Goal: Task Accomplishment & Management: Manage account settings

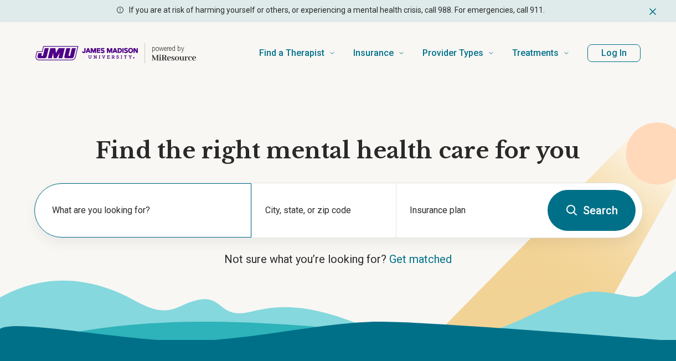
click at [105, 212] on label "What are you looking for?" at bounding box center [145, 210] width 186 height 13
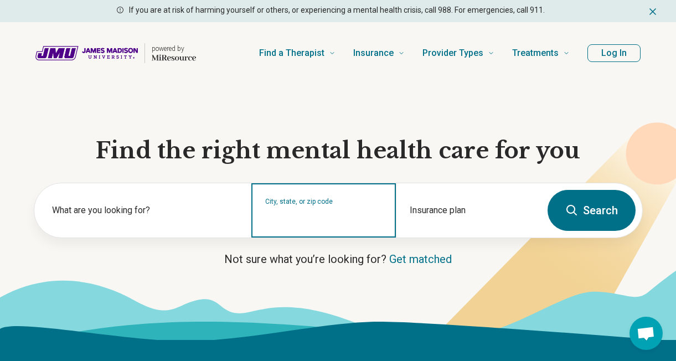
click at [280, 214] on input "City, state, or zip code" at bounding box center [323, 217] width 117 height 13
type input "*****"
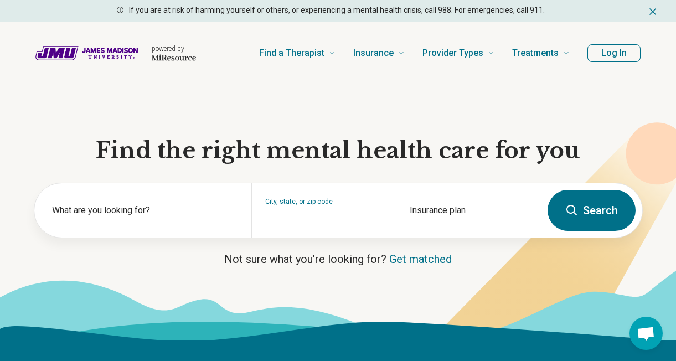
click at [578, 214] on icon at bounding box center [571, 210] width 13 height 13
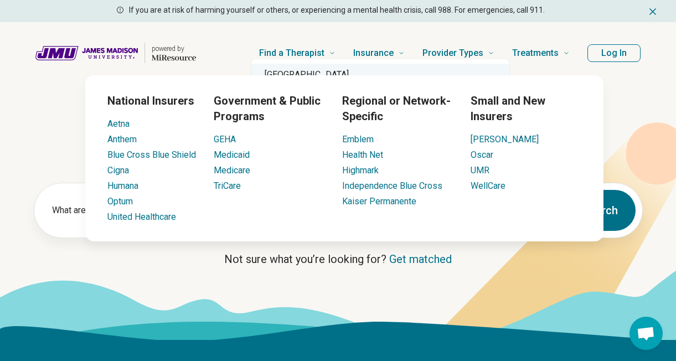
click at [352, 69] on div "[GEOGRAPHIC_DATA]" at bounding box center [380, 75] width 258 height 22
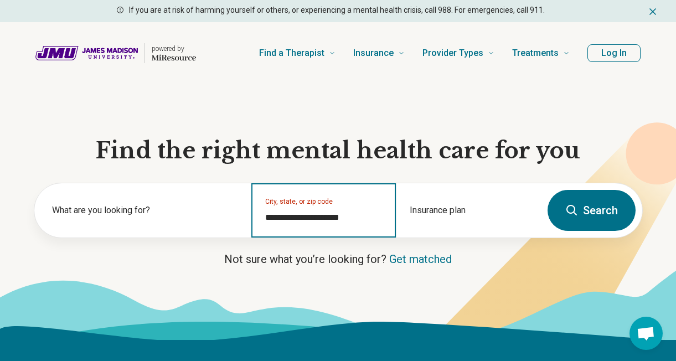
type input "**********"
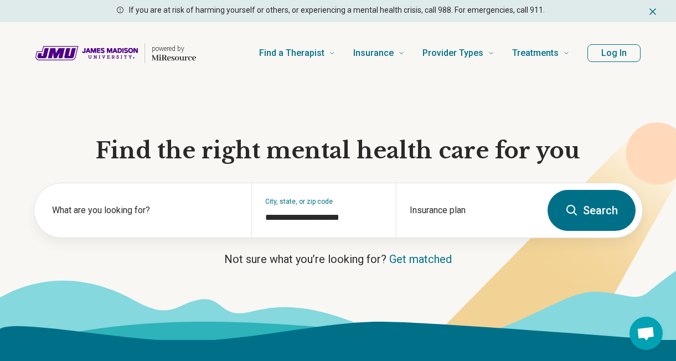
click at [612, 209] on button "Search" at bounding box center [592, 210] width 88 height 41
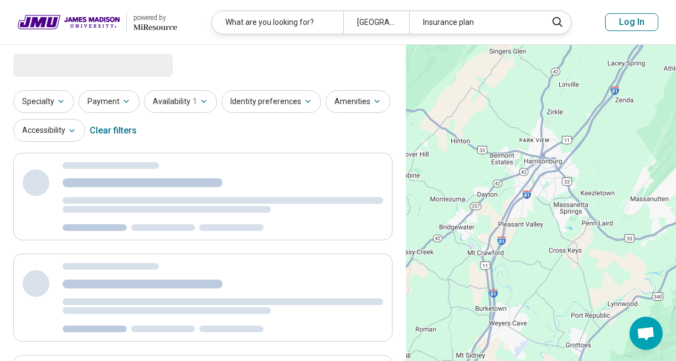
select select "***"
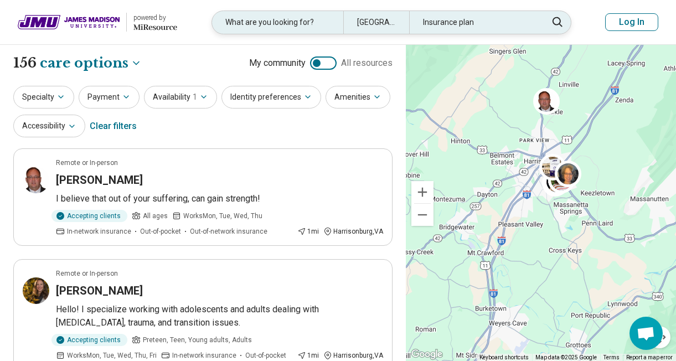
click at [247, 23] on div "What are you looking for?" at bounding box center [277, 22] width 131 height 23
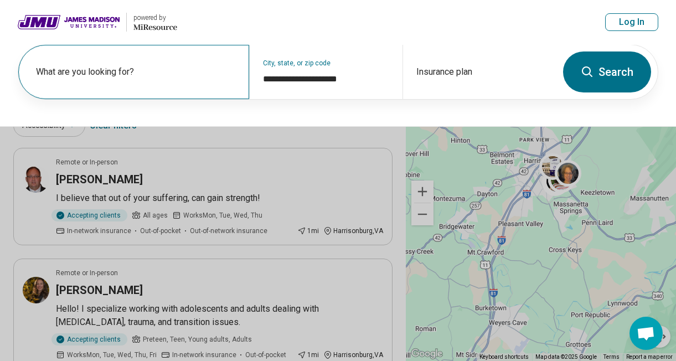
click at [189, 59] on div "What are you looking for?" at bounding box center [133, 72] width 231 height 54
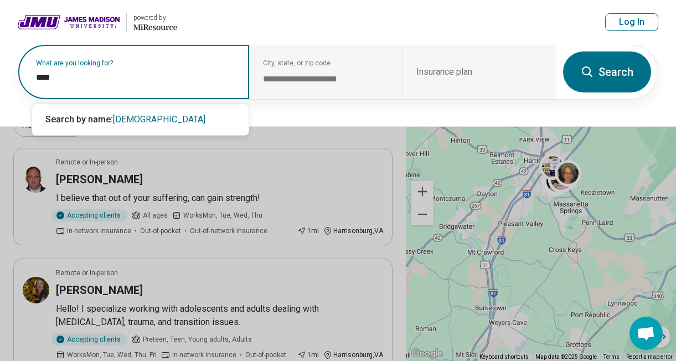
type input "*****"
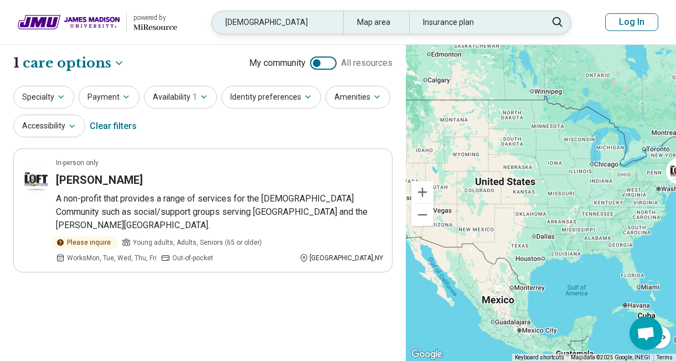
click at [373, 20] on div "Map area" at bounding box center [376, 22] width 66 height 23
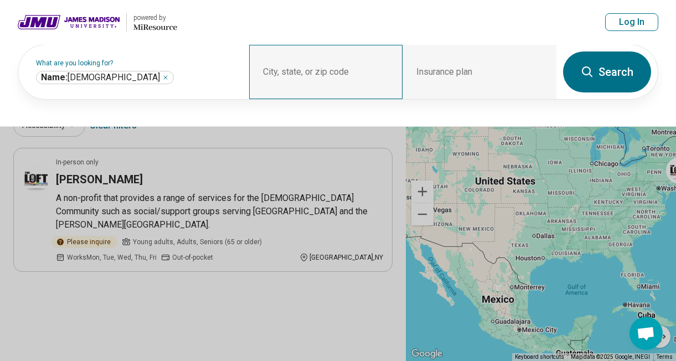
click at [324, 69] on div "City, state, or zip code" at bounding box center [326, 72] width 154 height 54
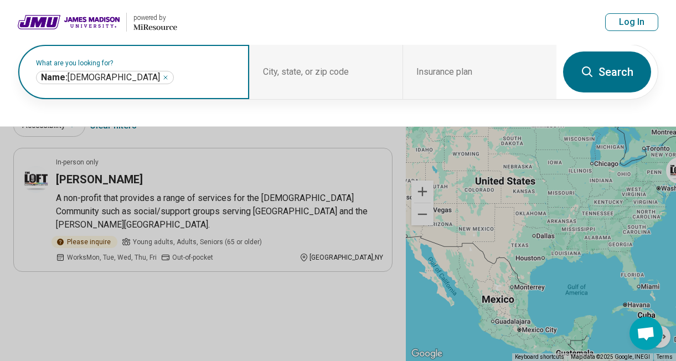
click at [162, 76] on icon "Remove" at bounding box center [165, 77] width 7 height 7
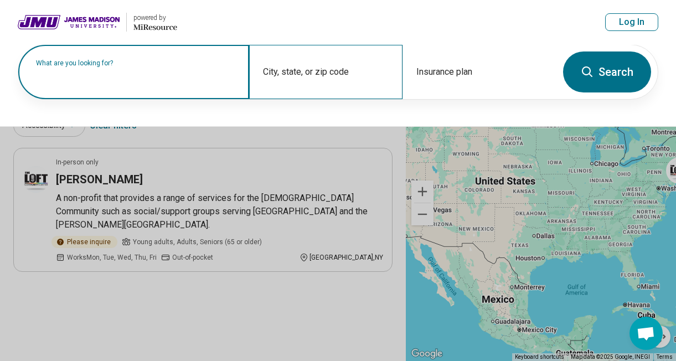
click at [338, 73] on div "City, state, or zip code" at bounding box center [326, 72] width 154 height 54
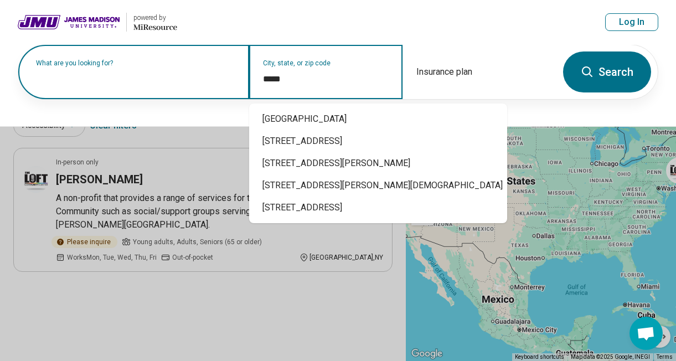
click at [348, 113] on div "[GEOGRAPHIC_DATA]" at bounding box center [378, 119] width 258 height 22
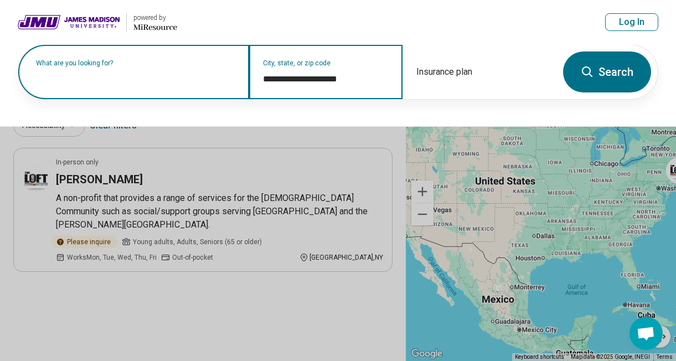
type input "**********"
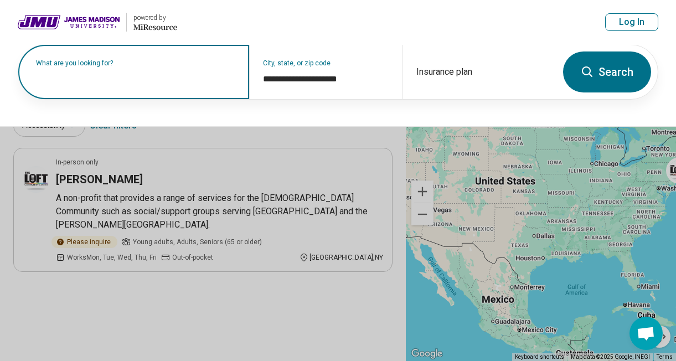
click at [623, 73] on button "Search" at bounding box center [607, 71] width 88 height 41
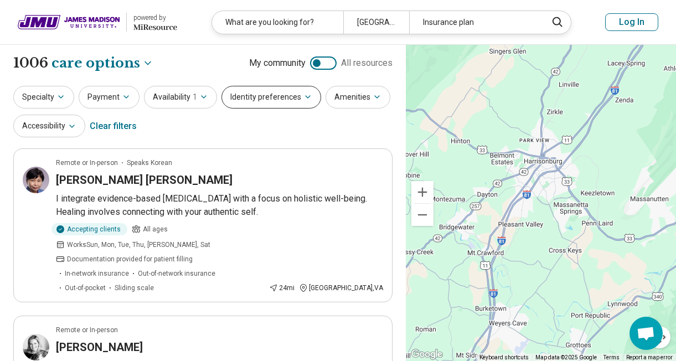
click at [295, 94] on button "Identity preferences" at bounding box center [271, 97] width 100 height 23
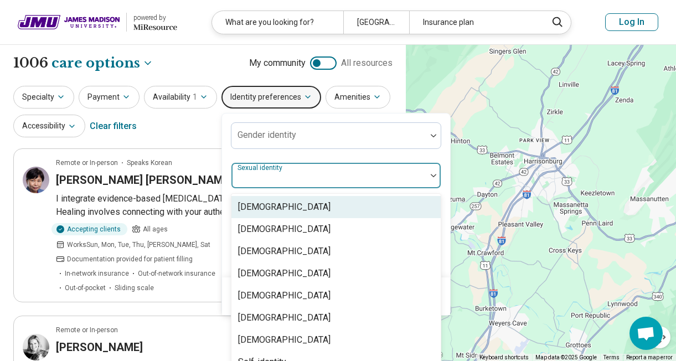
click at [282, 173] on div "Sexual identity" at bounding box center [336, 175] width 210 height 27
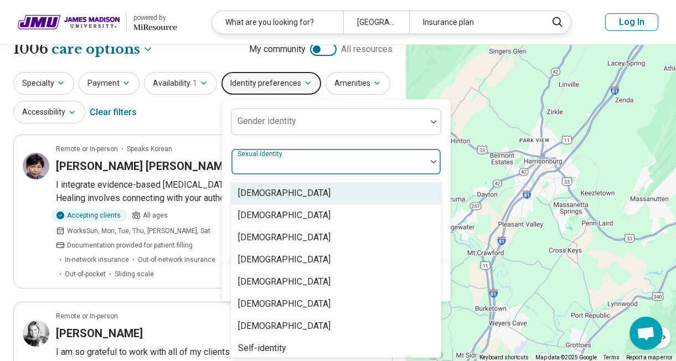
scroll to position [14, 0]
click at [282, 172] on div at bounding box center [329, 166] width 186 height 16
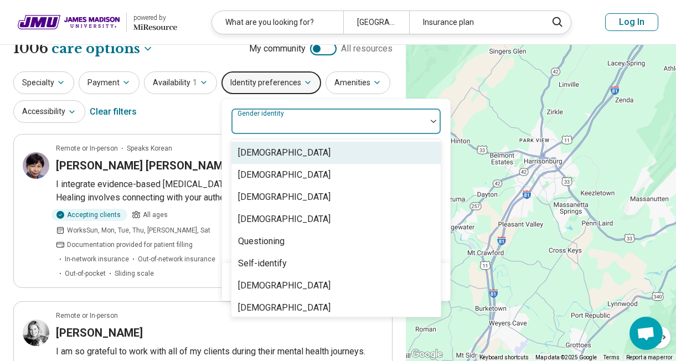
click at [296, 131] on div at bounding box center [329, 126] width 186 height 16
click at [289, 153] on div "[DEMOGRAPHIC_DATA]" at bounding box center [284, 152] width 92 height 13
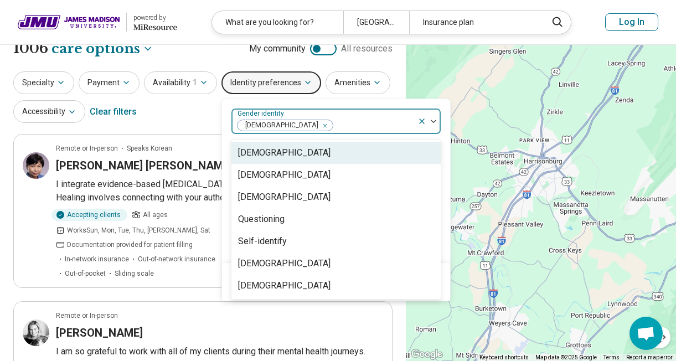
click at [199, 111] on div "Specialty Payment Availability 1 Identity preferences option [DEMOGRAPHIC_DATA]…" at bounding box center [202, 98] width 379 height 54
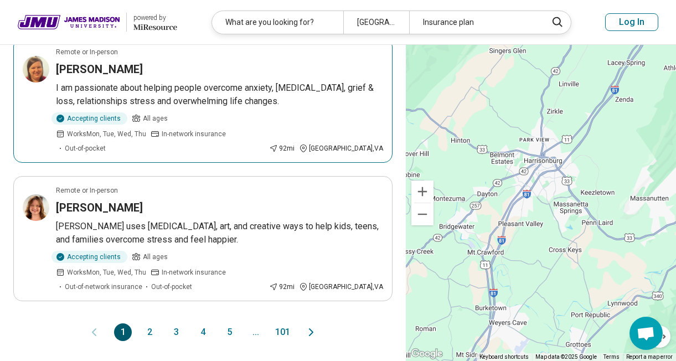
scroll to position [1452, 0]
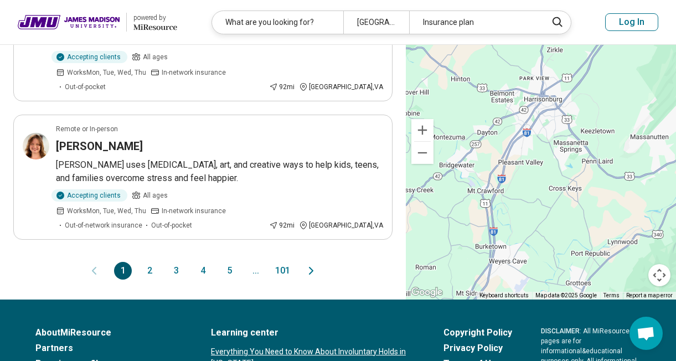
click at [147, 262] on button "2" at bounding box center [150, 271] width 18 height 18
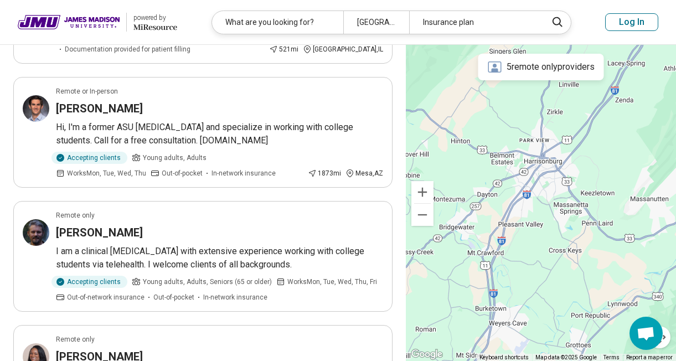
scroll to position [0, 0]
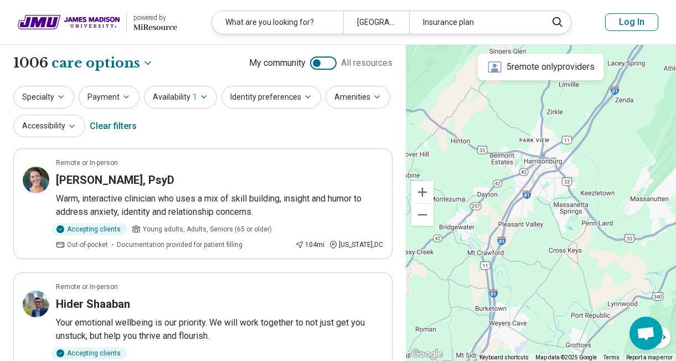
click at [649, 12] on header "powered by Miresource logo What are you looking for? [GEOGRAPHIC_DATA], [GEOGRA…" at bounding box center [338, 22] width 676 height 45
click at [644, 26] on button "Log In" at bounding box center [631, 22] width 53 height 18
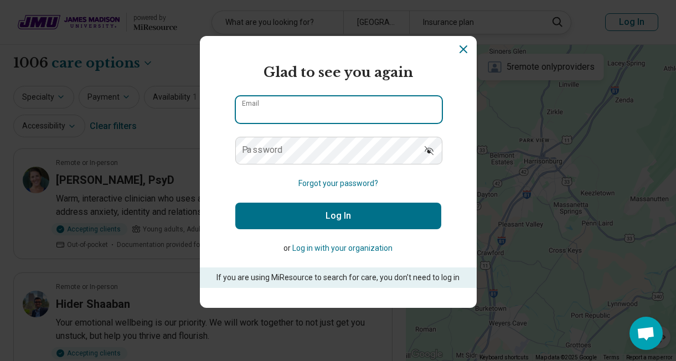
type input "**********"
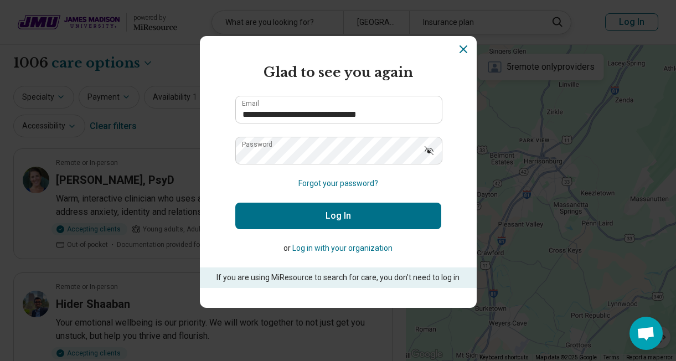
click at [343, 214] on button "Log In" at bounding box center [338, 216] width 206 height 27
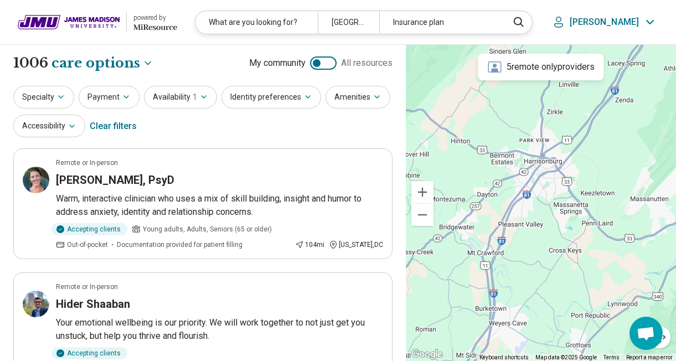
click at [647, 23] on icon at bounding box center [649, 22] width 13 height 13
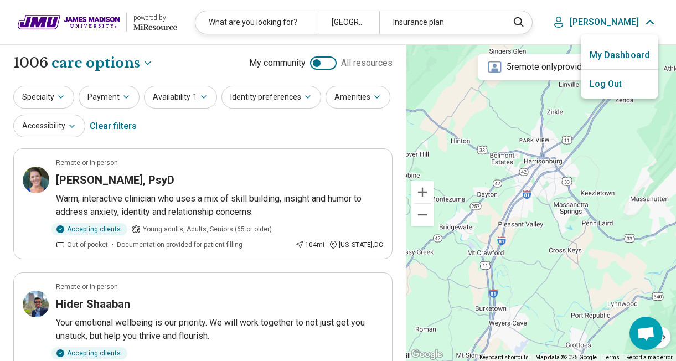
click at [615, 76] on p "Log Out" at bounding box center [620, 84] width 78 height 29
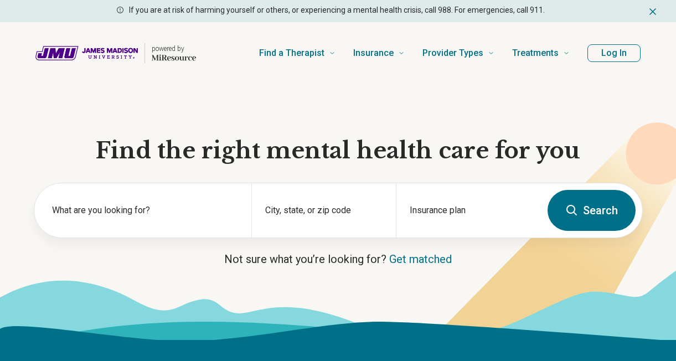
click at [612, 51] on button "Log In" at bounding box center [613, 53] width 53 height 18
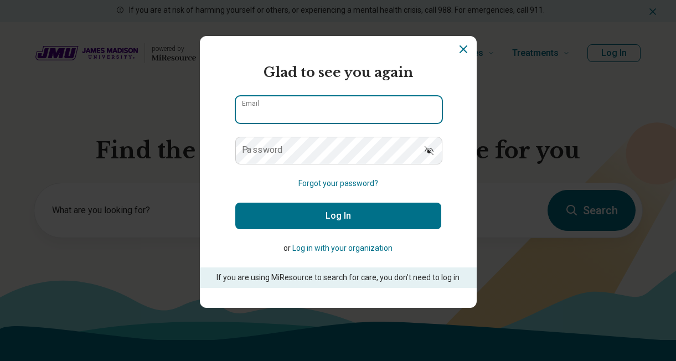
type input "**********"
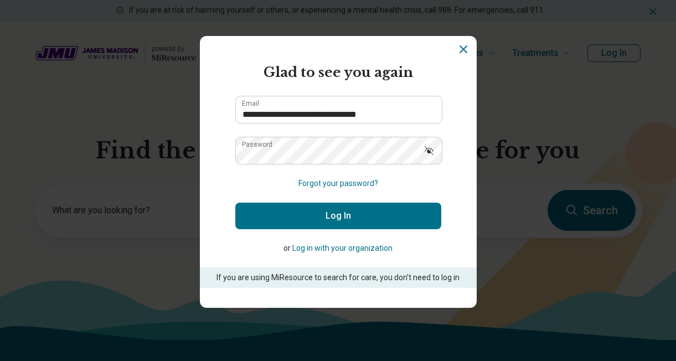
click at [337, 249] on button "Log in with your organization" at bounding box center [342, 249] width 100 height 12
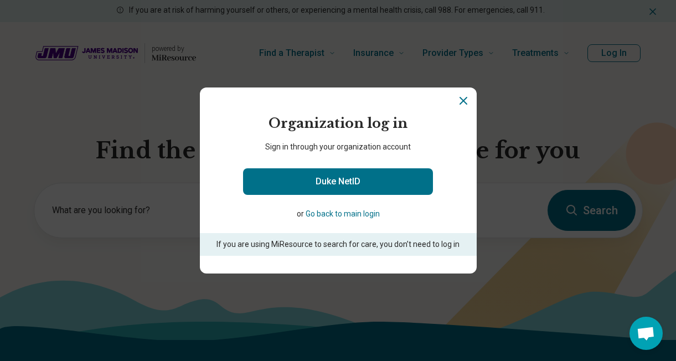
click at [463, 100] on icon "Close" at bounding box center [463, 100] width 7 height 7
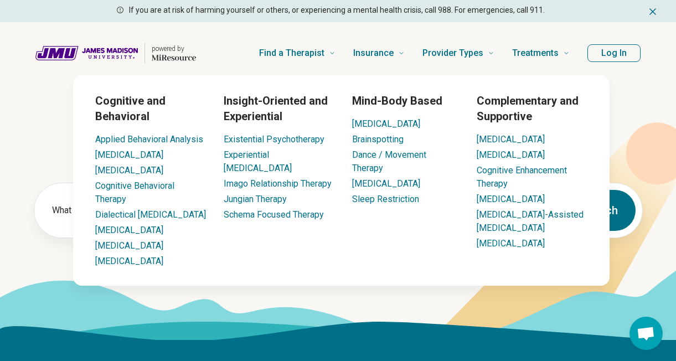
click at [622, 57] on button "Log In" at bounding box center [613, 53] width 53 height 18
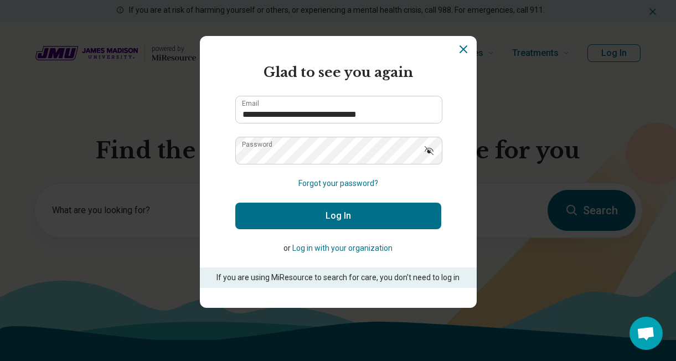
click at [369, 211] on button "Log In" at bounding box center [338, 216] width 206 height 27
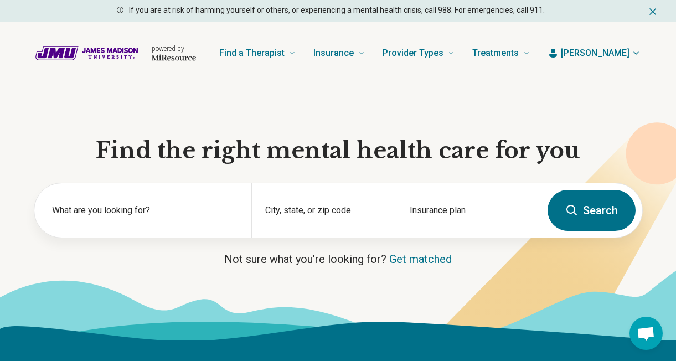
click at [635, 53] on icon "button" at bounding box center [636, 53] width 9 height 9
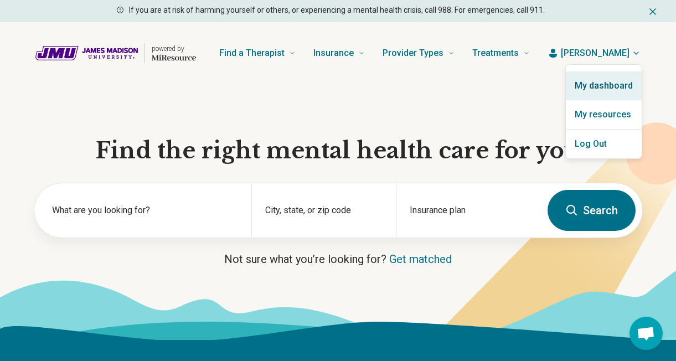
click at [611, 86] on link "My dashboard" at bounding box center [604, 85] width 76 height 29
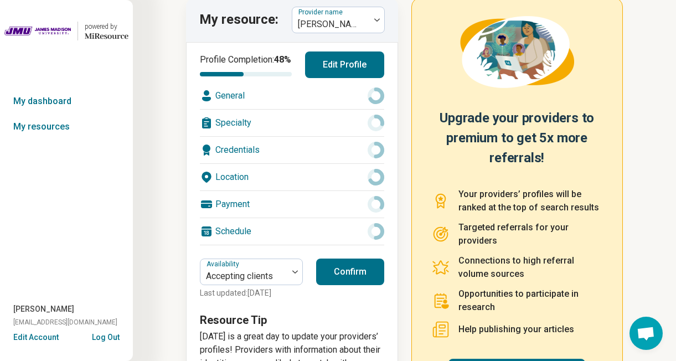
scroll to position [75, 0]
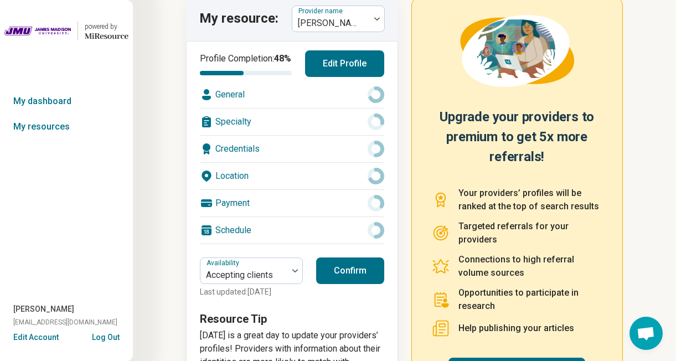
click at [370, 284] on button "Confirm" at bounding box center [350, 270] width 68 height 27
click at [231, 107] on div "General" at bounding box center [292, 94] width 184 height 27
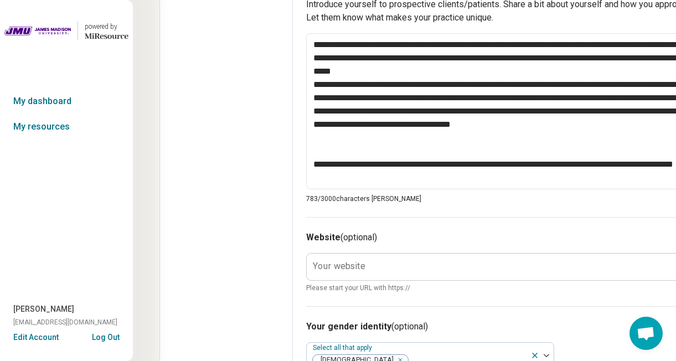
scroll to position [545, 0]
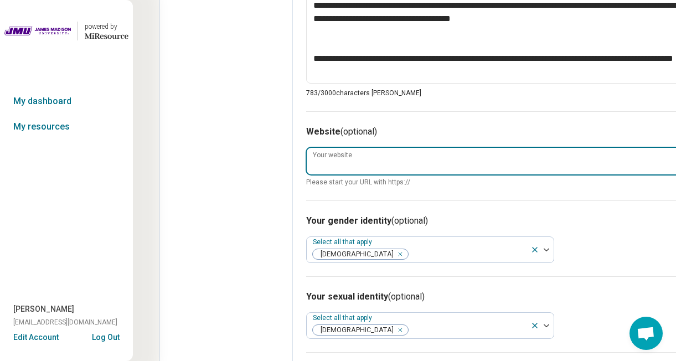
click at [416, 155] on input "Your website" at bounding box center [523, 161] width 433 height 27
type textarea "*"
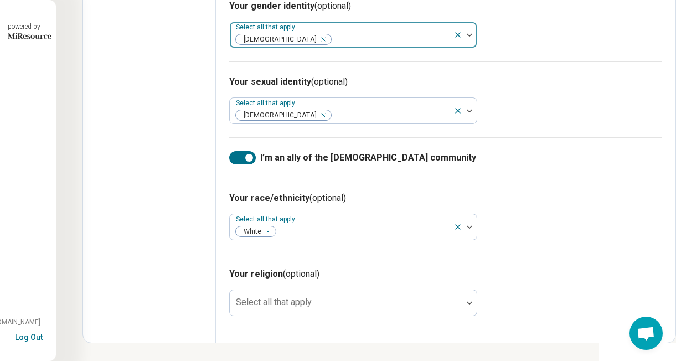
scroll to position [760, 139]
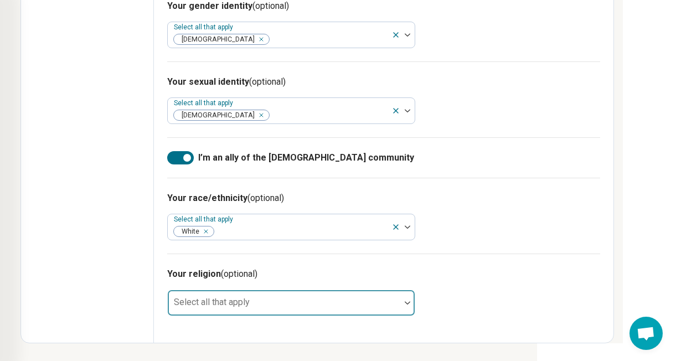
type input "**********"
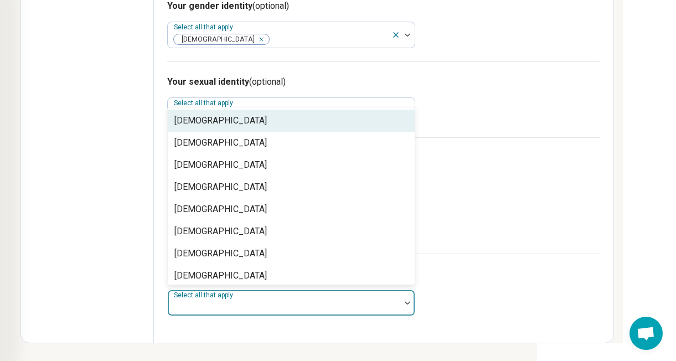
click at [379, 306] on div at bounding box center [284, 308] width 224 height 16
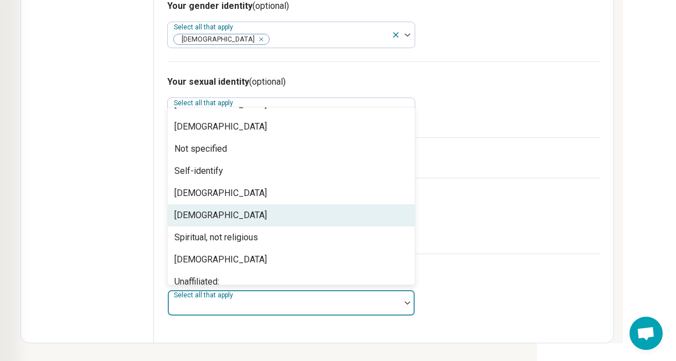
scroll to position [152, 0]
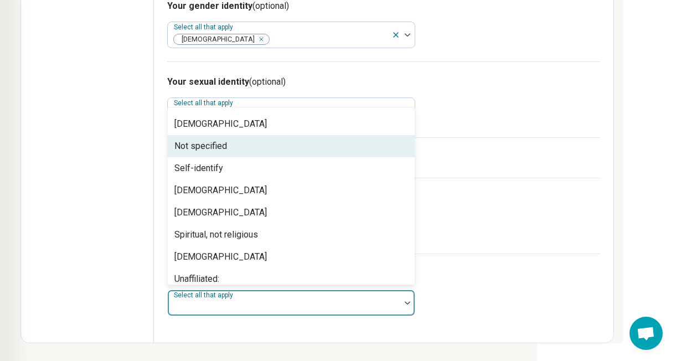
click at [373, 145] on div "Not specified" at bounding box center [291, 146] width 247 height 22
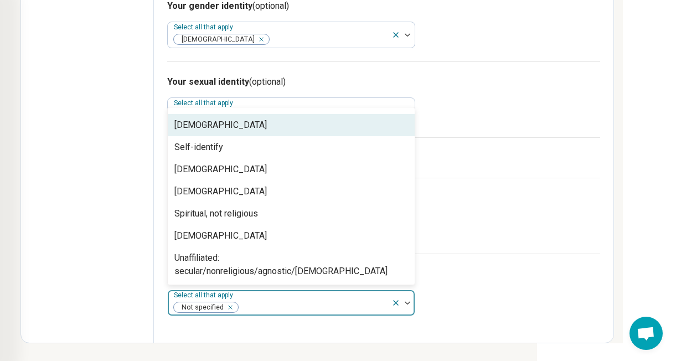
scroll to position [137, 0]
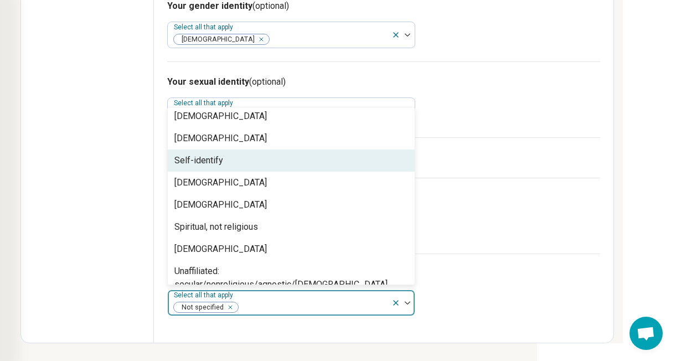
click at [525, 244] on div "Your race/ethnicity (optional) Select all that apply White" at bounding box center [383, 216] width 433 height 76
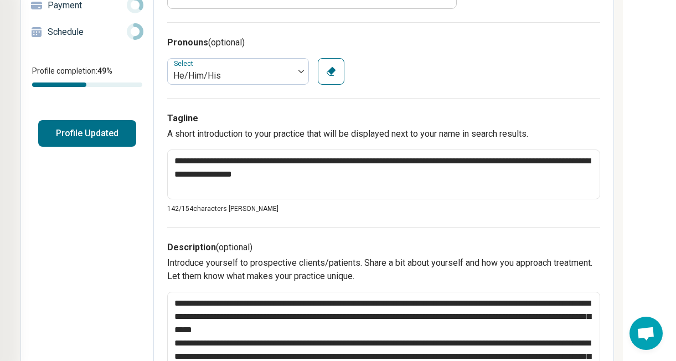
scroll to position [0, 139]
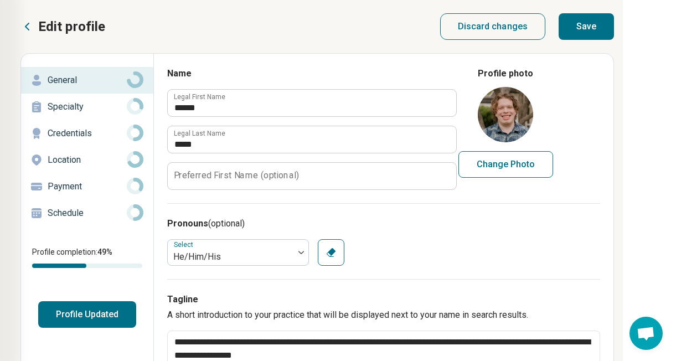
click at [586, 33] on button "Save" at bounding box center [586, 26] width 55 height 27
click at [91, 103] on p "Specialty" at bounding box center [87, 106] width 79 height 13
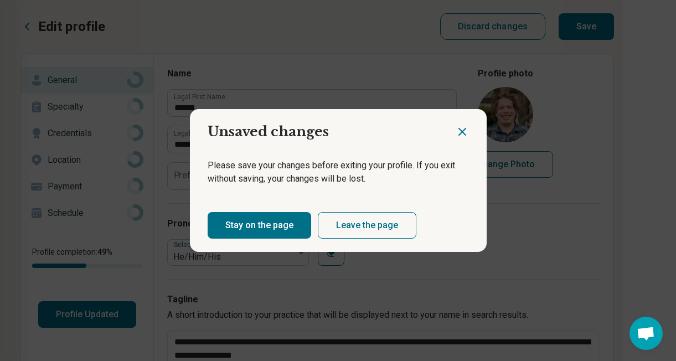
click at [275, 221] on button "Stay on the page" at bounding box center [260, 225] width 104 height 27
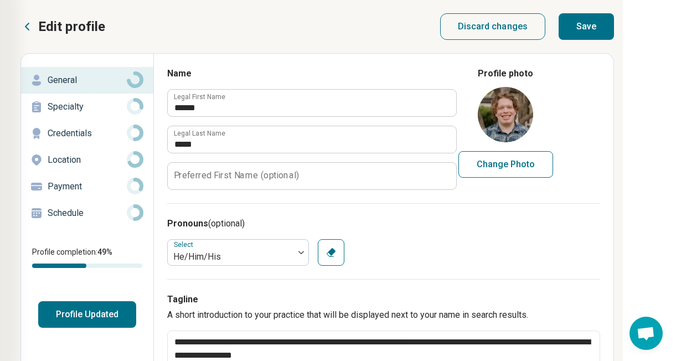
click at [597, 23] on button "Save" at bounding box center [586, 26] width 55 height 27
type textarea "*"
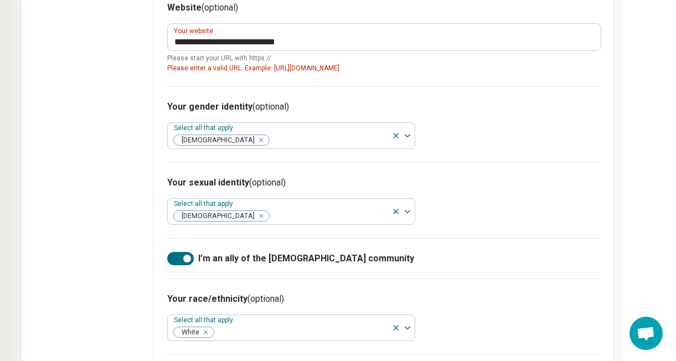
scroll to position [668, 139]
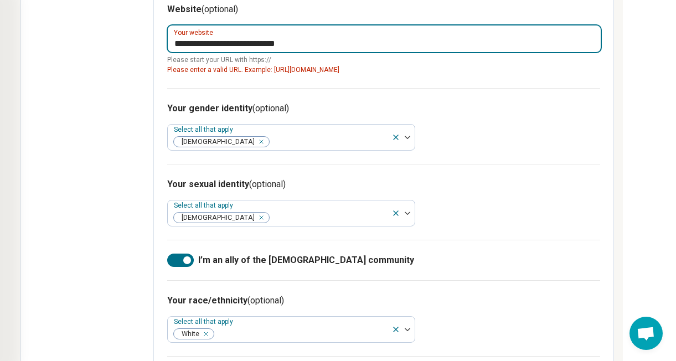
click at [337, 49] on input "**********" at bounding box center [384, 38] width 433 height 27
click at [173, 43] on input "**********" at bounding box center [384, 38] width 433 height 27
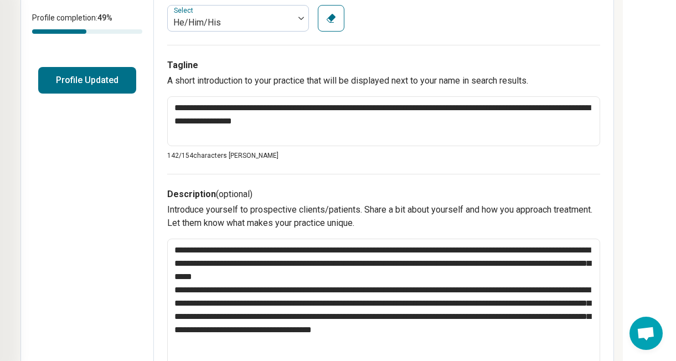
scroll to position [0, 139]
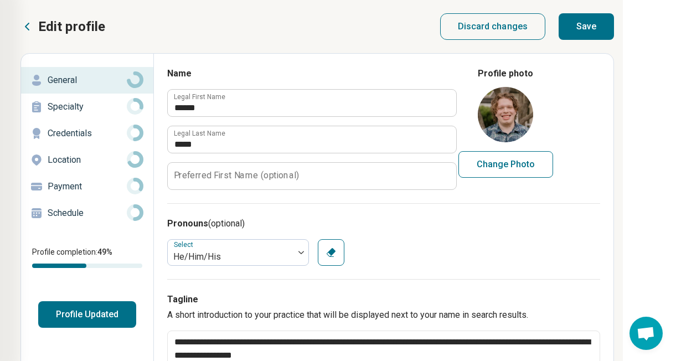
type input "**********"
click at [597, 30] on button "Save" at bounding box center [586, 26] width 55 height 27
click at [56, 110] on p "Specialty" at bounding box center [87, 106] width 79 height 13
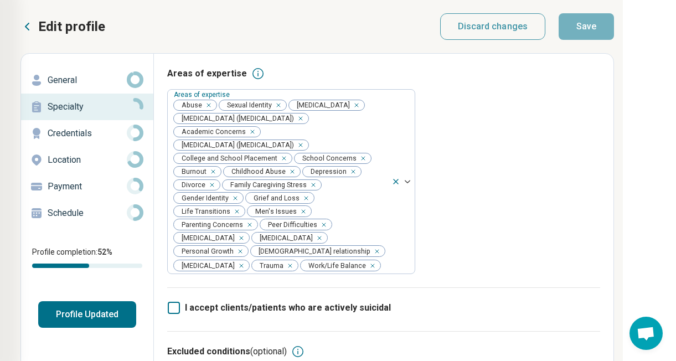
scroll to position [24, 139]
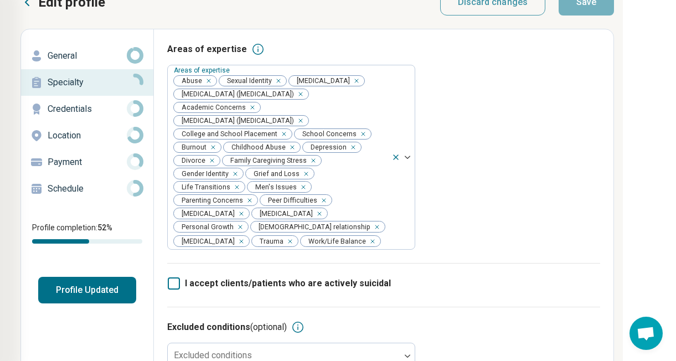
click at [81, 111] on p "Credentials" at bounding box center [87, 108] width 79 height 13
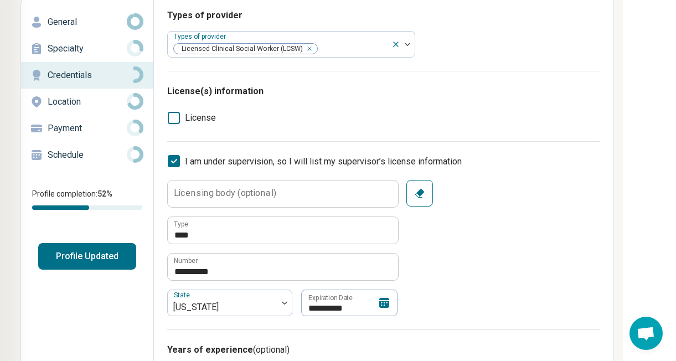
scroll to position [136, 139]
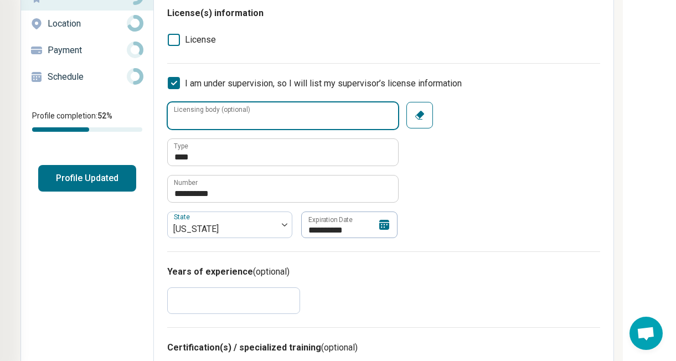
click at [345, 120] on input "Licensing body (optional)" at bounding box center [283, 115] width 230 height 27
type textarea "*"
type input "*"
type textarea "*"
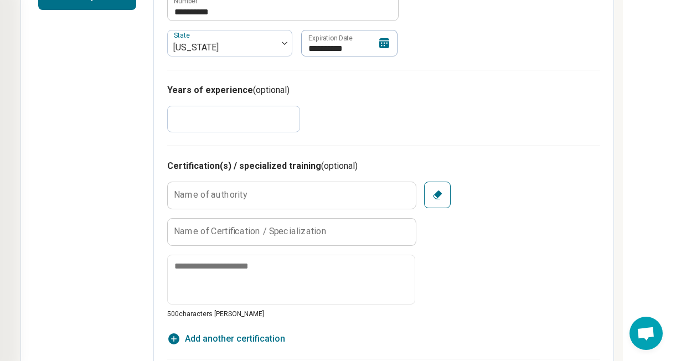
scroll to position [0, 139]
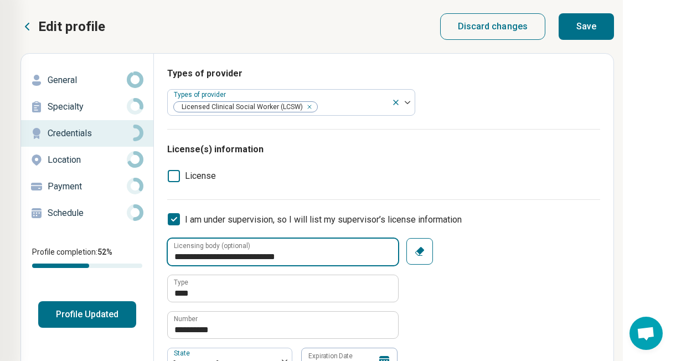
type input "**********"
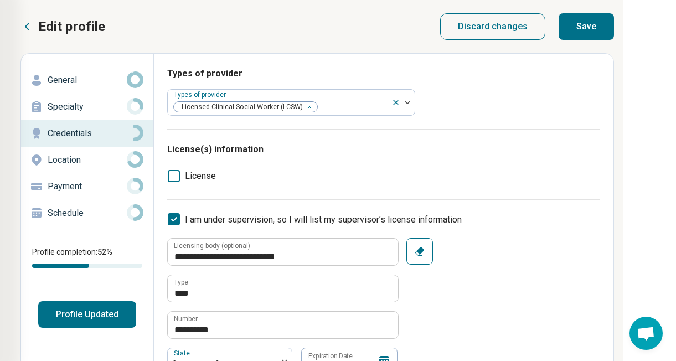
click at [591, 33] on button "Save" at bounding box center [586, 26] width 55 height 27
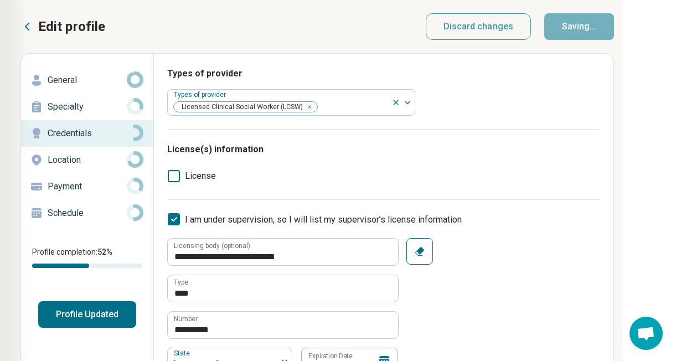
type textarea "*"
click at [61, 160] on p "Location" at bounding box center [87, 159] width 79 height 13
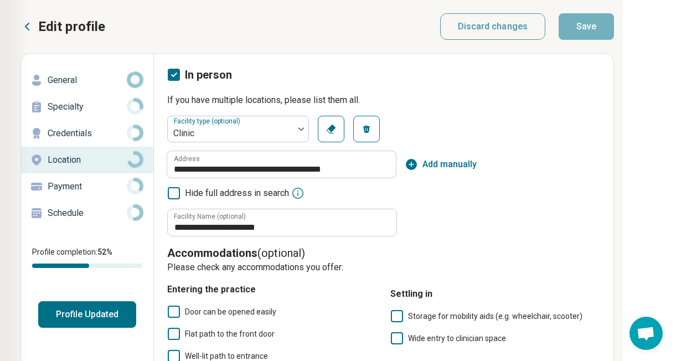
click at [454, 161] on span "Add manually" at bounding box center [449, 164] width 54 height 13
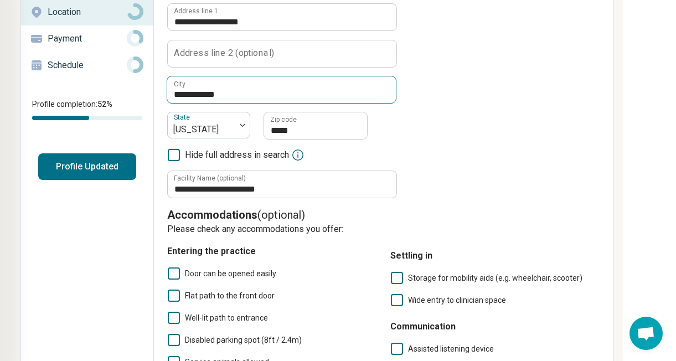
scroll to position [263, 139]
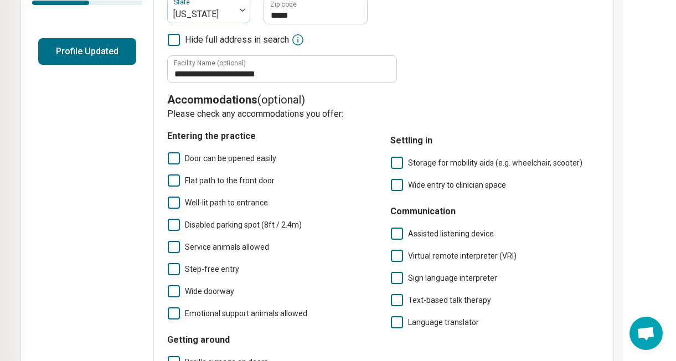
click at [171, 154] on icon at bounding box center [174, 158] width 12 height 12
click at [172, 180] on icon at bounding box center [174, 180] width 12 height 12
click at [172, 202] on icon at bounding box center [174, 203] width 12 height 12
click at [172, 226] on icon at bounding box center [174, 225] width 12 height 12
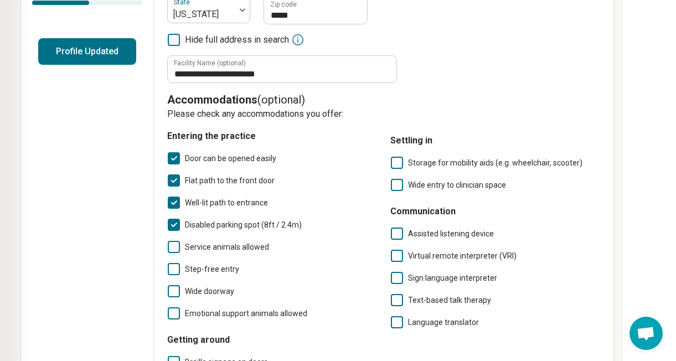
click at [172, 249] on icon at bounding box center [174, 247] width 12 height 12
click at [172, 270] on icon at bounding box center [174, 269] width 12 height 12
click at [173, 293] on icon at bounding box center [174, 291] width 12 height 12
click at [173, 311] on icon at bounding box center [174, 313] width 12 height 12
click at [398, 163] on icon at bounding box center [397, 163] width 12 height 12
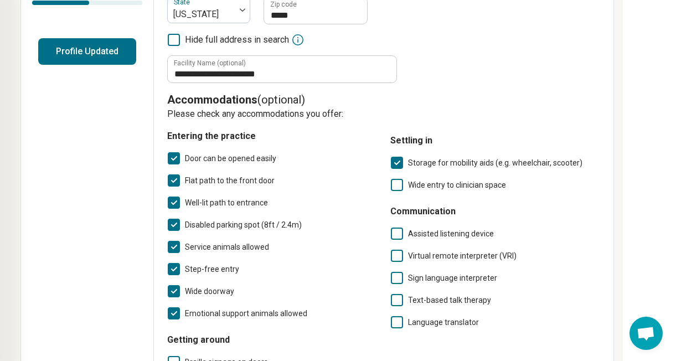
click at [398, 186] on icon at bounding box center [397, 185] width 12 height 12
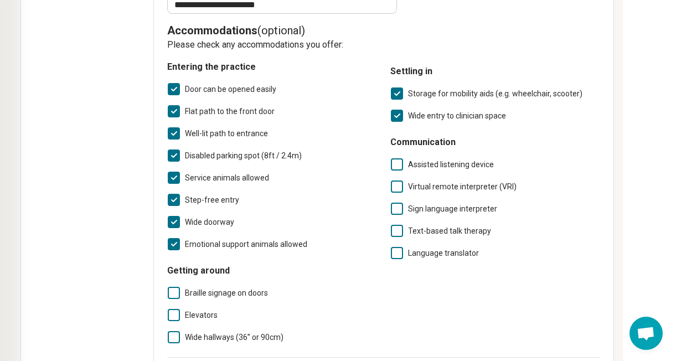
scroll to position [335, 139]
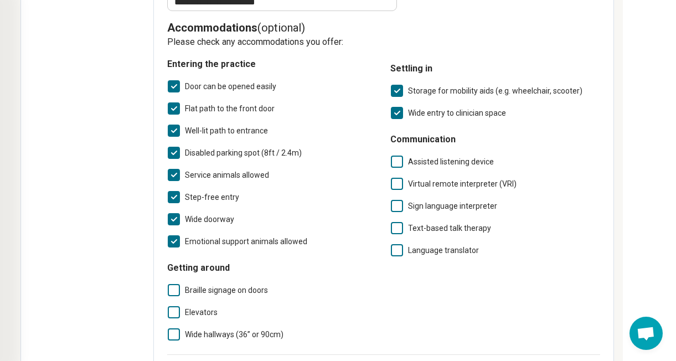
click at [396, 113] on polyline at bounding box center [397, 112] width 5 height 3
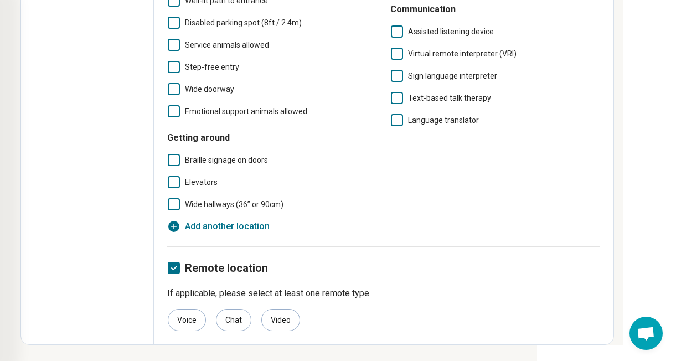
scroll to position [943, 139]
click at [189, 323] on div "Voice" at bounding box center [187, 320] width 38 height 22
click at [280, 318] on div "Video" at bounding box center [280, 320] width 39 height 22
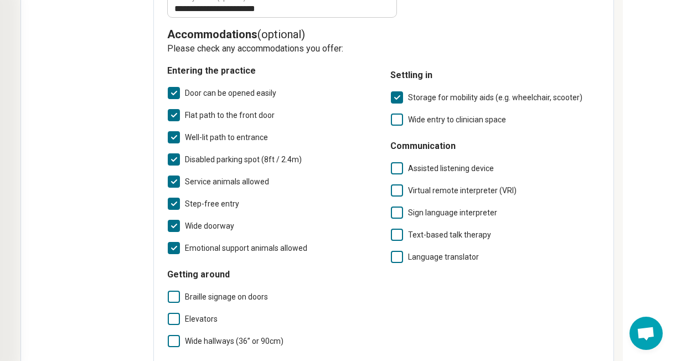
scroll to position [0, 139]
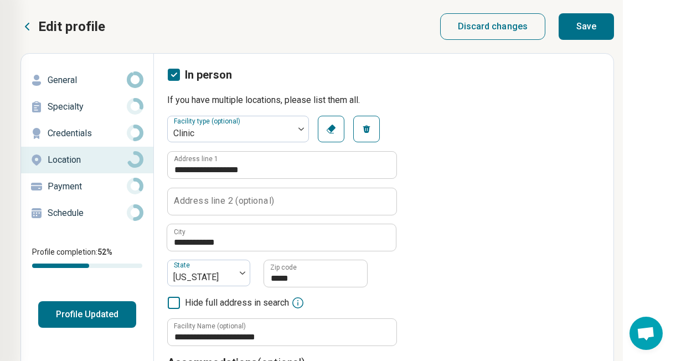
click at [580, 24] on button "Save" at bounding box center [586, 26] width 55 height 27
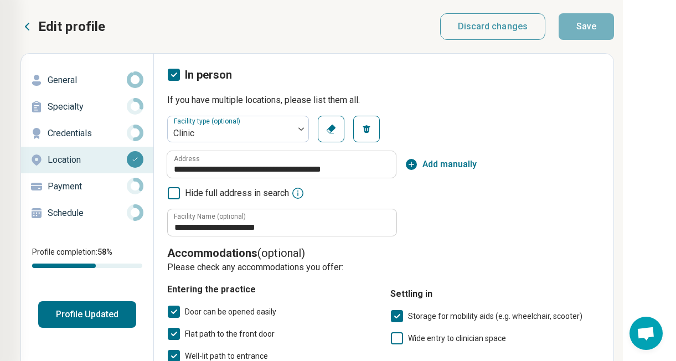
click at [82, 194] on div "Payment" at bounding box center [87, 187] width 115 height 18
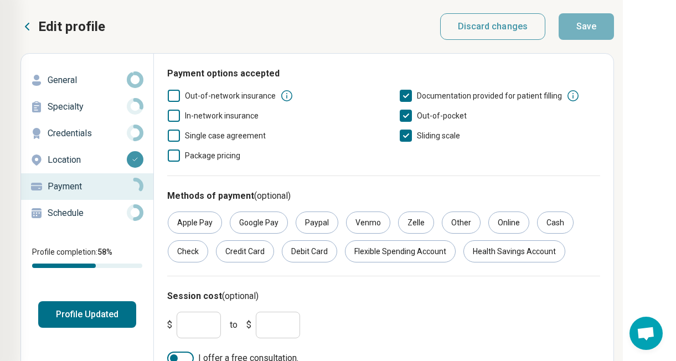
click at [178, 95] on icon at bounding box center [174, 96] width 12 height 12
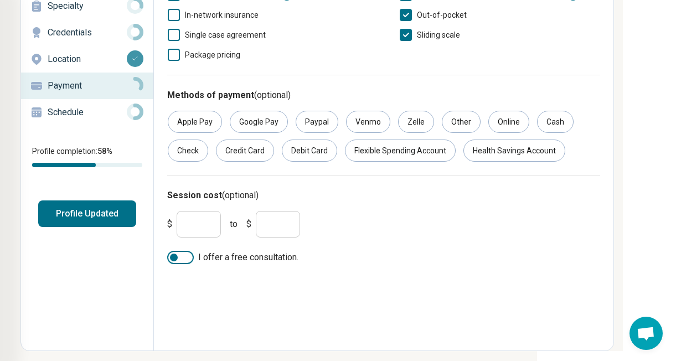
scroll to position [103, 139]
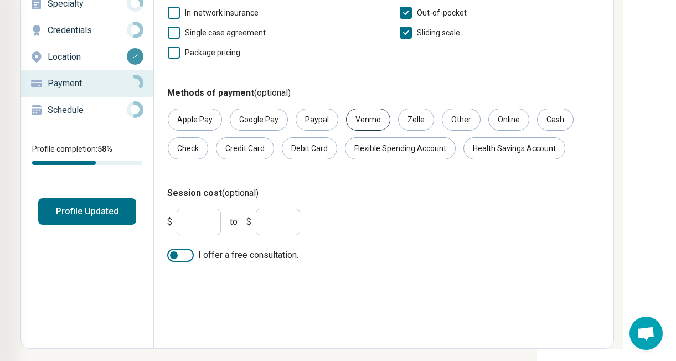
click at [359, 120] on div "Venmo" at bounding box center [368, 120] width 44 height 22
click at [504, 120] on div "Online" at bounding box center [508, 120] width 41 height 22
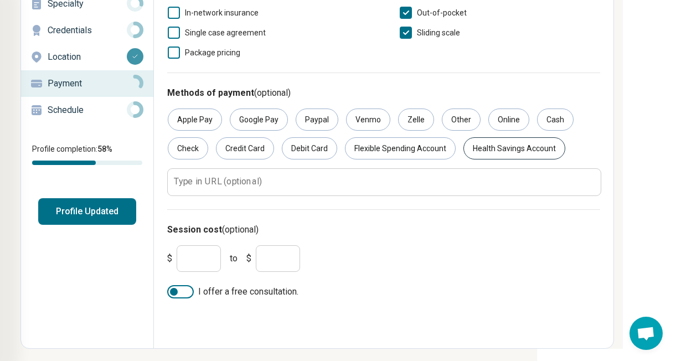
click at [501, 152] on div "Health Savings Account" at bounding box center [514, 148] width 102 height 22
click at [375, 155] on div "Flexible Spending Account" at bounding box center [400, 148] width 111 height 22
click at [538, 122] on div "Cash" at bounding box center [555, 120] width 37 height 22
click at [198, 150] on div "Check" at bounding box center [188, 148] width 40 height 22
click at [256, 148] on div "Credit Card" at bounding box center [245, 148] width 58 height 22
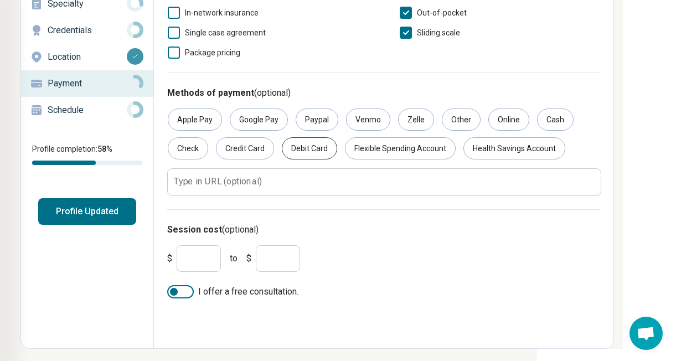
click at [302, 149] on div "Debit Card" at bounding box center [309, 148] width 55 height 22
click at [200, 255] on input "*" at bounding box center [199, 258] width 44 height 27
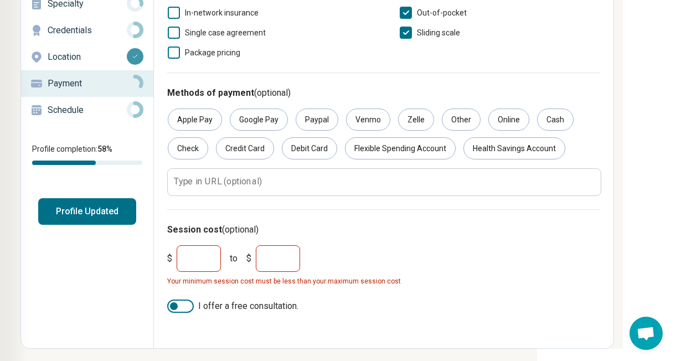
type input "**"
click at [300, 261] on input "*" at bounding box center [278, 258] width 44 height 27
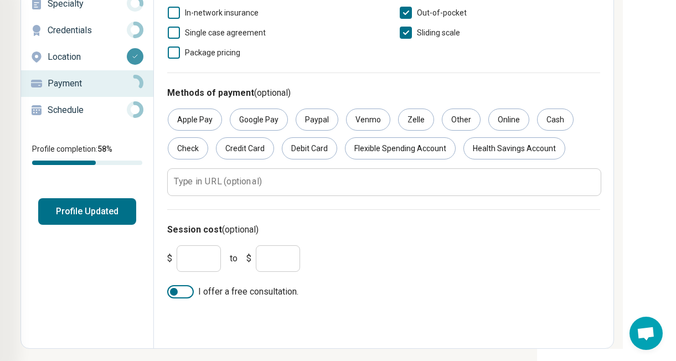
type input "***"
click at [372, 254] on div "$ ** to $ ***" at bounding box center [384, 258] width 442 height 35
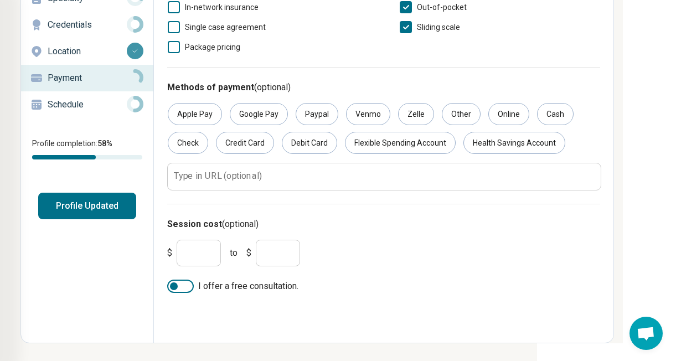
click at [171, 283] on div at bounding box center [174, 286] width 8 height 8
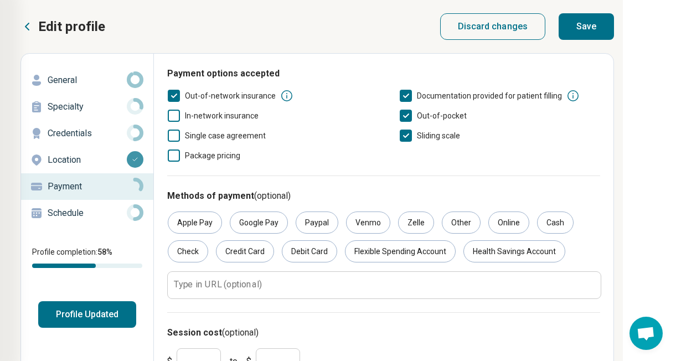
click at [587, 29] on button "Save" at bounding box center [586, 26] width 55 height 27
click at [97, 213] on p "Schedule" at bounding box center [87, 213] width 79 height 13
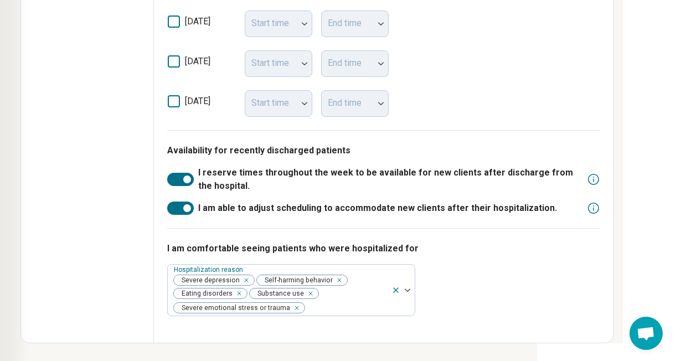
scroll to position [240, 139]
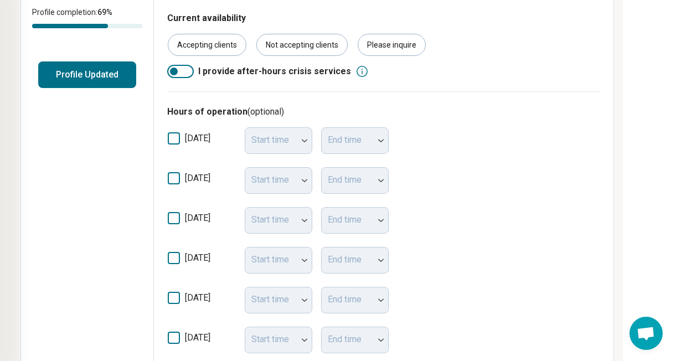
click at [173, 131] on div "sunday Start time End time" at bounding box center [383, 143] width 433 height 33
click at [173, 136] on icon at bounding box center [174, 138] width 12 height 12
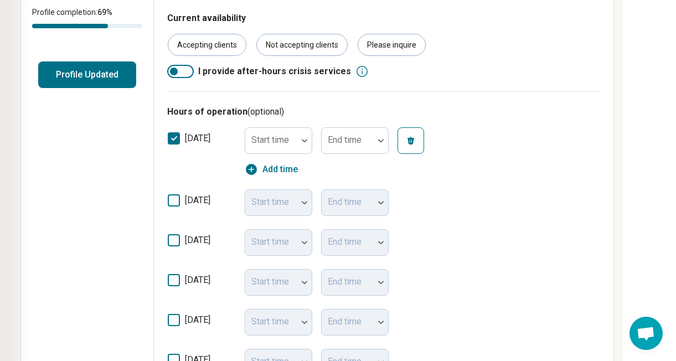
scroll to position [6, 0]
click at [171, 135] on icon at bounding box center [174, 138] width 12 height 12
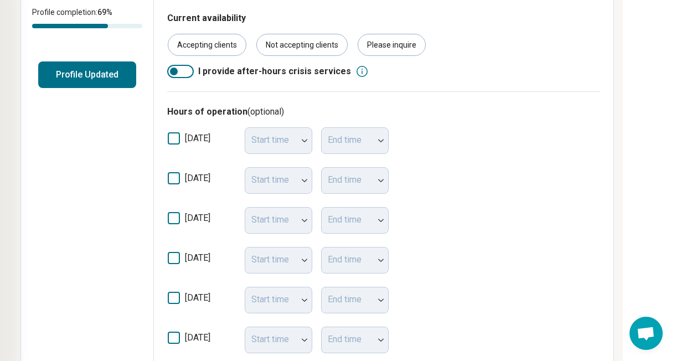
click at [174, 173] on icon at bounding box center [174, 178] width 12 height 12
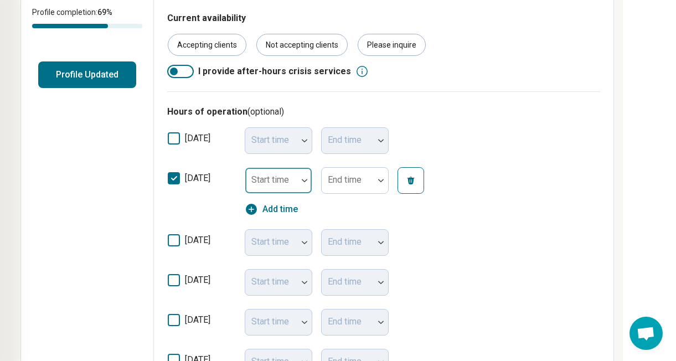
click at [301, 182] on div at bounding box center [304, 180] width 14 height 3
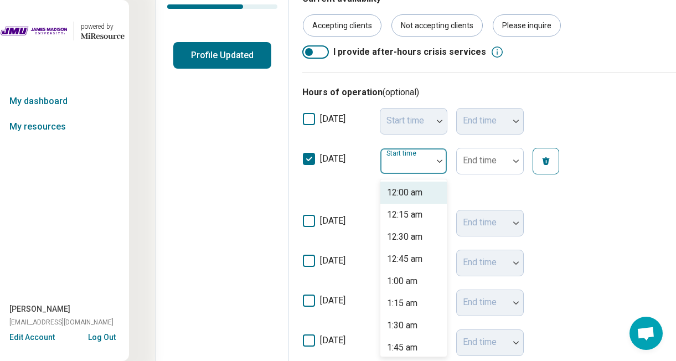
scroll to position [260, 0]
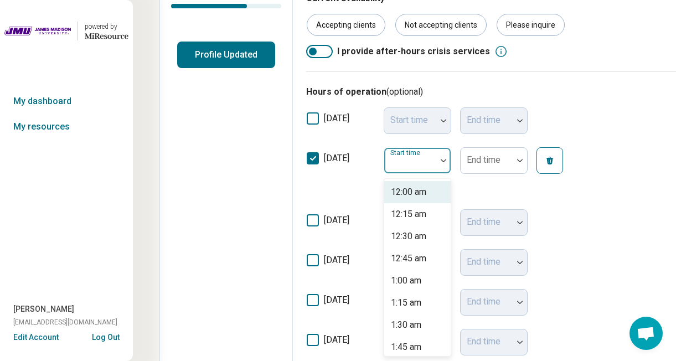
type input "*"
click at [415, 190] on div "9:00 am" at bounding box center [406, 191] width 30 height 13
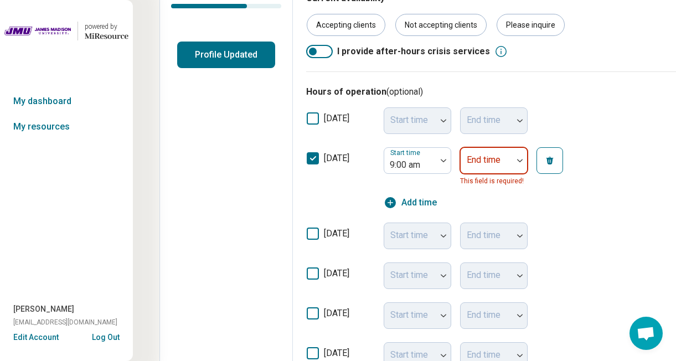
click at [487, 162] on div "End time" at bounding box center [494, 160] width 68 height 27
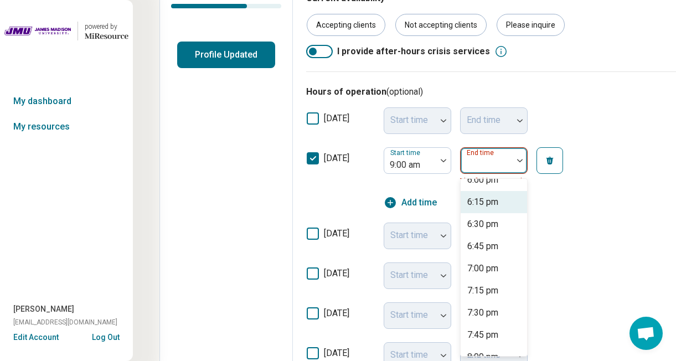
scroll to position [783, 0]
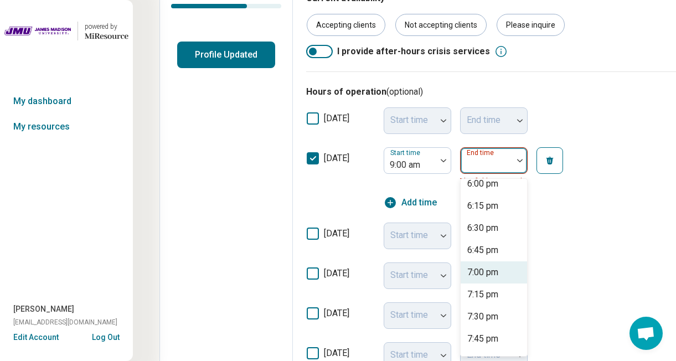
click at [494, 269] on div "7:00 pm" at bounding box center [482, 272] width 31 height 13
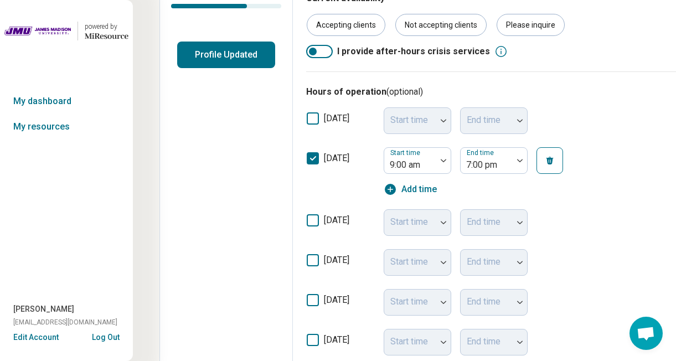
click at [312, 219] on icon at bounding box center [313, 220] width 12 height 12
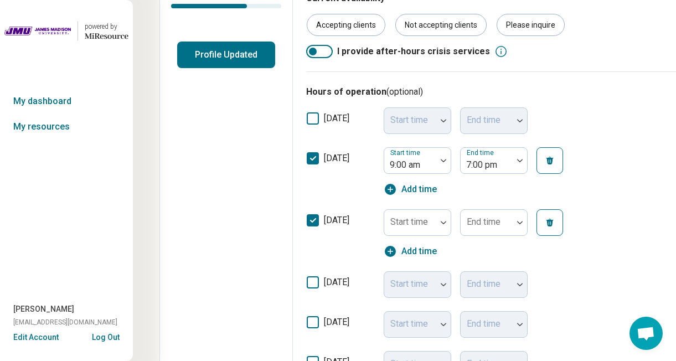
scroll to position [6, 0]
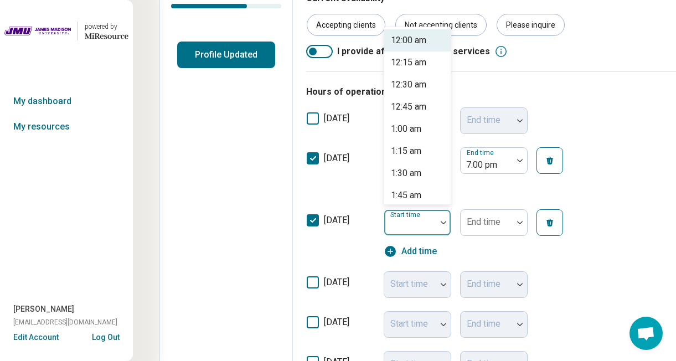
click at [426, 221] on div "Start time" at bounding box center [418, 222] width 68 height 27
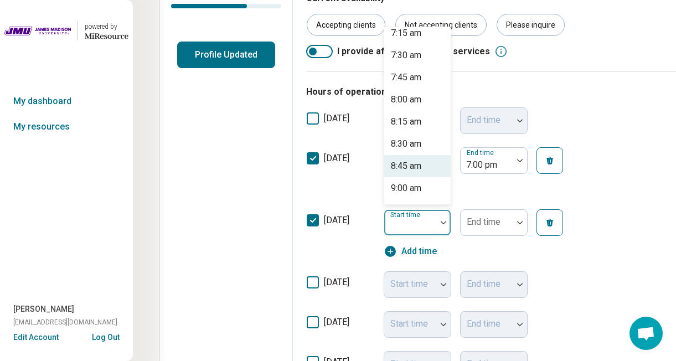
scroll to position [654, 0]
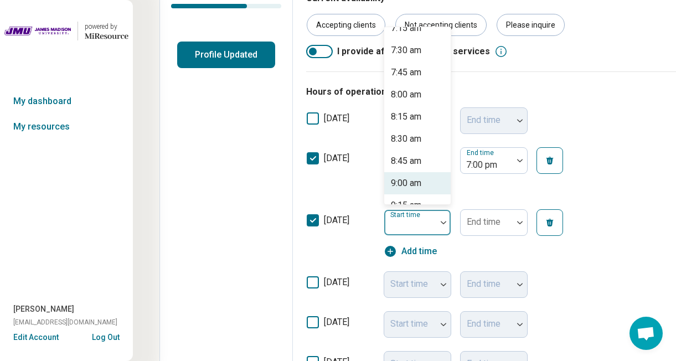
click at [420, 183] on div "9:00 am" at bounding box center [406, 183] width 30 height 13
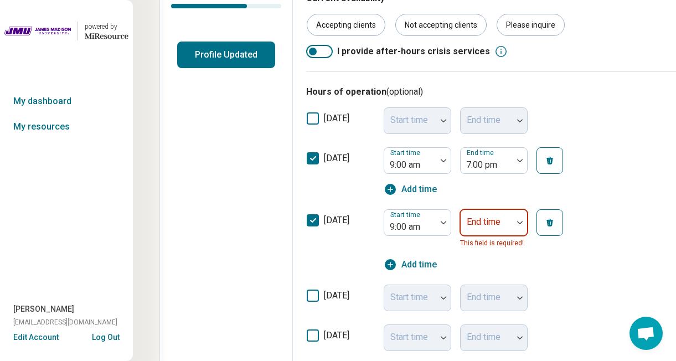
click at [481, 230] on div at bounding box center [486, 227] width 43 height 16
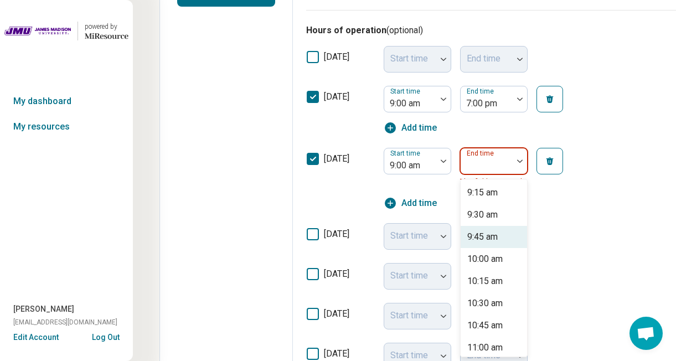
scroll to position [322, 0]
type input "*"
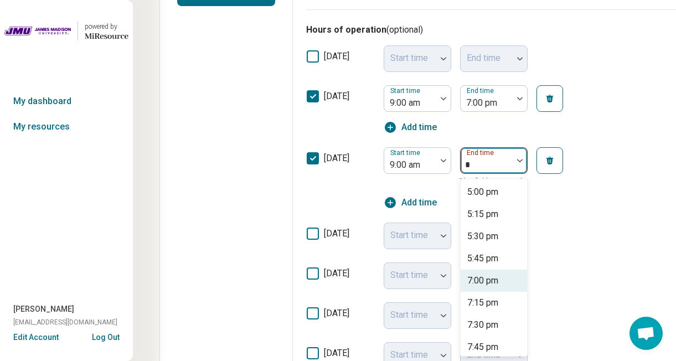
click at [492, 285] on div "7:00 pm" at bounding box center [482, 280] width 31 height 13
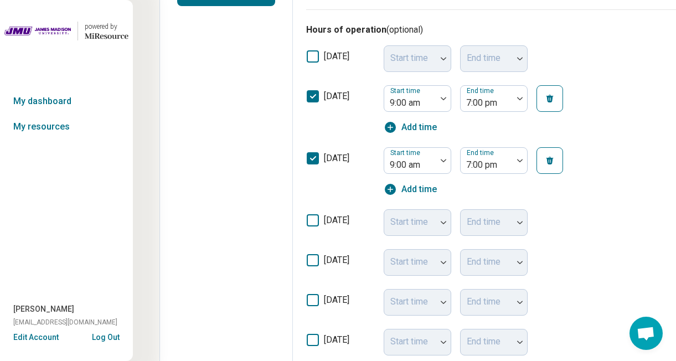
click at [313, 216] on icon at bounding box center [313, 220] width 12 height 12
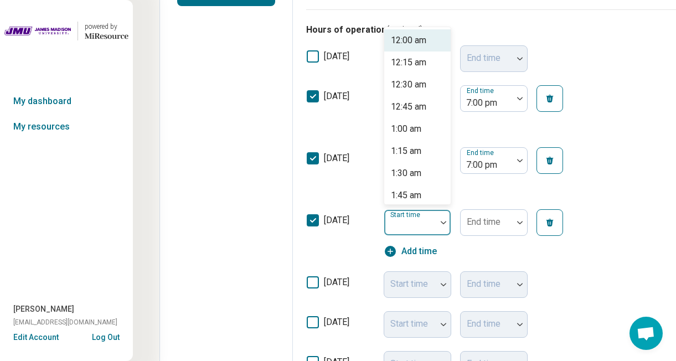
click at [393, 220] on div "Start time" at bounding box center [418, 222] width 68 height 27
type input "*"
click at [417, 40] on div "9:00 am" at bounding box center [406, 40] width 30 height 13
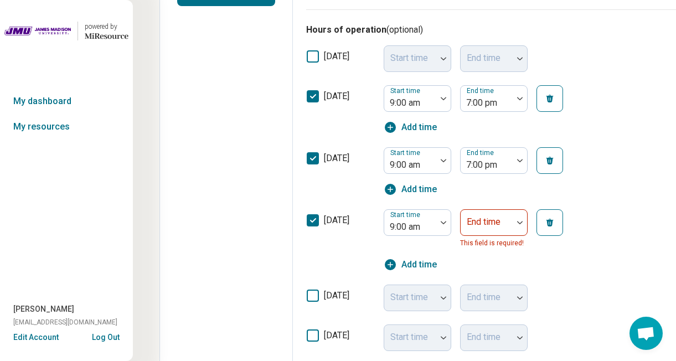
click at [480, 237] on div "End time This field is required!" at bounding box center [494, 229] width 68 height 40
click at [481, 224] on div "End time" at bounding box center [494, 222] width 68 height 27
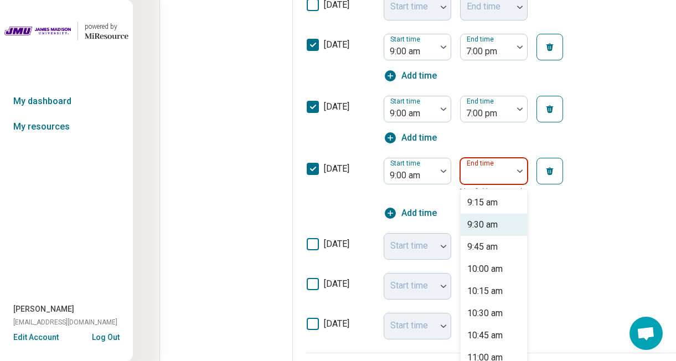
scroll to position [384, 0]
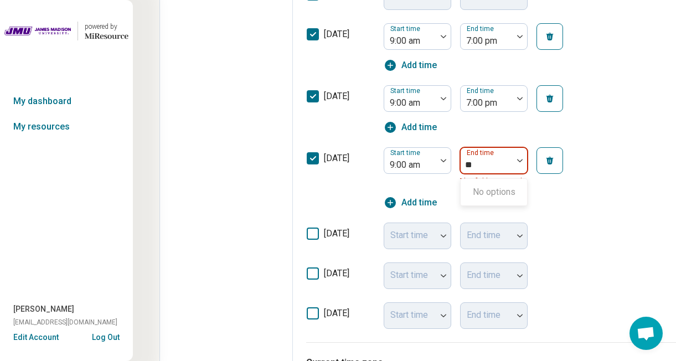
type input "*"
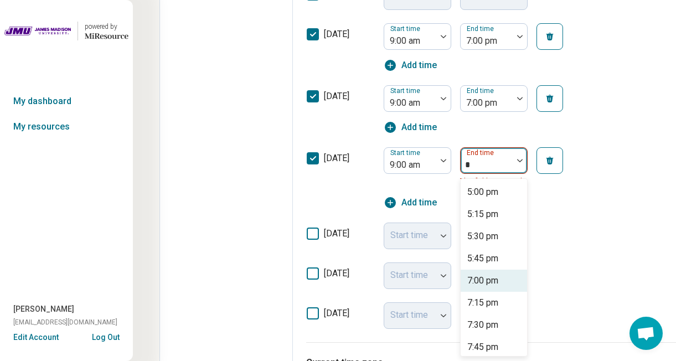
click at [495, 286] on div "7:00 pm" at bounding box center [482, 280] width 31 height 13
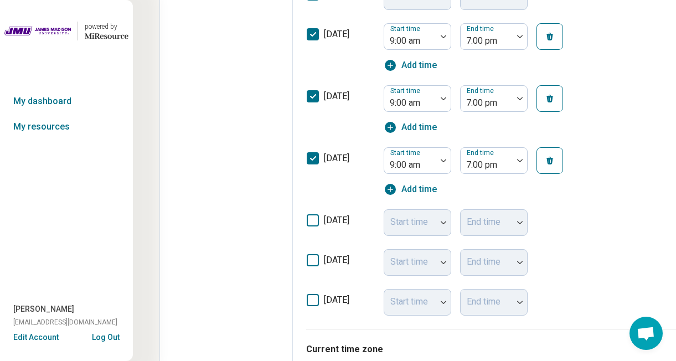
click at [313, 220] on icon at bounding box center [313, 220] width 12 height 12
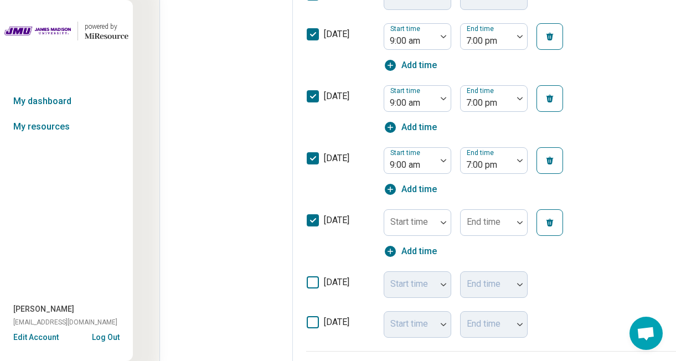
scroll to position [6, 0]
click at [401, 216] on label "Start time" at bounding box center [409, 221] width 38 height 11
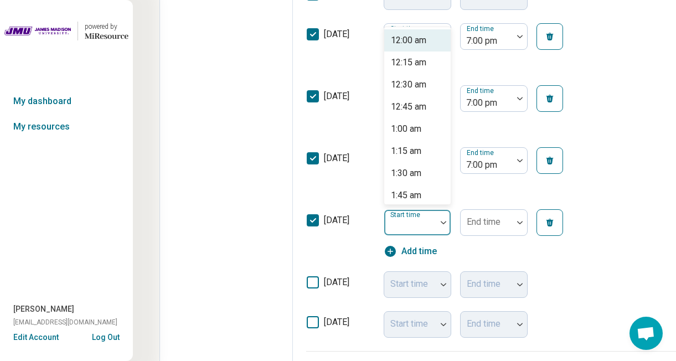
type input "*"
click at [406, 43] on div "9:00 am" at bounding box center [406, 40] width 30 height 13
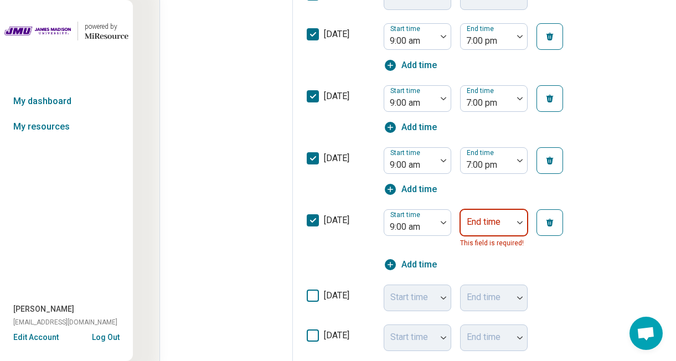
click at [492, 231] on div at bounding box center [486, 227] width 43 height 16
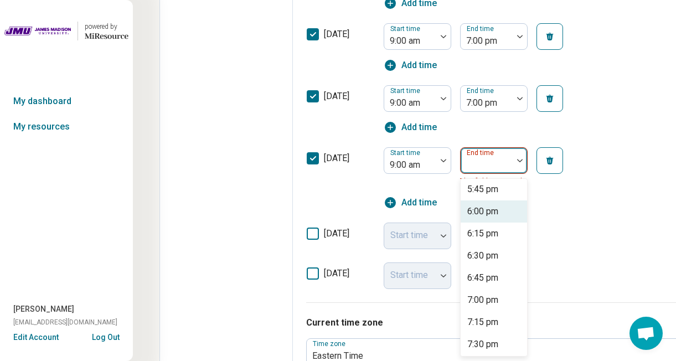
scroll to position [756, 0]
click at [491, 306] on div "7:00 pm" at bounding box center [482, 299] width 31 height 13
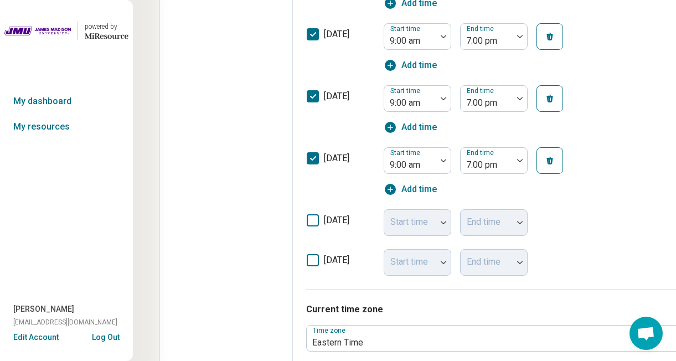
click at [316, 223] on icon at bounding box center [313, 220] width 12 height 12
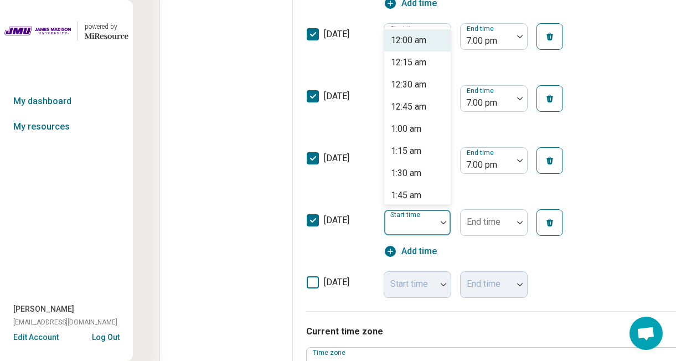
click at [431, 229] on div at bounding box center [410, 227] width 43 height 16
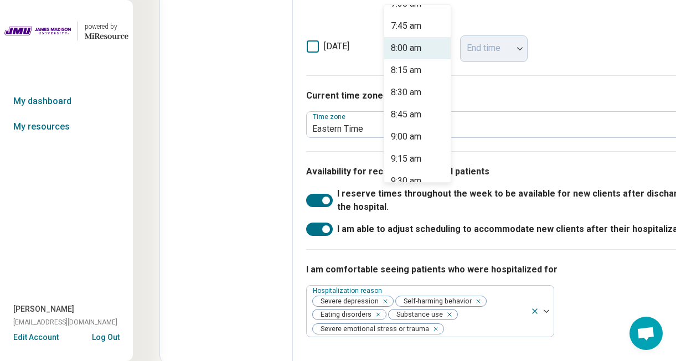
scroll to position [690, 0]
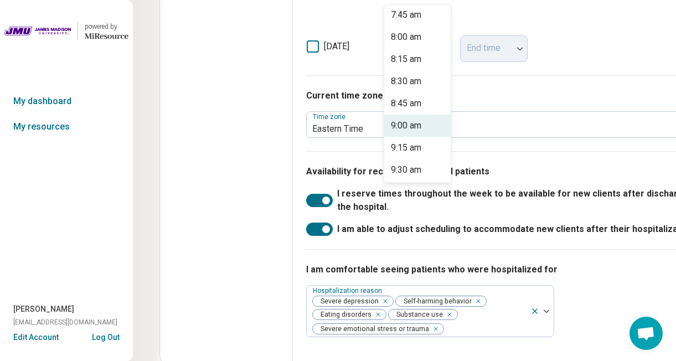
click at [421, 118] on div "9:00 am" at bounding box center [417, 126] width 66 height 22
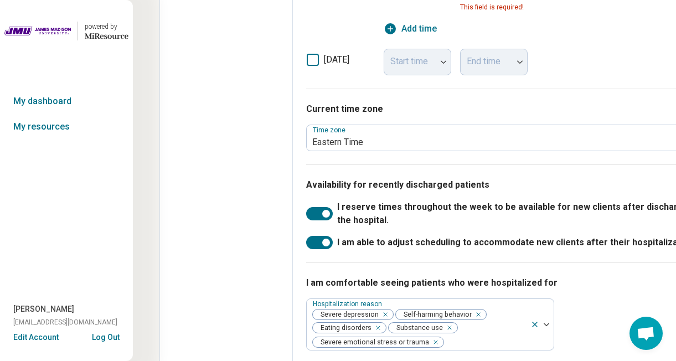
scroll to position [504, 0]
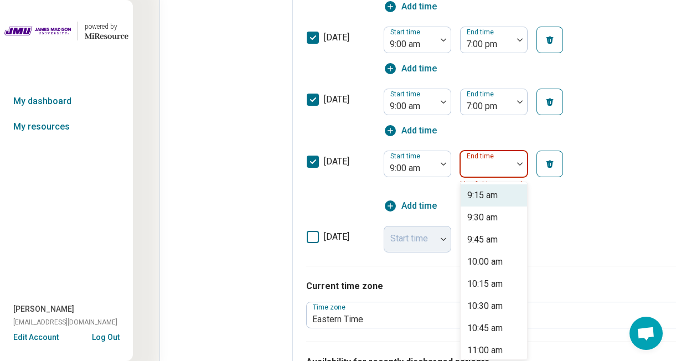
click at [496, 152] on div at bounding box center [487, 164] width 52 height 24
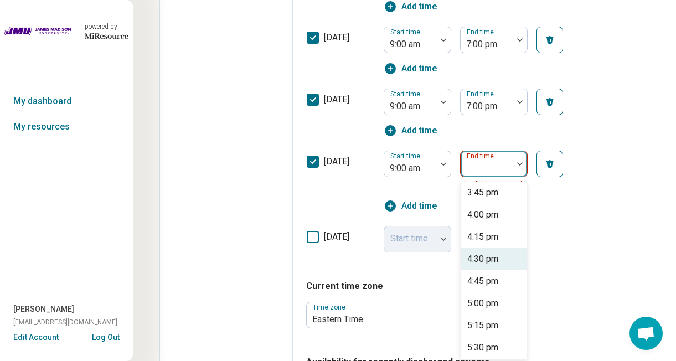
scroll to position [808, 0]
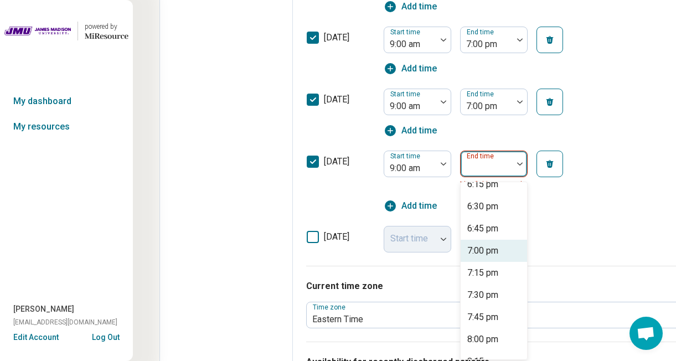
click at [489, 261] on div "7:00 pm" at bounding box center [494, 251] width 66 height 22
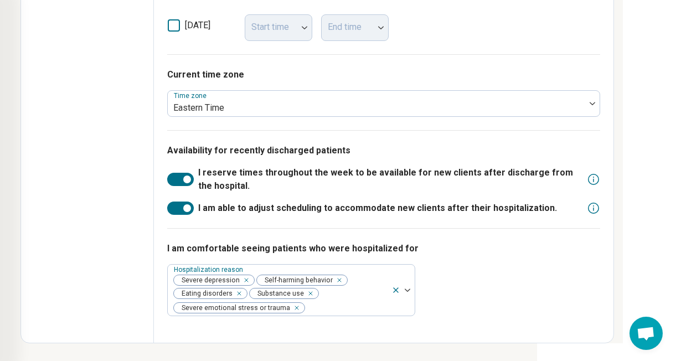
scroll to position [0, 139]
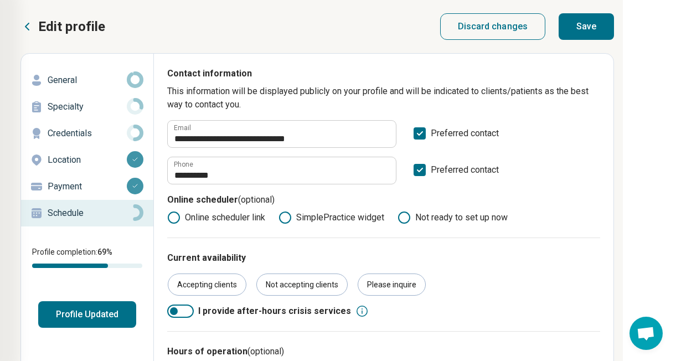
click at [584, 26] on button "Save" at bounding box center [586, 26] width 55 height 27
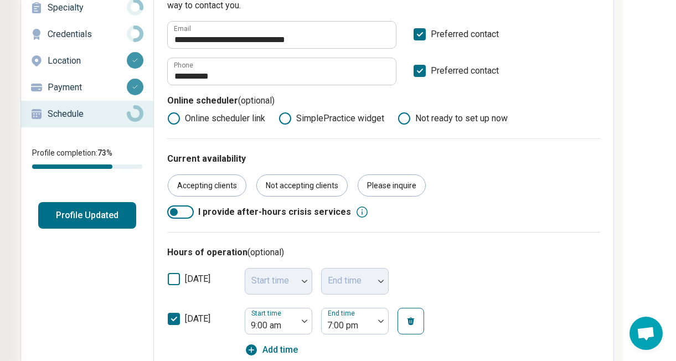
scroll to position [8, 139]
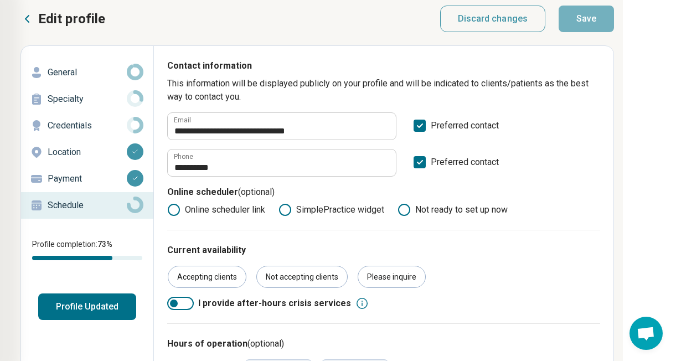
click at [110, 210] on p "Schedule" at bounding box center [87, 205] width 79 height 13
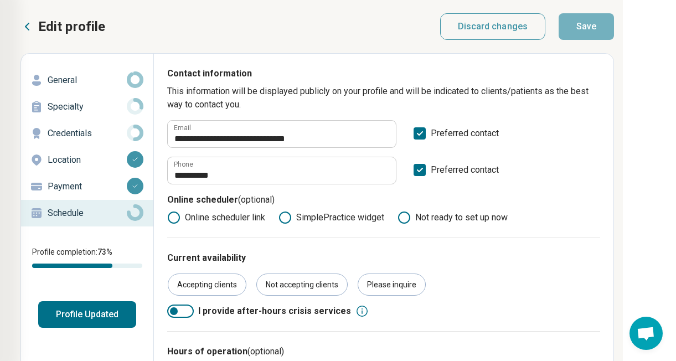
click at [92, 303] on button "Profile Updated" at bounding box center [87, 314] width 98 height 27
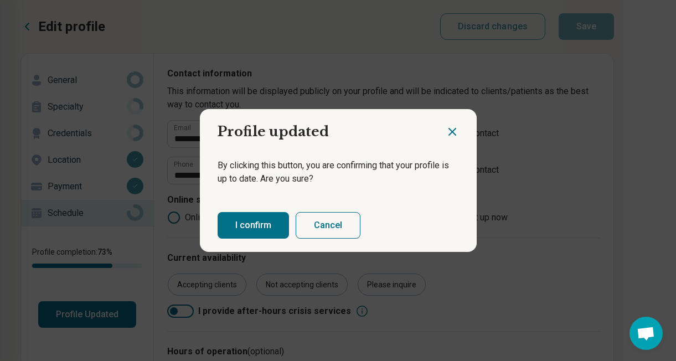
click at [261, 224] on button "I confirm" at bounding box center [253, 225] width 71 height 27
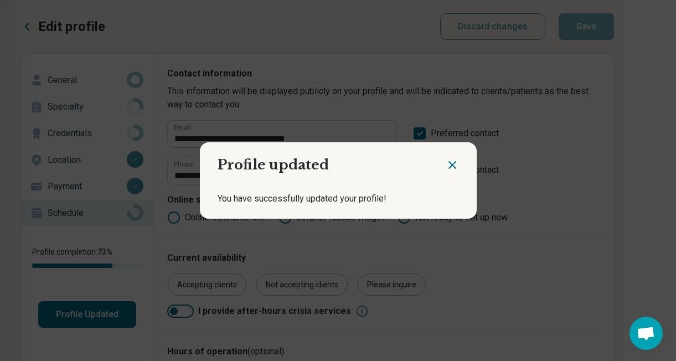
click at [455, 169] on icon "Close dialog" at bounding box center [452, 164] width 13 height 13
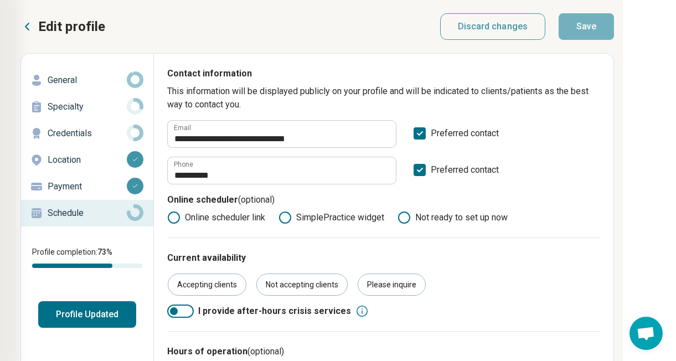
click at [26, 23] on icon at bounding box center [26, 26] width 13 height 13
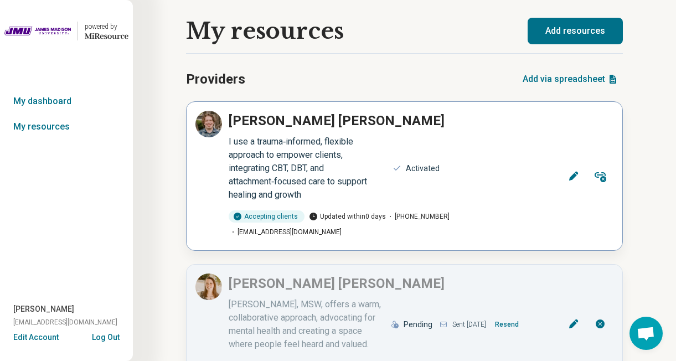
scroll to position [54, 0]
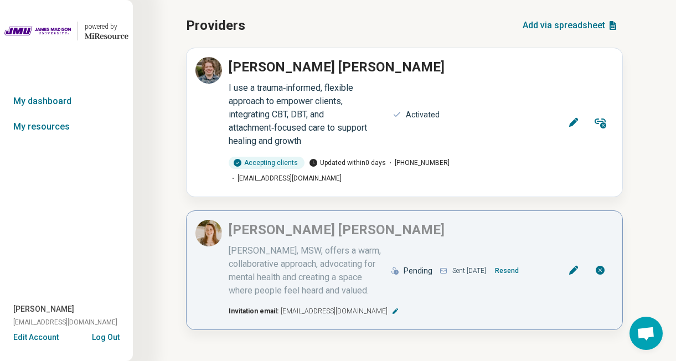
click at [523, 262] on button "Resend" at bounding box center [507, 271] width 33 height 18
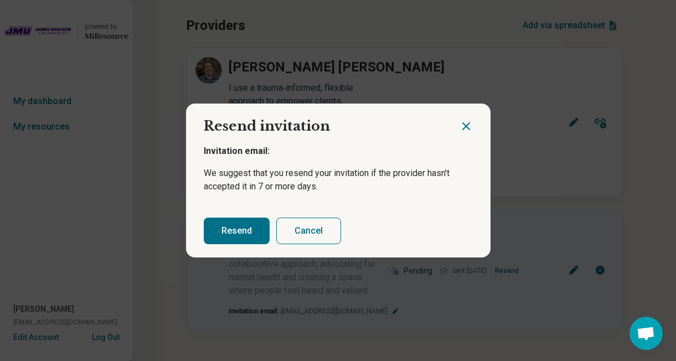
click at [225, 236] on button "Resend" at bounding box center [237, 231] width 66 height 27
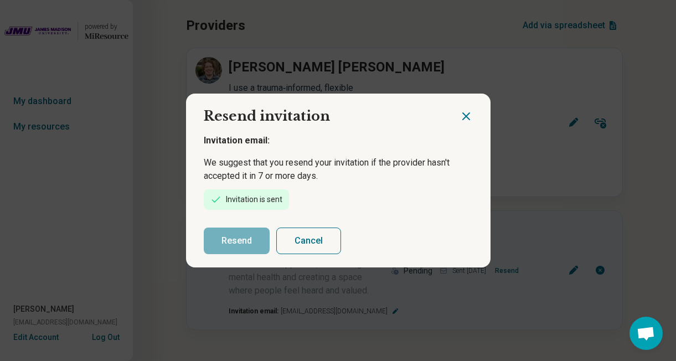
click at [467, 116] on icon "Close dialog" at bounding box center [466, 116] width 13 height 13
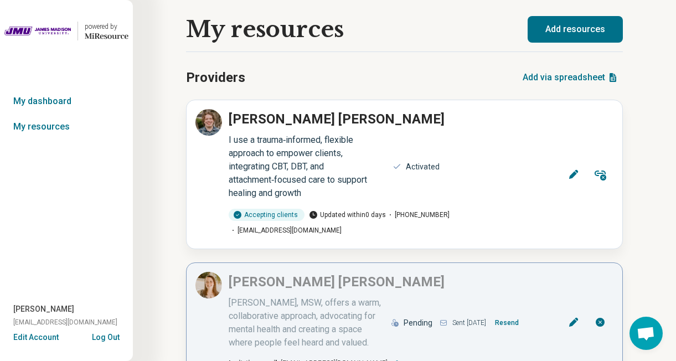
scroll to position [0, 0]
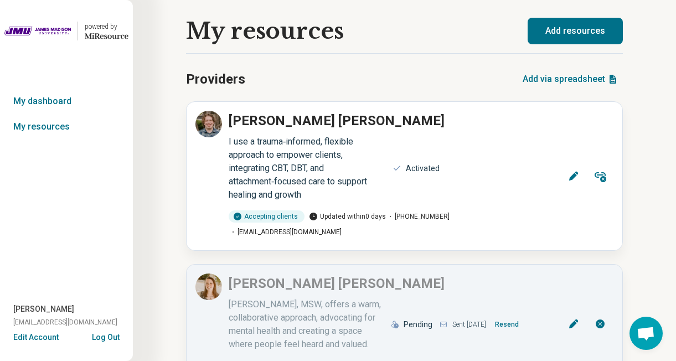
click at [553, 32] on button "Add resources" at bounding box center [575, 31] width 95 height 27
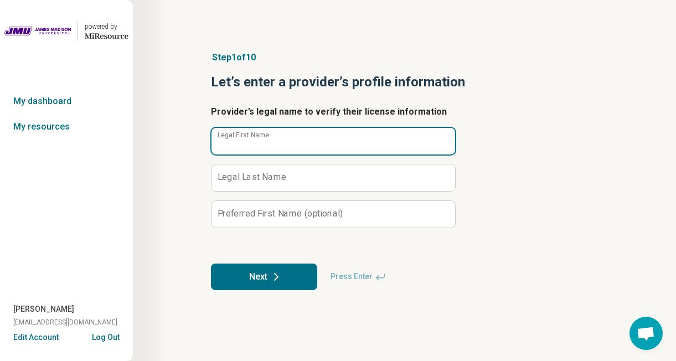
click at [292, 140] on input "Legal First Name" at bounding box center [333, 141] width 244 height 27
type input "*******"
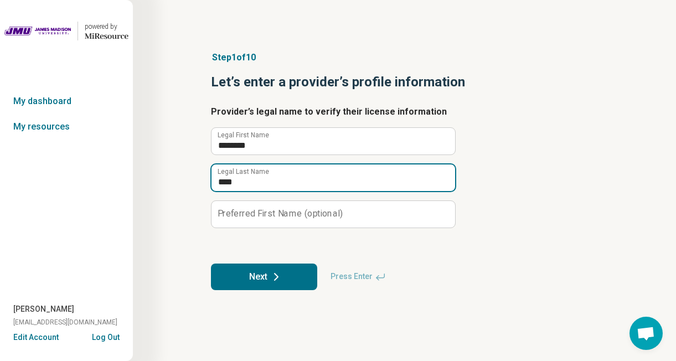
type input "****"
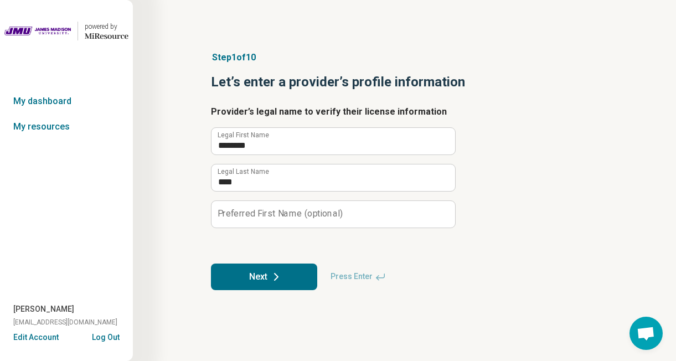
click at [280, 281] on icon at bounding box center [276, 276] width 13 height 13
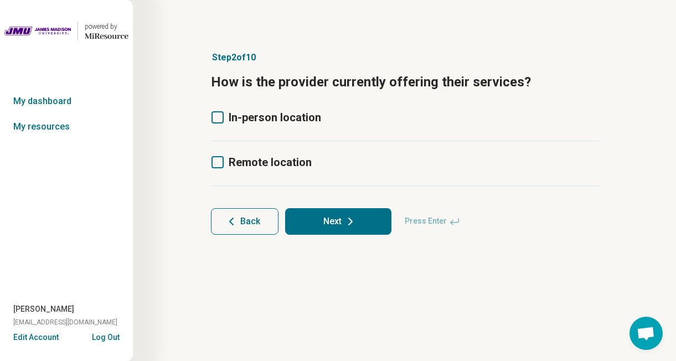
click at [221, 121] on icon at bounding box center [217, 117] width 12 height 12
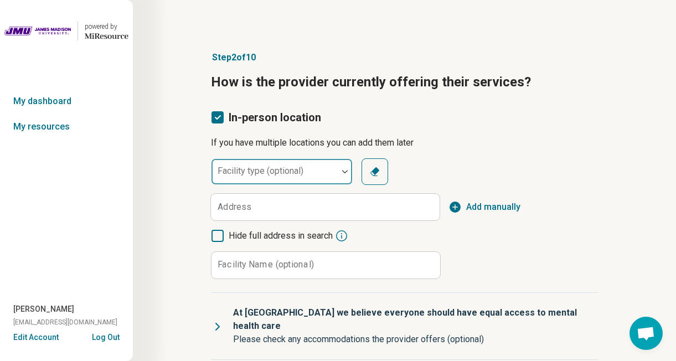
scroll to position [6, 0]
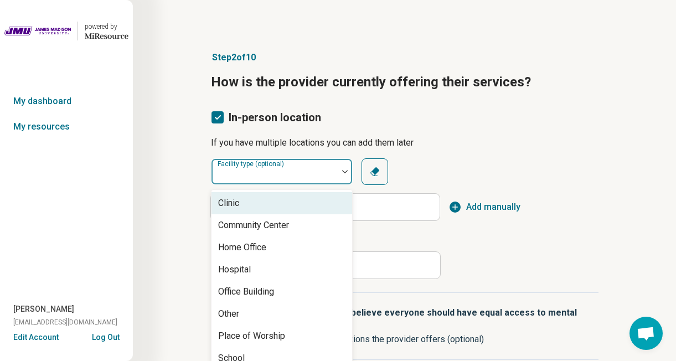
click at [228, 172] on div "Facility type (optional)" at bounding box center [282, 171] width 142 height 27
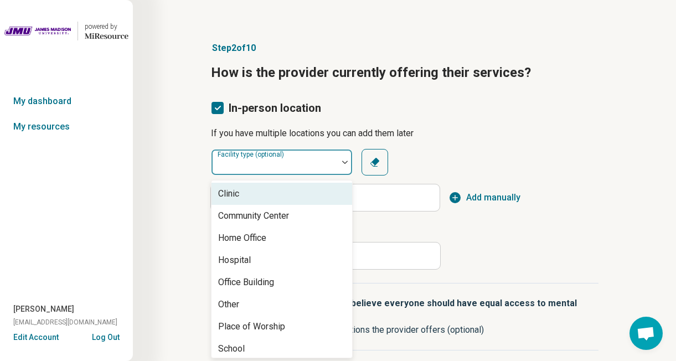
scroll to position [11, 0]
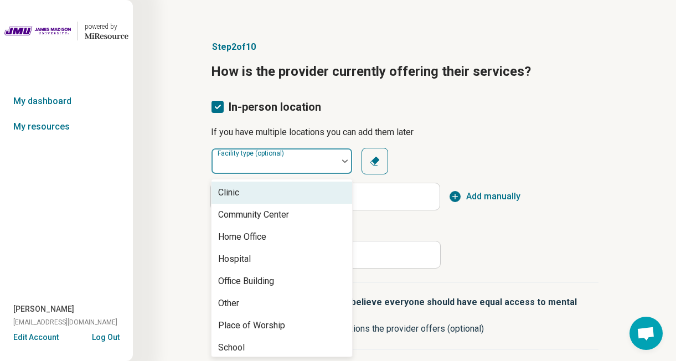
click at [228, 192] on div "Clinic" at bounding box center [228, 192] width 21 height 13
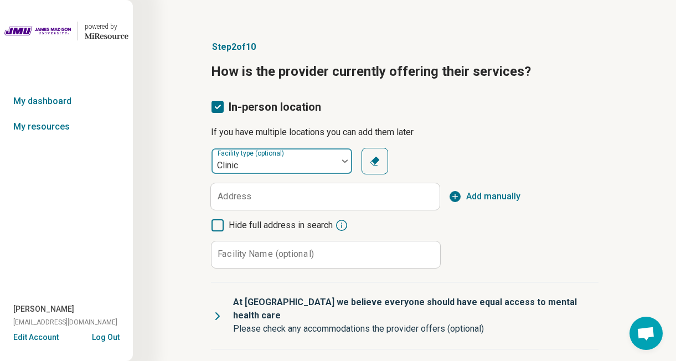
click at [247, 151] on label "Facility type (optional)" at bounding box center [252, 153] width 69 height 8
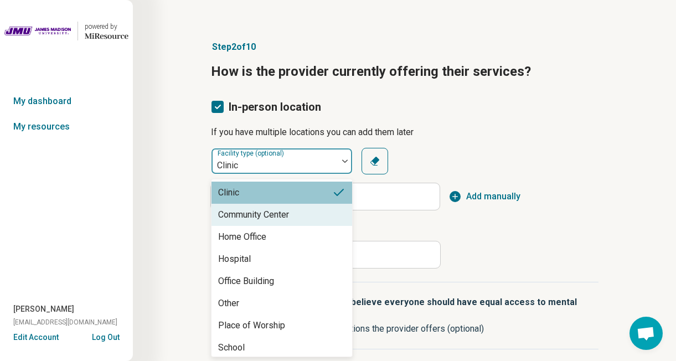
scroll to position [4, 0]
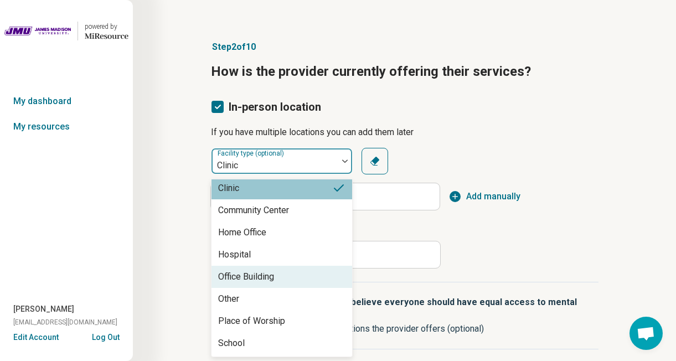
click at [248, 273] on div "Office Building" at bounding box center [246, 276] width 56 height 13
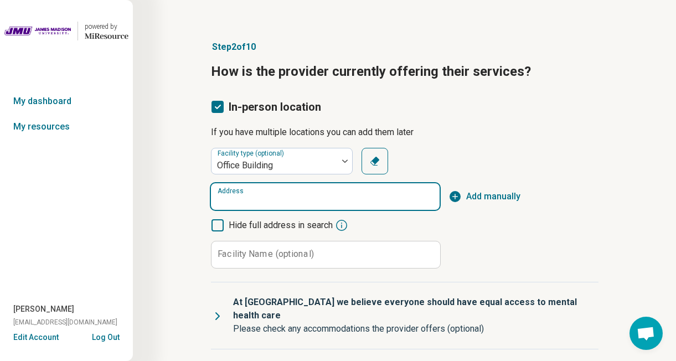
click at [277, 190] on input "Address" at bounding box center [325, 196] width 229 height 27
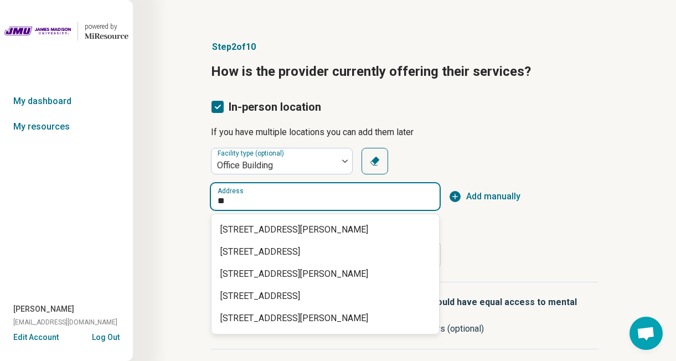
type input "*"
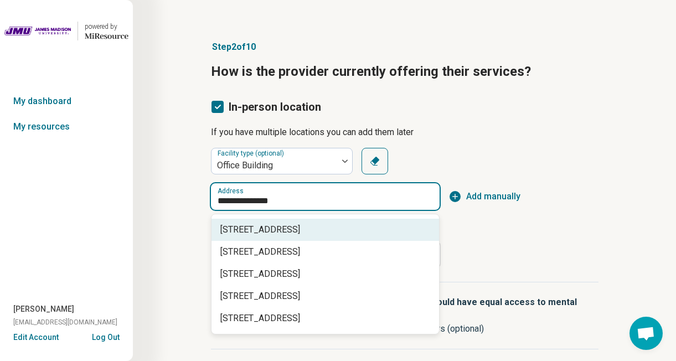
click at [298, 240] on div "420 East Market Street, Harrisonburg, VA" at bounding box center [325, 230] width 228 height 22
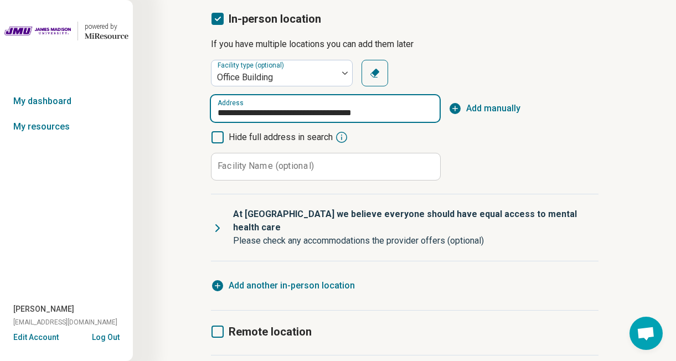
scroll to position [110, 0]
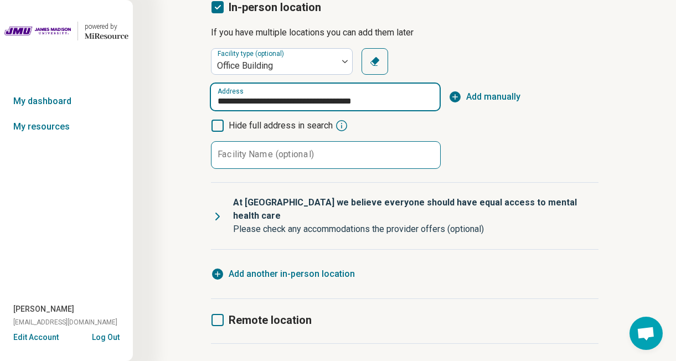
type input "**********"
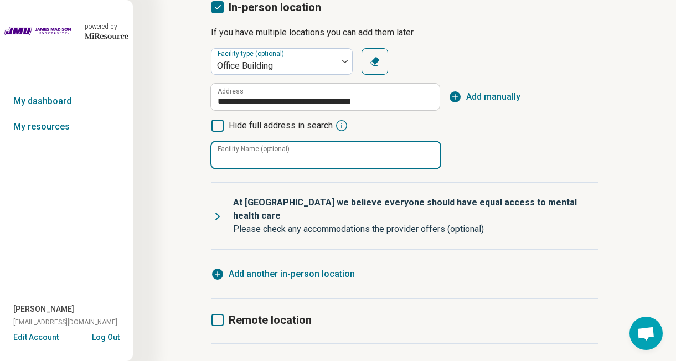
click at [321, 155] on input "Facility Name (optional)" at bounding box center [325, 155] width 229 height 27
type input "**********"
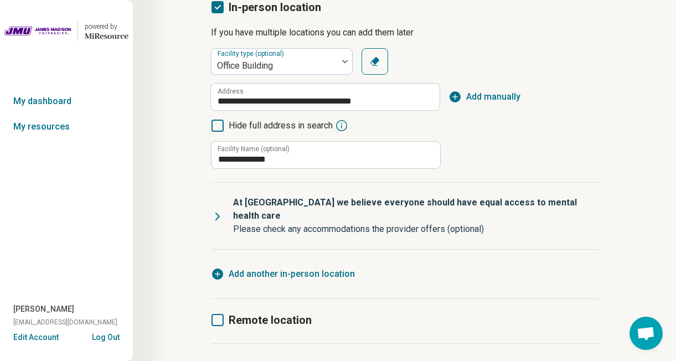
click at [306, 267] on span "Add another in-person location" at bounding box center [292, 273] width 126 height 13
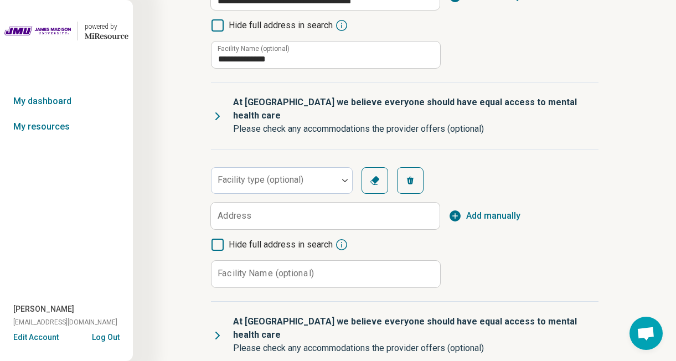
scroll to position [213, 0]
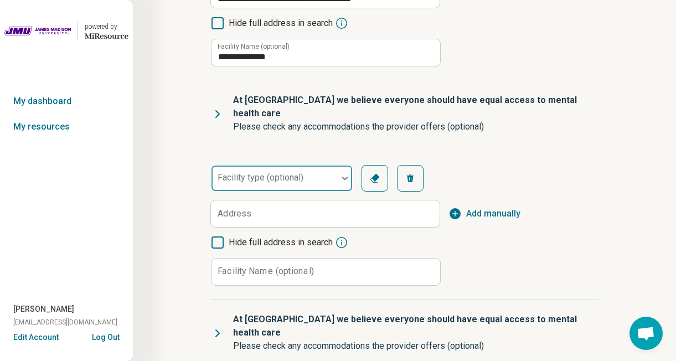
click at [306, 175] on div at bounding box center [274, 183] width 117 height 16
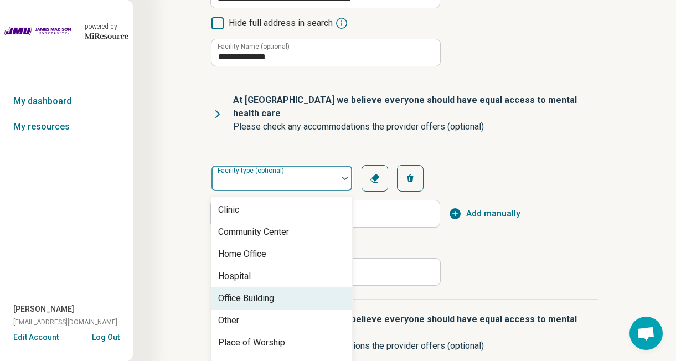
click at [275, 287] on div "Office Building" at bounding box center [281, 298] width 141 height 22
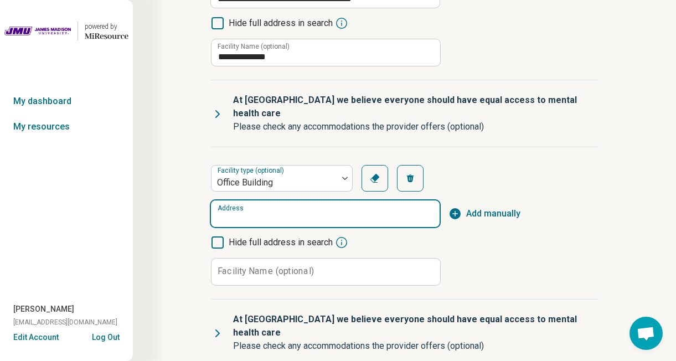
click at [281, 200] on input "Address" at bounding box center [325, 213] width 229 height 27
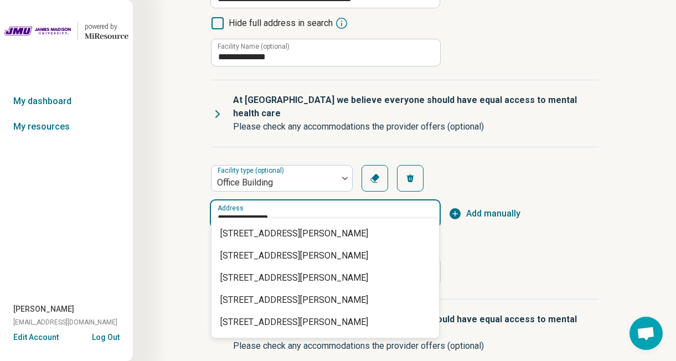
click at [300, 226] on div "427 Lee Jackson Highway, Staunton, VA" at bounding box center [325, 234] width 228 height 22
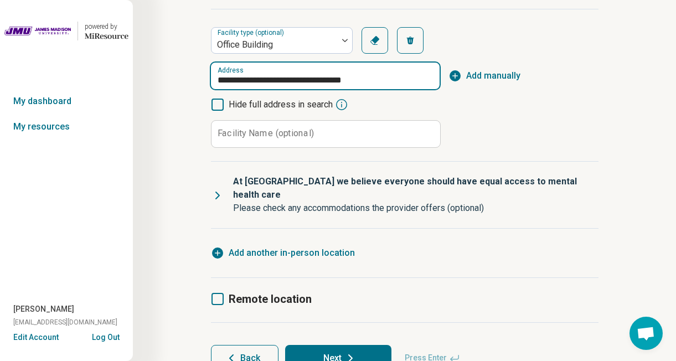
scroll to position [350, 0]
type input "**********"
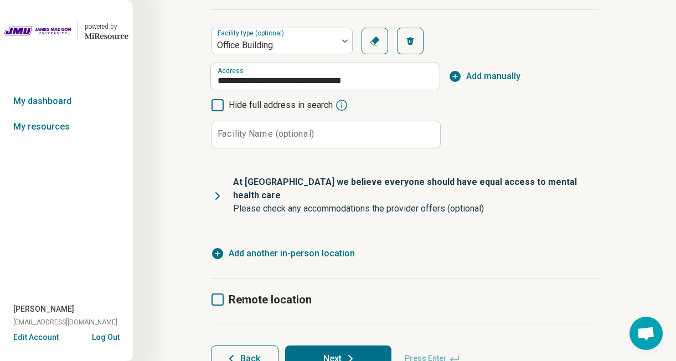
click at [295, 130] on label "Facility Name (optional)" at bounding box center [266, 134] width 96 height 9
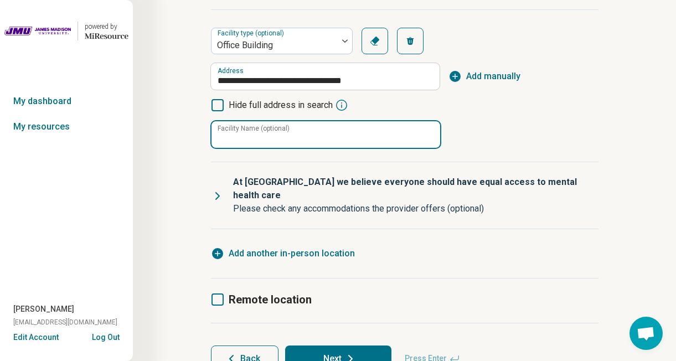
click at [295, 121] on input "Facility Name (optional)" at bounding box center [325, 134] width 229 height 27
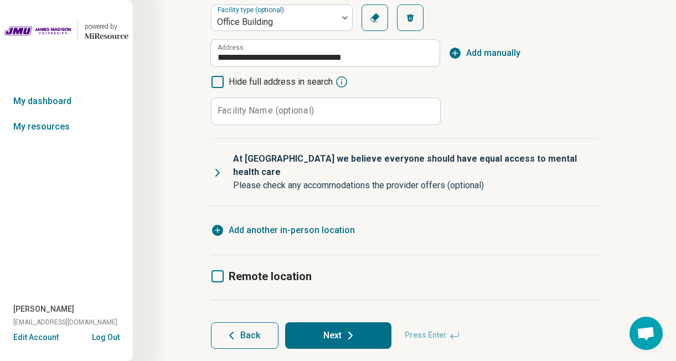
click at [211, 166] on icon at bounding box center [217, 172] width 13 height 13
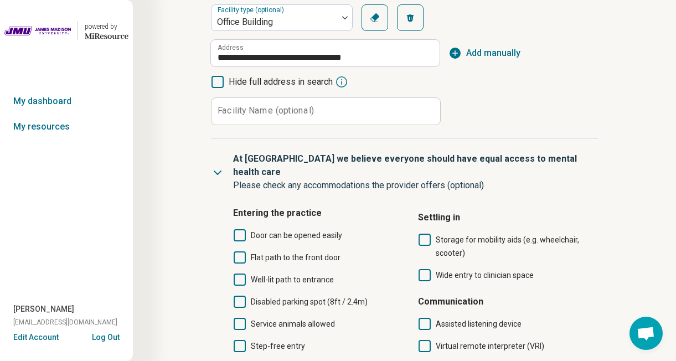
click at [238, 229] on icon at bounding box center [240, 235] width 12 height 12
click at [241, 251] on icon at bounding box center [240, 257] width 12 height 12
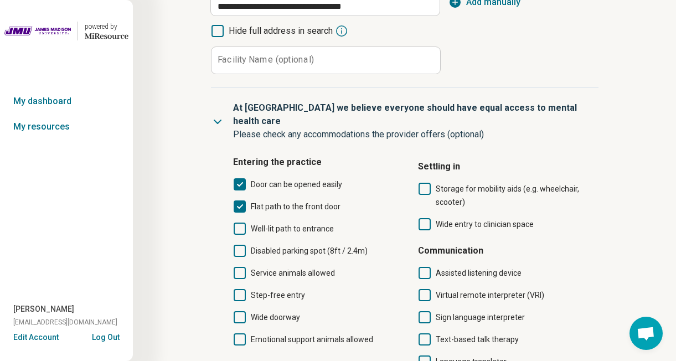
scroll to position [437, 0]
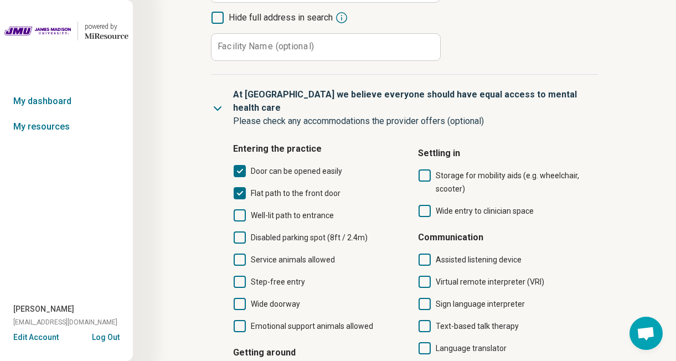
click at [240, 209] on icon at bounding box center [240, 215] width 12 height 12
click at [240, 231] on icon at bounding box center [240, 237] width 12 height 12
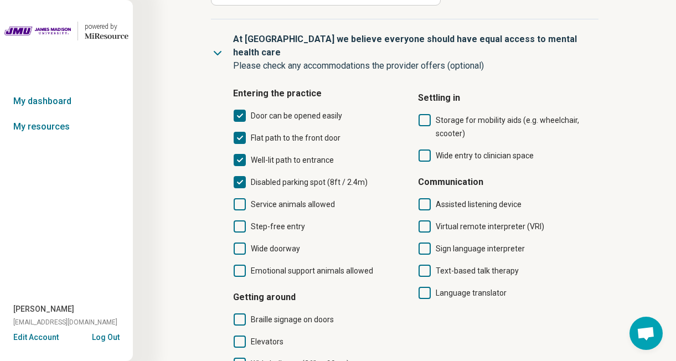
scroll to position [497, 0]
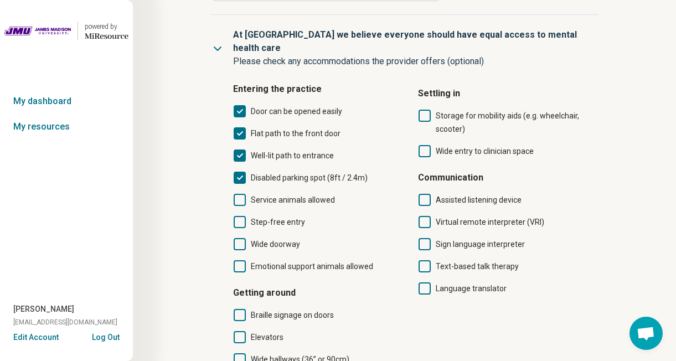
click at [243, 194] on icon at bounding box center [240, 200] width 12 height 12
click at [243, 216] on icon at bounding box center [240, 222] width 12 height 12
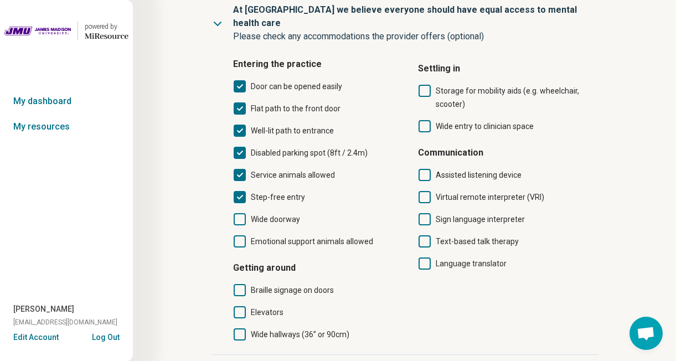
scroll to position [523, 0]
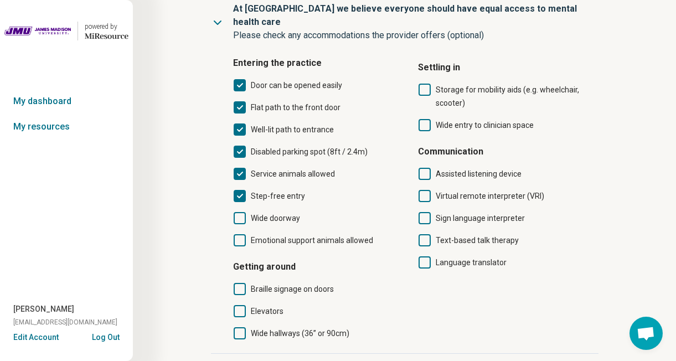
click at [238, 234] on icon at bounding box center [240, 240] width 12 height 12
click at [421, 84] on icon at bounding box center [425, 90] width 12 height 12
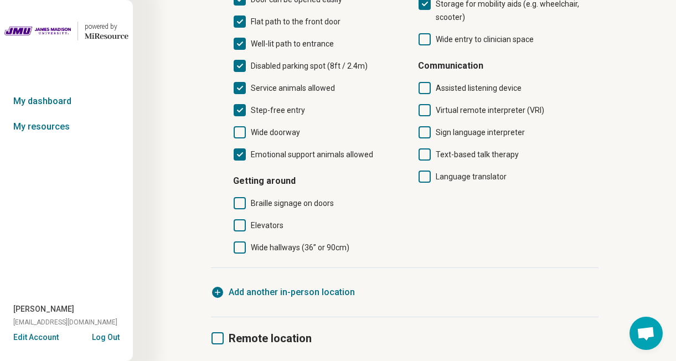
scroll to position [671, 0]
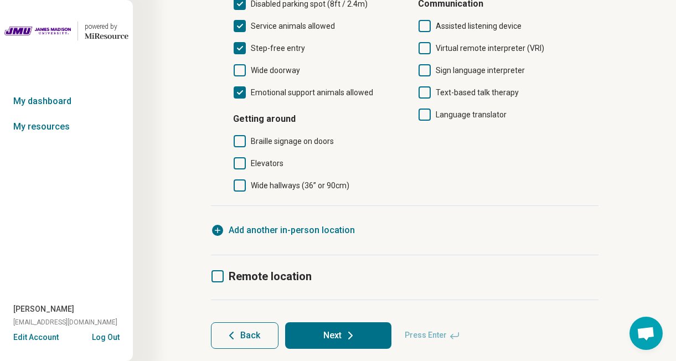
click at [219, 270] on icon at bounding box center [217, 276] width 12 height 12
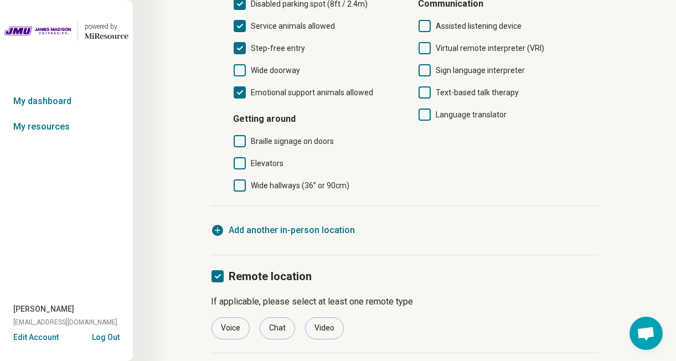
scroll to position [724, 0]
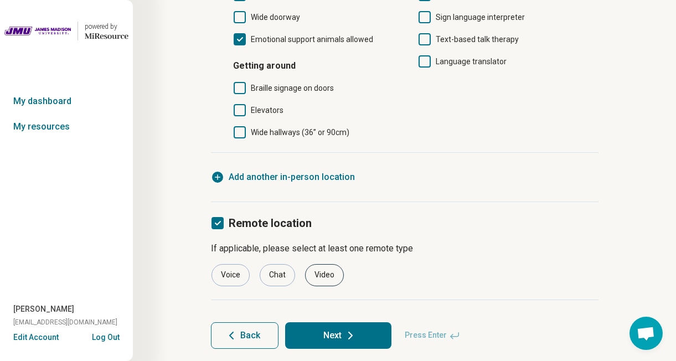
click at [328, 264] on div "Video" at bounding box center [324, 275] width 39 height 22
click at [230, 264] on div "Voice" at bounding box center [230, 275] width 38 height 22
click at [357, 322] on button "Next" at bounding box center [338, 335] width 106 height 27
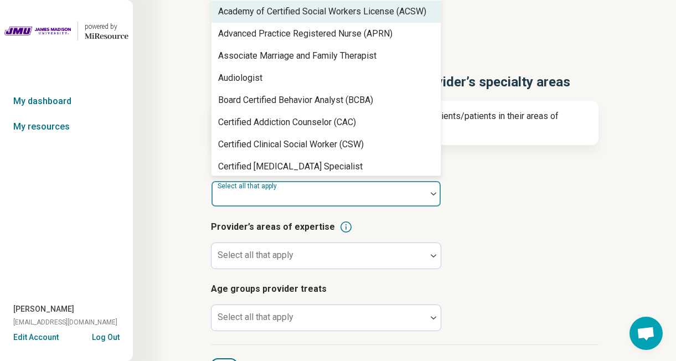
click at [345, 189] on div at bounding box center [318, 194] width 215 height 24
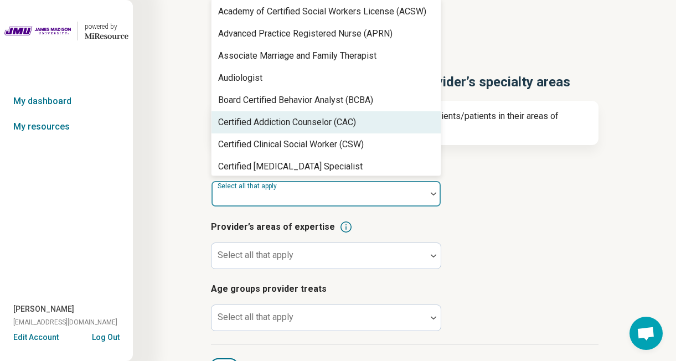
scroll to position [556, 0]
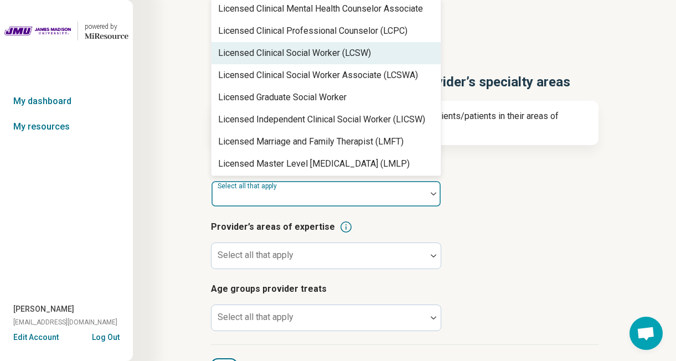
click at [370, 48] on div "Licensed Clinical Social Worker (LCSW)" at bounding box center [294, 53] width 153 height 13
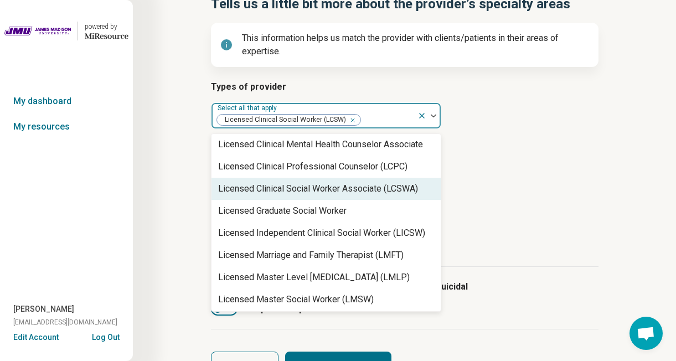
scroll to position [80, 0]
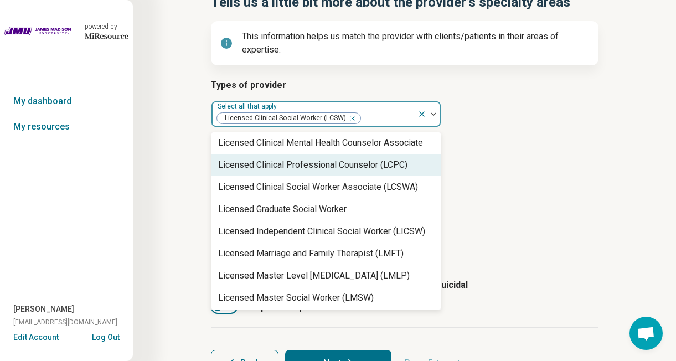
click at [496, 164] on article "Provider’s areas of expertise Select all that apply" at bounding box center [405, 165] width 388 height 49
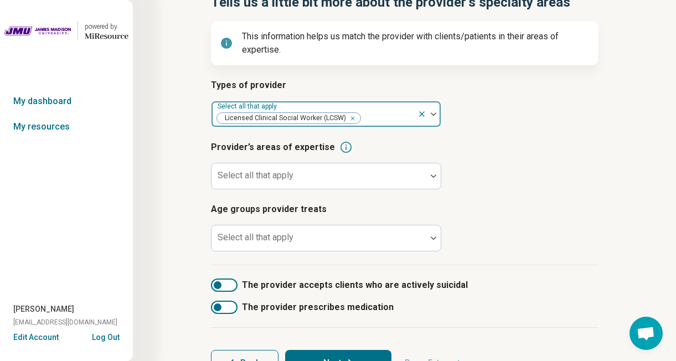
click at [380, 117] on div at bounding box center [387, 119] width 51 height 16
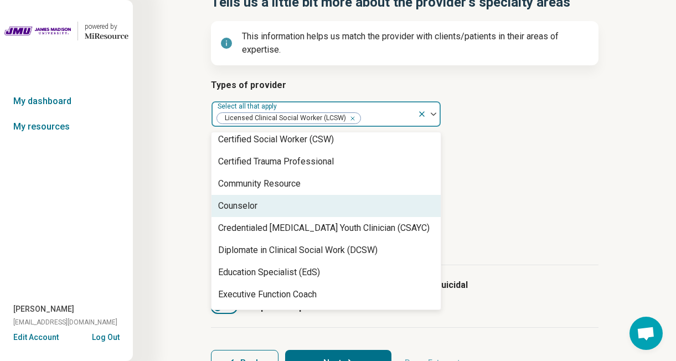
scroll to position [0, 0]
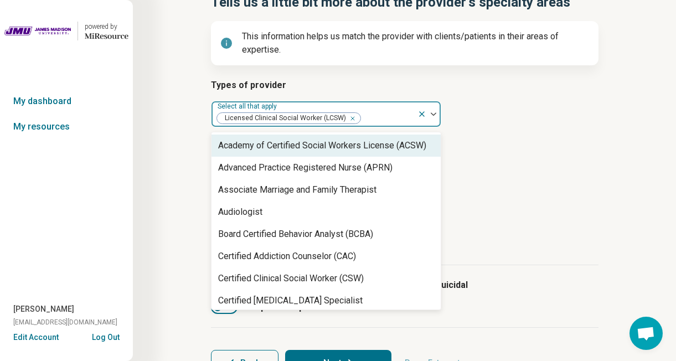
click at [540, 187] on article "Provider’s areas of expertise Select all that apply" at bounding box center [405, 165] width 388 height 49
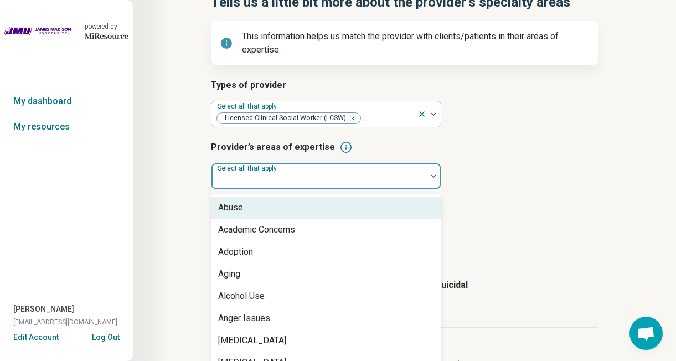
click at [407, 179] on div at bounding box center [319, 181] width 206 height 16
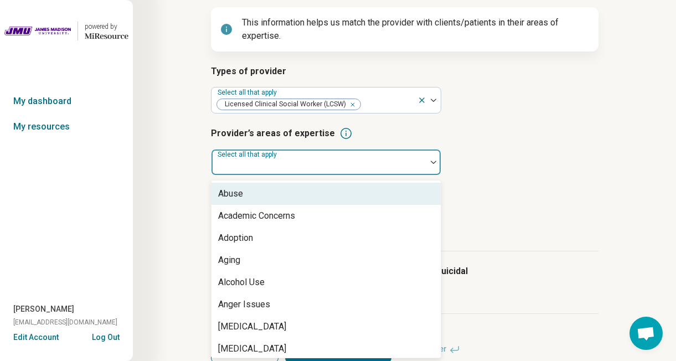
scroll to position [95, 0]
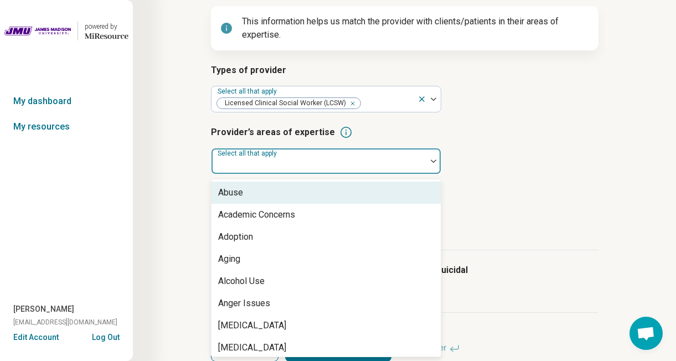
click at [358, 194] on div "Abuse" at bounding box center [325, 193] width 229 height 22
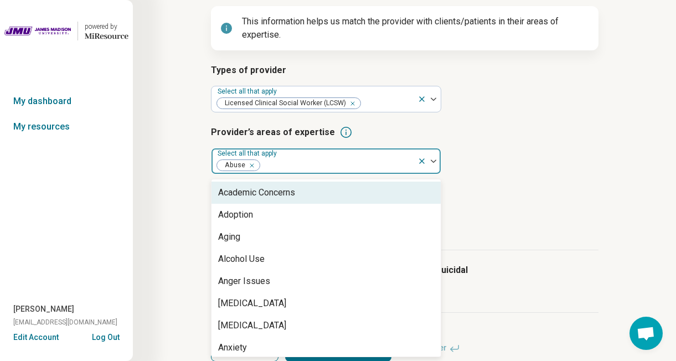
click at [348, 198] on div "Academic Concerns" at bounding box center [325, 193] width 229 height 22
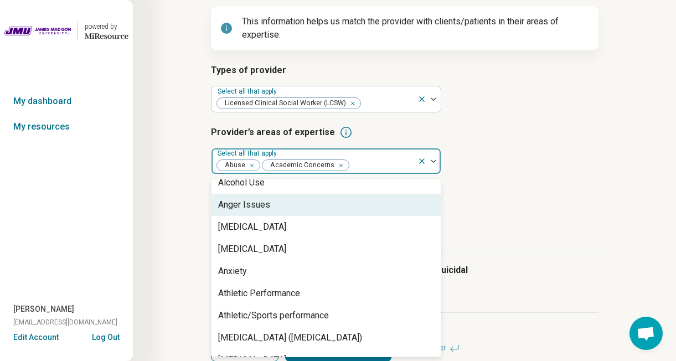
scroll to position [55, 0]
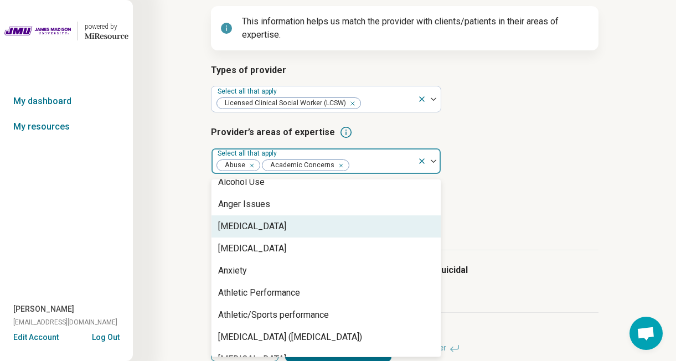
click at [338, 229] on div "Anorexia Nervosa" at bounding box center [325, 226] width 229 height 22
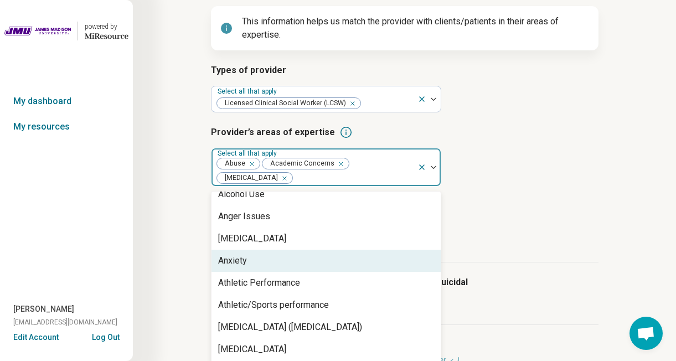
click at [328, 257] on div "Anxiety" at bounding box center [325, 261] width 229 height 22
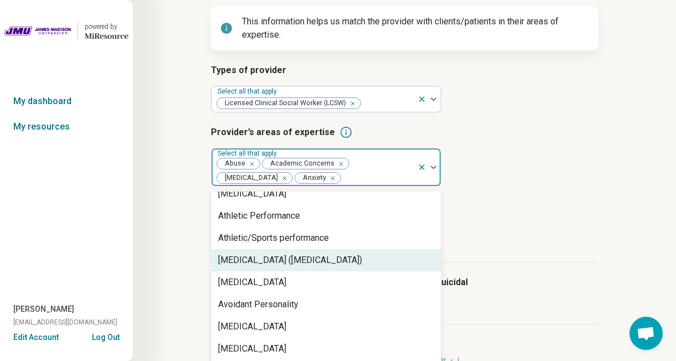
scroll to position [108, 0]
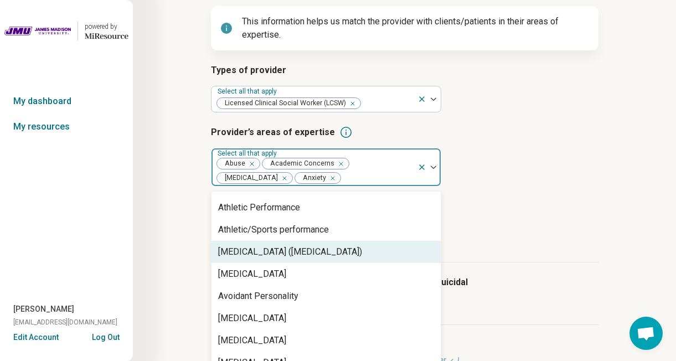
click at [327, 257] on div "Attention Deficit Hyperactivity Disorder (ADHD)" at bounding box center [290, 251] width 144 height 13
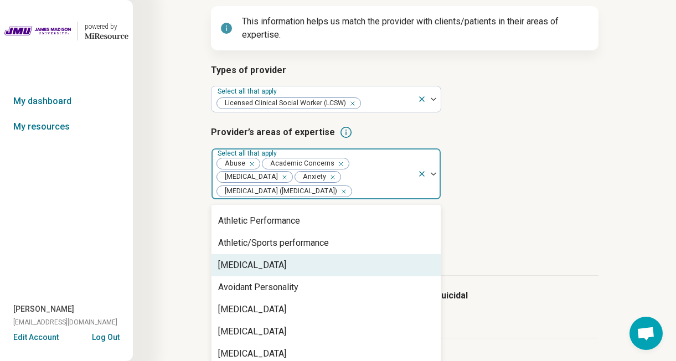
click at [327, 259] on div "[MEDICAL_DATA]" at bounding box center [325, 265] width 229 height 22
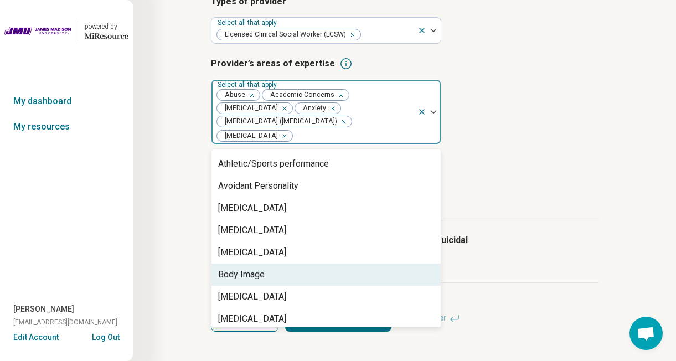
scroll to position [0, 0]
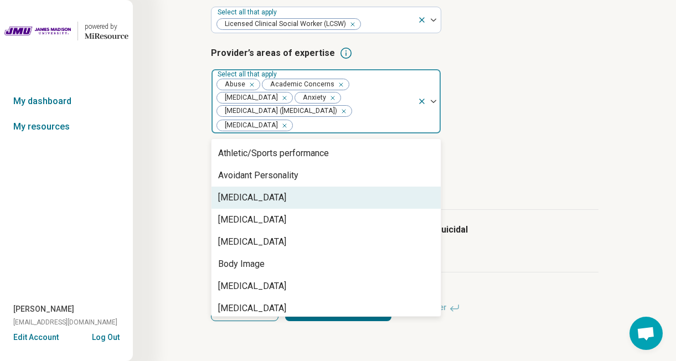
click at [286, 203] on div "Avoidant/Restrictive Food Intake Disorder" at bounding box center [252, 197] width 68 height 13
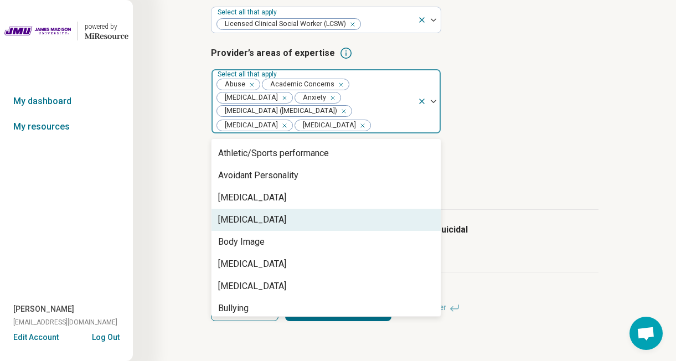
click at [331, 231] on div "Bipolar Disorder" at bounding box center [325, 220] width 229 height 22
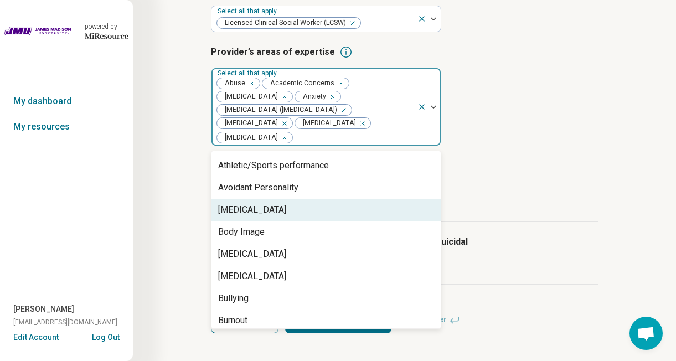
click at [286, 216] on div "Binge-Eating Disorder" at bounding box center [252, 209] width 68 height 13
click at [274, 221] on div "Body Image" at bounding box center [325, 210] width 229 height 22
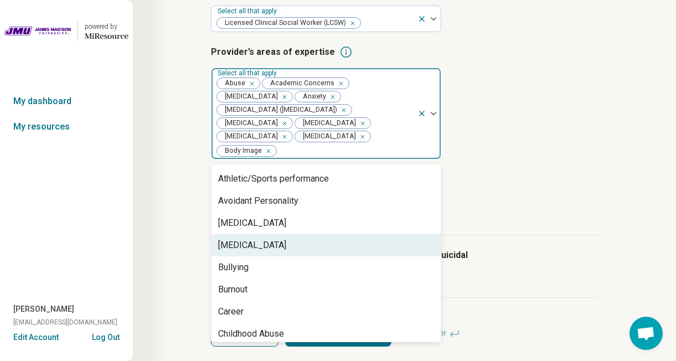
click at [265, 252] on div "Bulimia Nervosa" at bounding box center [252, 245] width 68 height 13
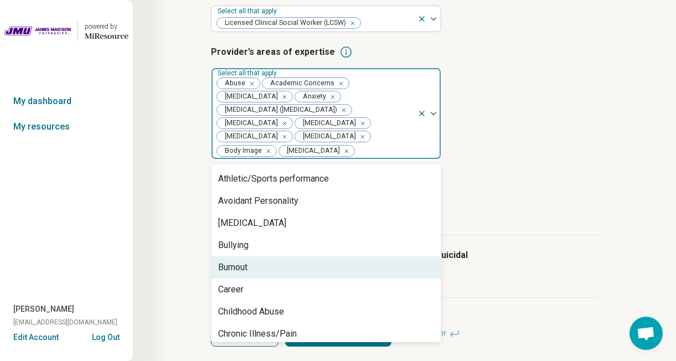
click at [257, 278] on div "Burnout" at bounding box center [325, 267] width 229 height 22
click at [256, 278] on div "Career" at bounding box center [325, 267] width 229 height 22
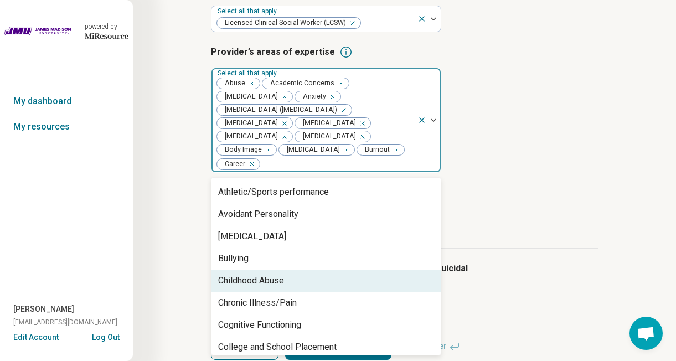
click at [256, 287] on div "Childhood Abuse" at bounding box center [251, 280] width 66 height 13
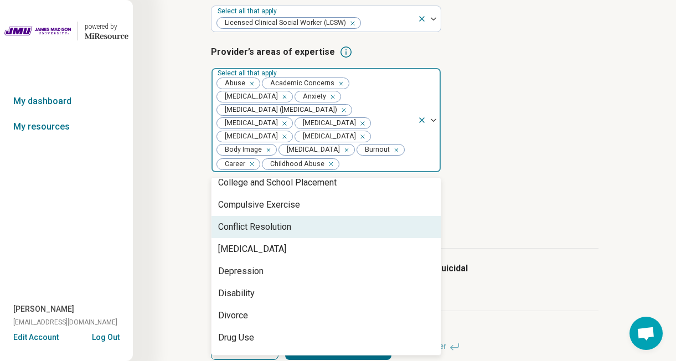
click at [269, 234] on div "Conflict Resolution" at bounding box center [254, 226] width 73 height 13
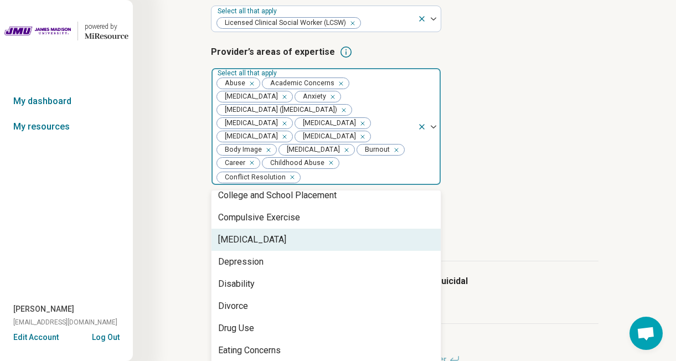
click at [269, 246] on div "Dependent Personality" at bounding box center [252, 239] width 68 height 13
click at [266, 251] on div "Depression" at bounding box center [325, 240] width 229 height 22
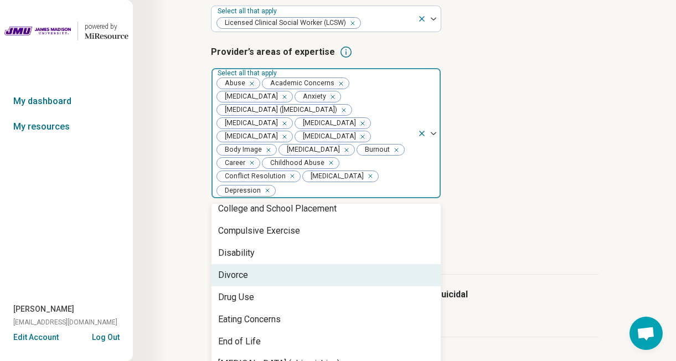
click at [257, 286] on div "Divorce" at bounding box center [325, 275] width 229 height 22
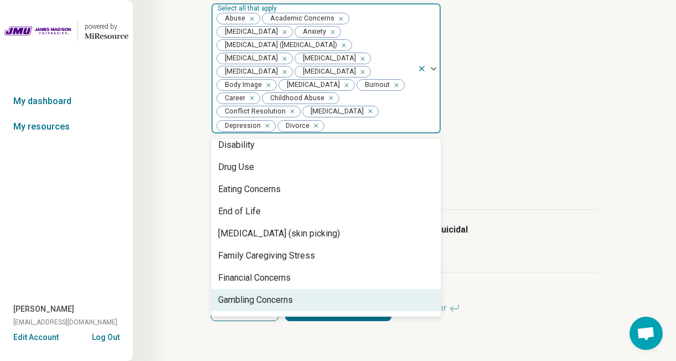
scroll to position [257, 0]
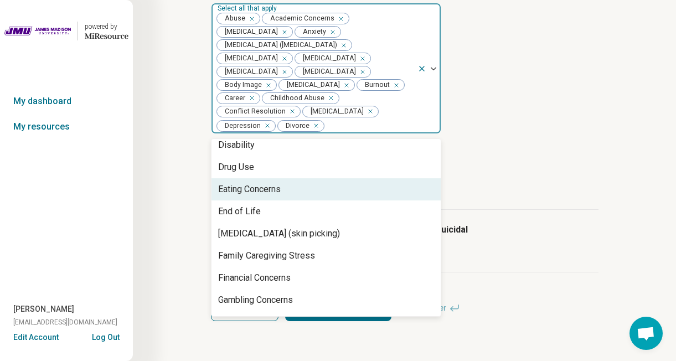
click at [273, 185] on div "Eating Concerns" at bounding box center [249, 189] width 63 height 13
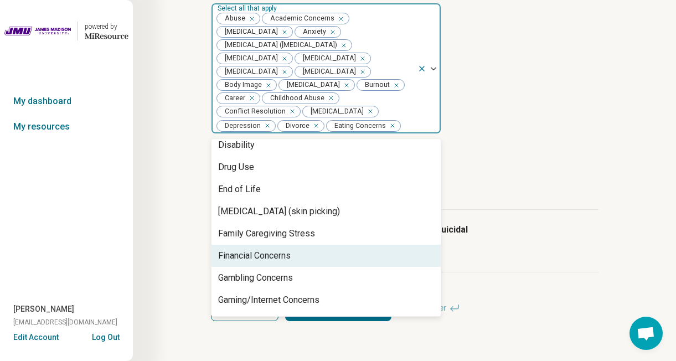
click at [277, 256] on div "Financial Concerns" at bounding box center [254, 255] width 73 height 13
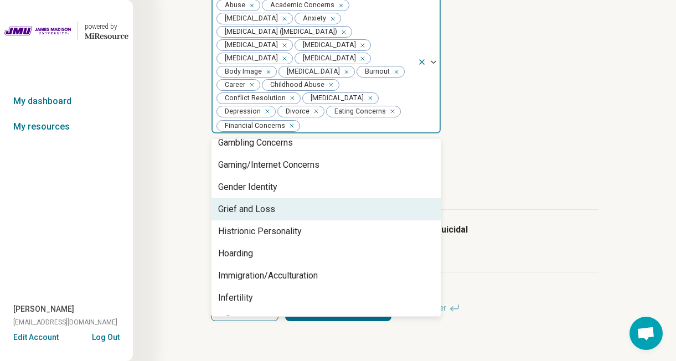
scroll to position [431, 0]
click at [278, 220] on div "Grief and Loss" at bounding box center [325, 209] width 229 height 22
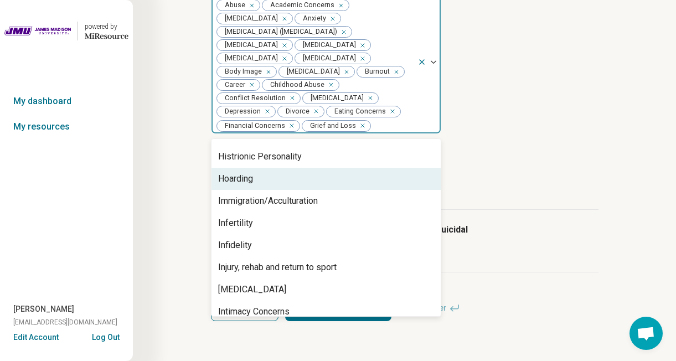
scroll to position [487, 0]
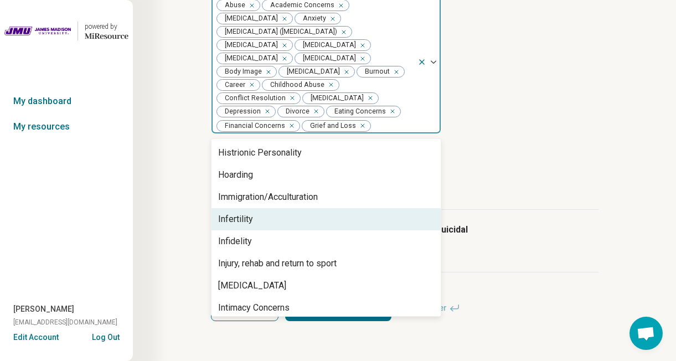
click at [278, 230] on div "Infertility" at bounding box center [325, 219] width 229 height 22
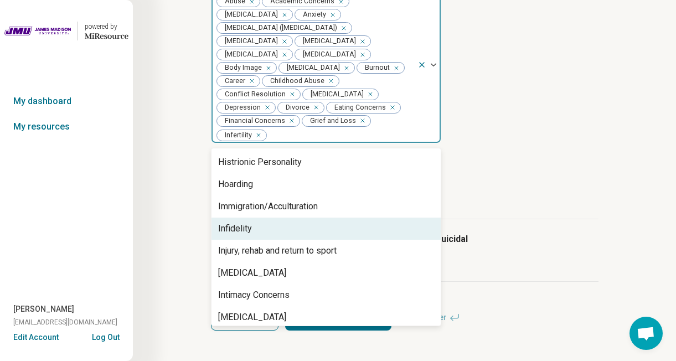
click at [278, 240] on div "Infidelity" at bounding box center [325, 229] width 229 height 22
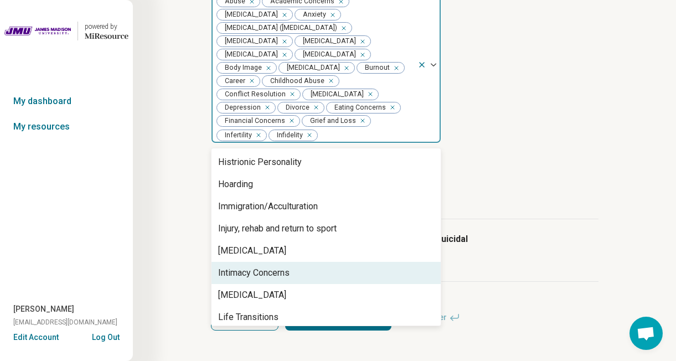
click at [276, 280] on div "Intimacy Concerns" at bounding box center [253, 272] width 71 height 13
click at [276, 280] on div "[MEDICAL_DATA]" at bounding box center [252, 272] width 68 height 13
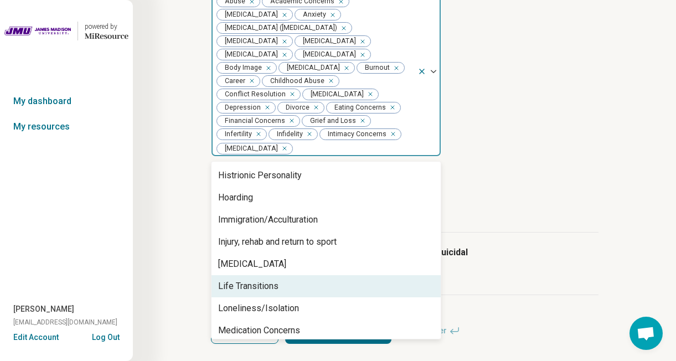
click at [277, 293] on div "Life Transitions" at bounding box center [248, 286] width 60 height 13
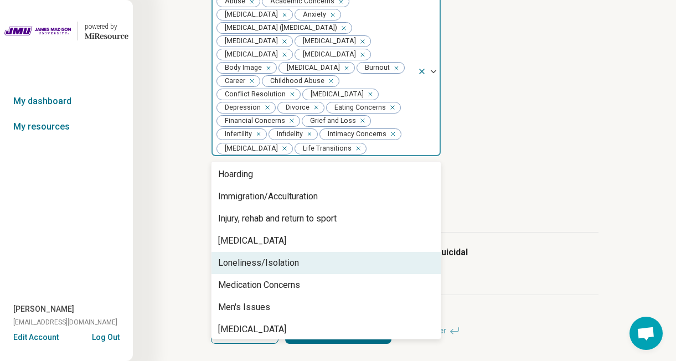
click at [278, 270] on div "Loneliness/Isolation" at bounding box center [258, 262] width 81 height 13
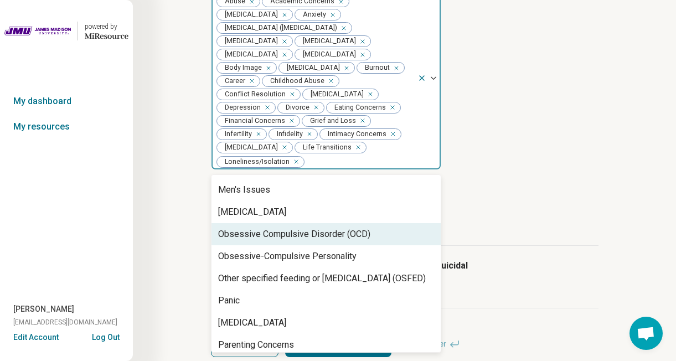
scroll to position [635, 0]
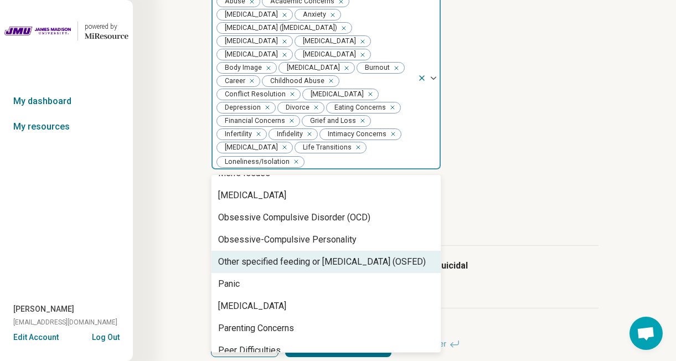
click at [284, 269] on div "Other specified feeding or eating disorder (OSFED)" at bounding box center [322, 261] width 208 height 13
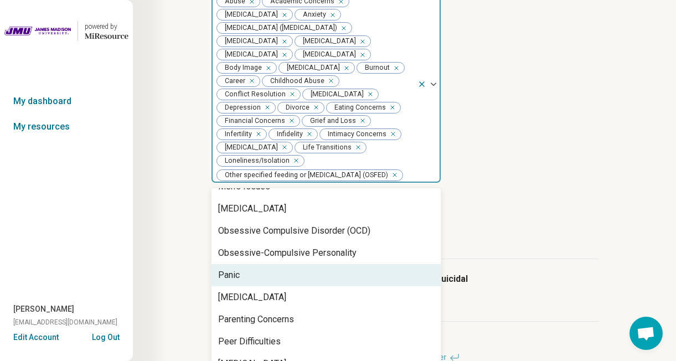
click at [278, 286] on div "Panic" at bounding box center [325, 275] width 229 height 22
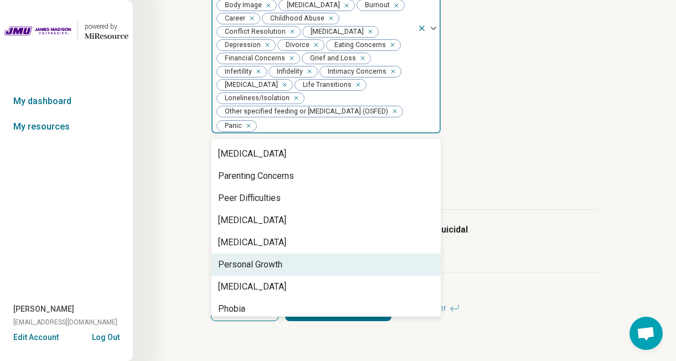
scroll to position [339, 0]
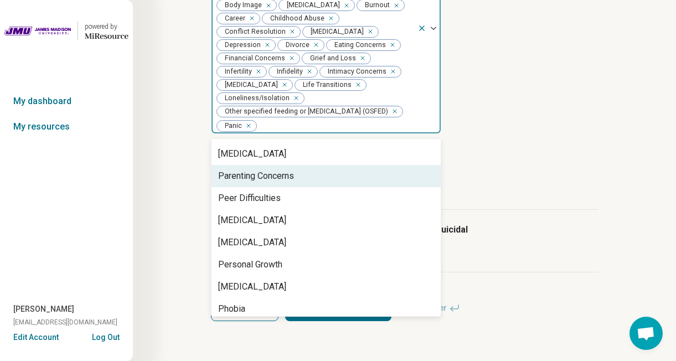
click at [302, 167] on div "Parenting Concerns" at bounding box center [325, 176] width 229 height 22
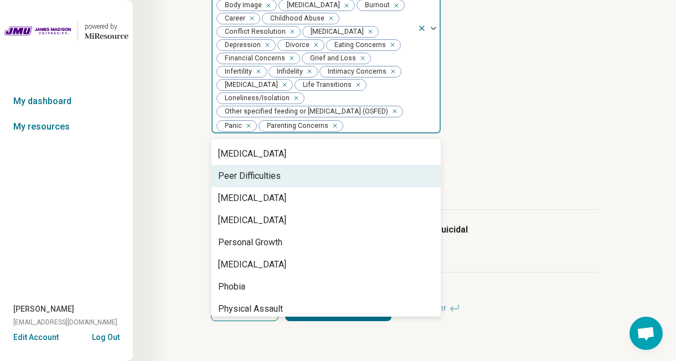
click at [299, 180] on div "Peer Difficulties" at bounding box center [325, 176] width 229 height 22
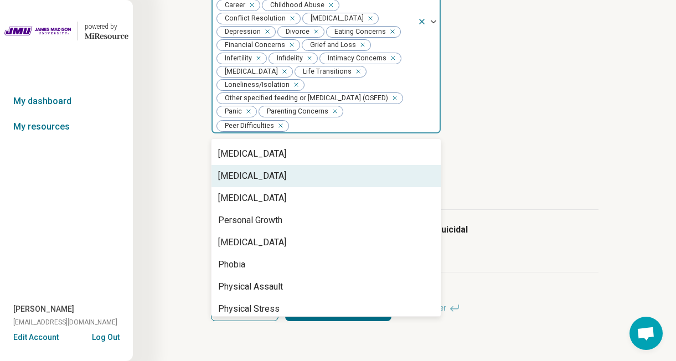
click at [297, 187] on div "Perfectionism" at bounding box center [325, 176] width 229 height 22
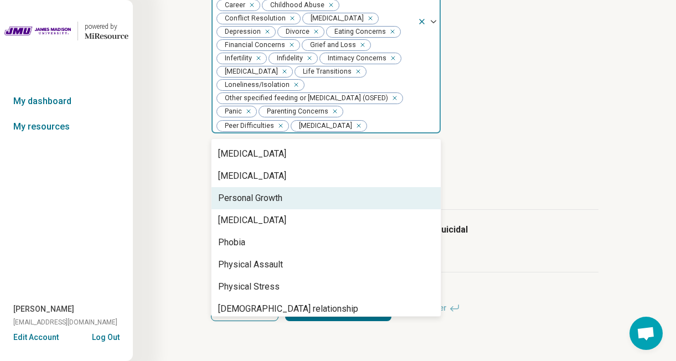
click at [290, 209] on div "Personal Growth" at bounding box center [325, 198] width 229 height 22
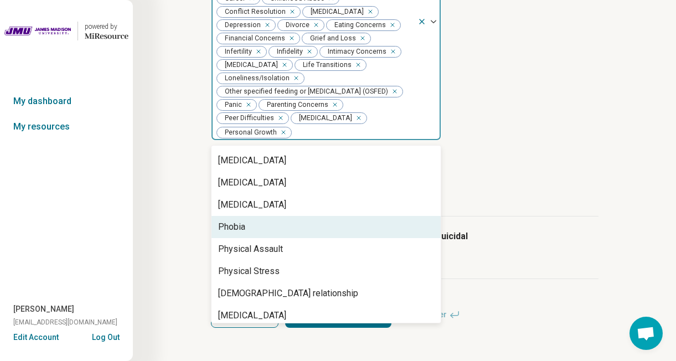
click at [276, 238] on div "Phobia" at bounding box center [325, 227] width 229 height 22
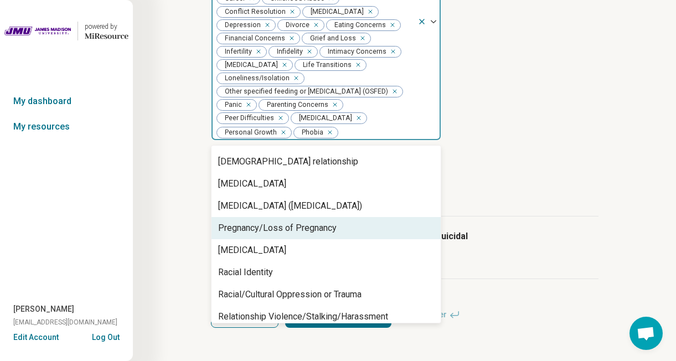
scroll to position [817, 0]
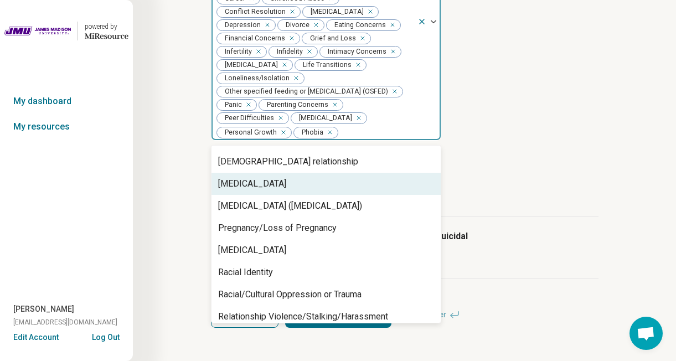
click at [286, 190] on div "[MEDICAL_DATA]" at bounding box center [252, 183] width 68 height 13
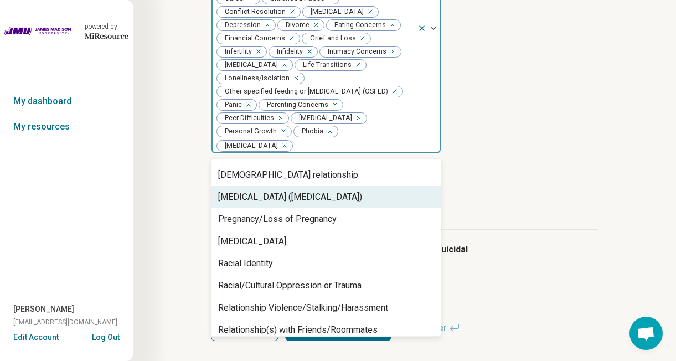
click at [288, 208] on div "Posttraumatic Stress Disorder (PTSD)" at bounding box center [325, 197] width 229 height 22
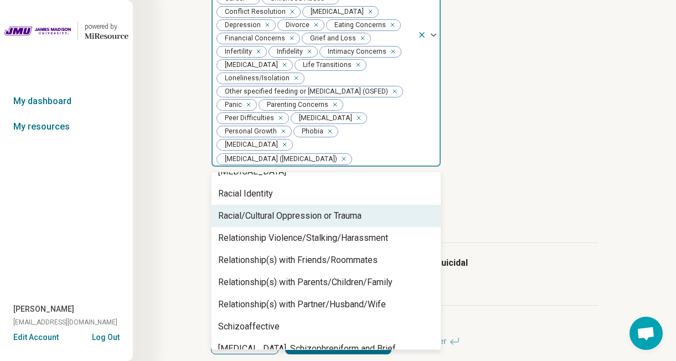
scroll to position [924, 0]
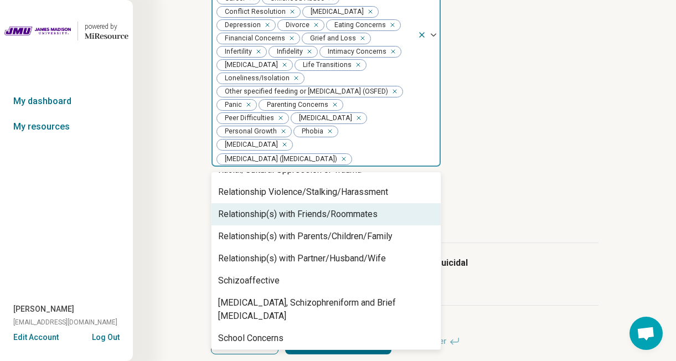
click at [283, 221] on div "Relationship(s) with Friends/Roommates" at bounding box center [297, 214] width 159 height 13
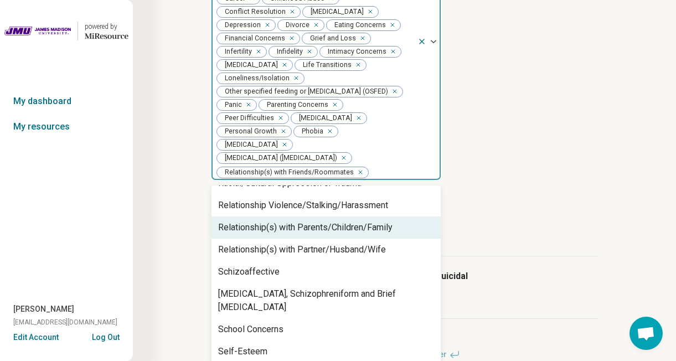
click at [281, 234] on div "Relationship(s) with Parents/Children/Family" at bounding box center [305, 227] width 174 height 13
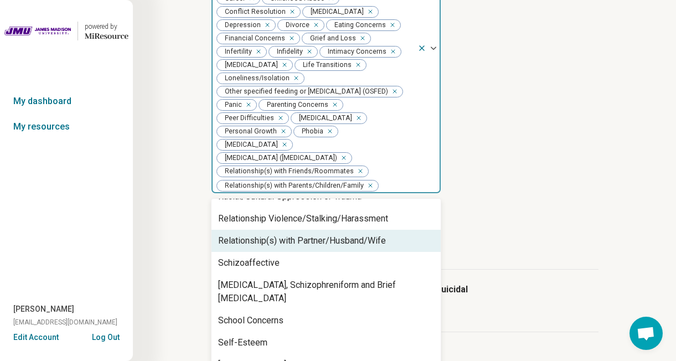
click at [280, 247] on div "Relationship(s) with Partner/Husband/Wife" at bounding box center [302, 240] width 168 height 13
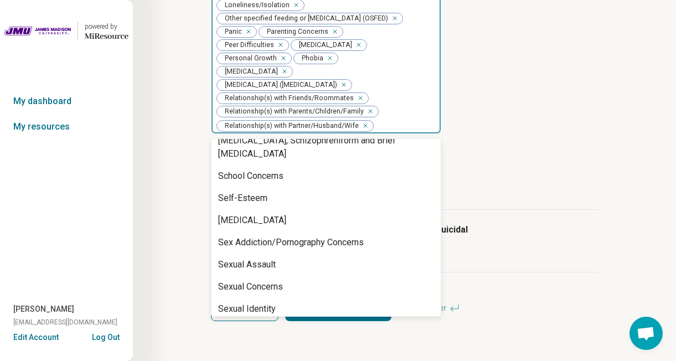
scroll to position [436, 0]
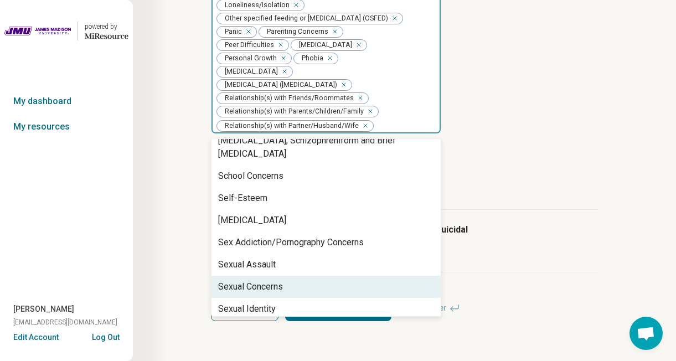
click at [280, 280] on div "Sexual Concerns" at bounding box center [250, 286] width 65 height 13
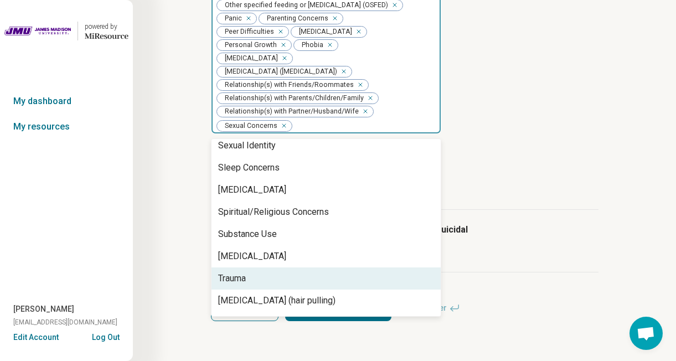
scroll to position [1156, 0]
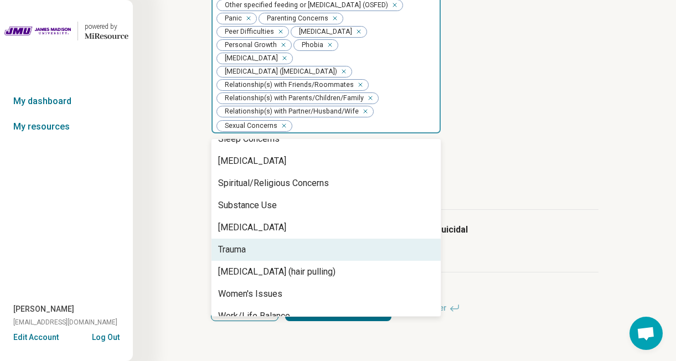
click at [282, 249] on div "Trauma" at bounding box center [325, 250] width 229 height 22
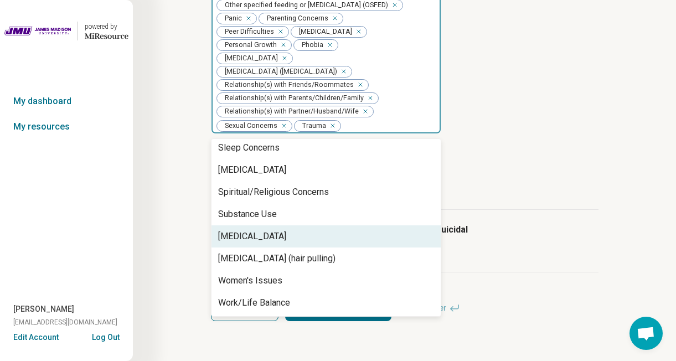
scroll to position [1134, 0]
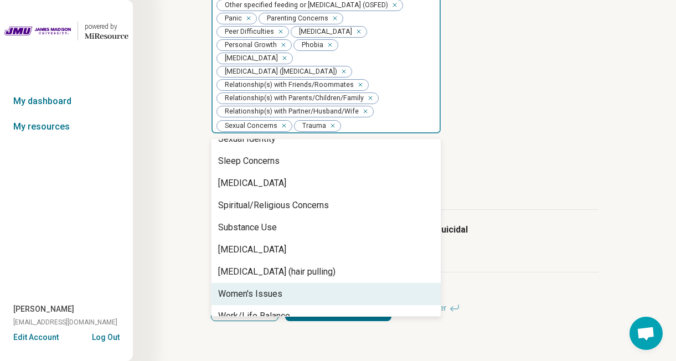
click at [275, 300] on div "Women's Issues" at bounding box center [250, 293] width 64 height 13
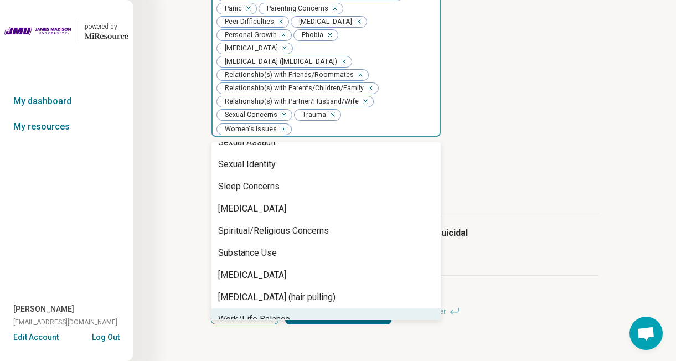
click at [275, 326] on div "Work/Life Balance" at bounding box center [254, 319] width 72 height 13
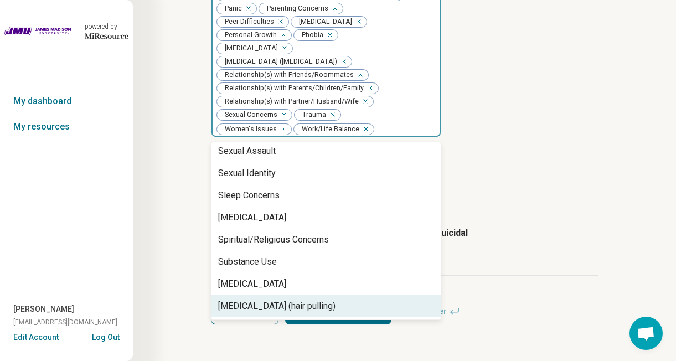
scroll to position [1090, 0]
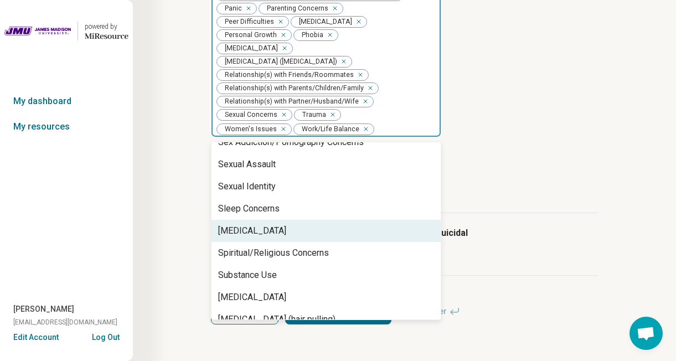
click at [520, 188] on article "Age groups provider treats Select all that apply" at bounding box center [405, 175] width 388 height 49
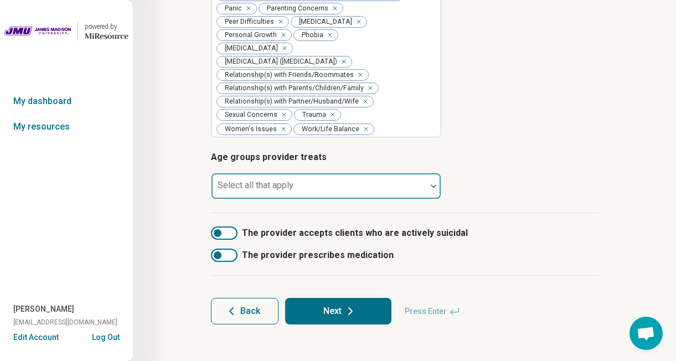
click at [386, 198] on div at bounding box center [318, 186] width 215 height 24
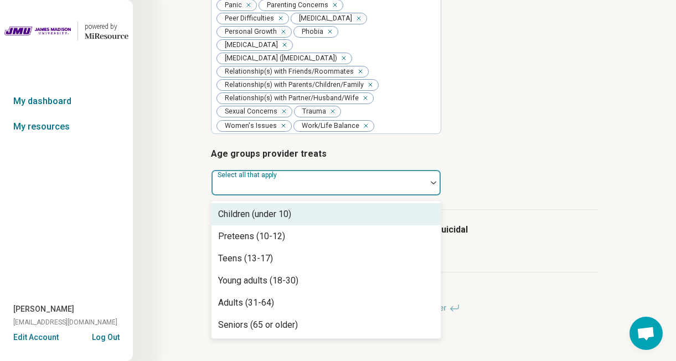
scroll to position [445, 0]
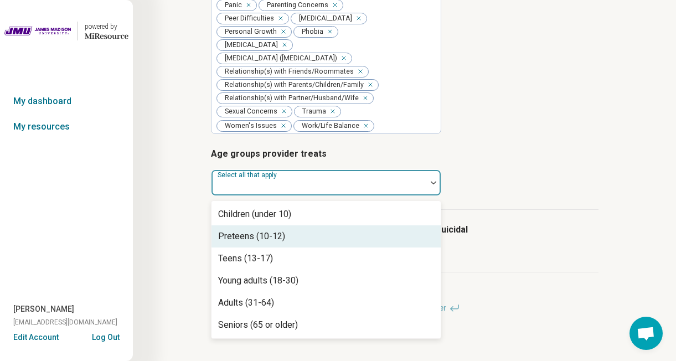
click at [337, 247] on div "Preteens (10-12)" at bounding box center [325, 236] width 229 height 22
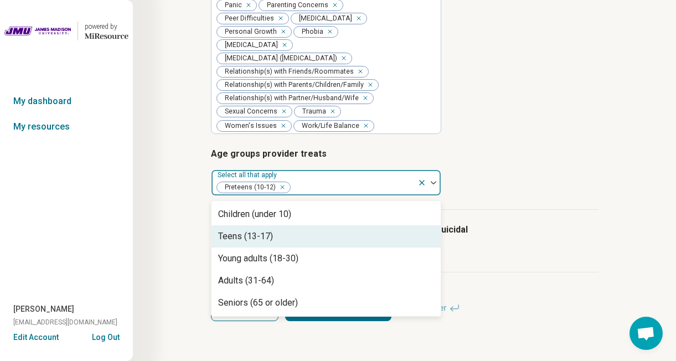
click at [326, 247] on div "Teens (13-17)" at bounding box center [325, 236] width 229 height 22
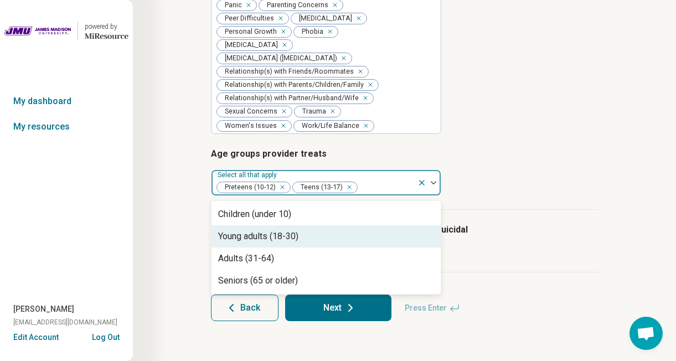
click at [326, 247] on div "Young adults (18-30)" at bounding box center [325, 236] width 229 height 22
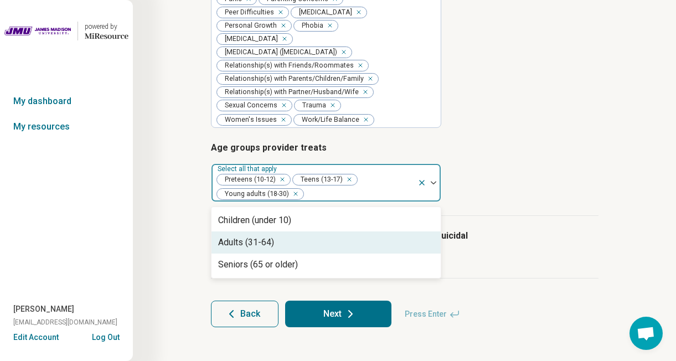
click at [324, 254] on div "Adults (31-64)" at bounding box center [325, 242] width 229 height 22
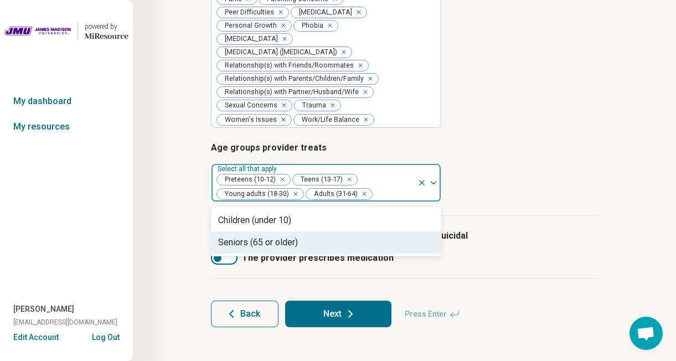
click at [324, 254] on div "Seniors (65 or older)" at bounding box center [325, 242] width 229 height 22
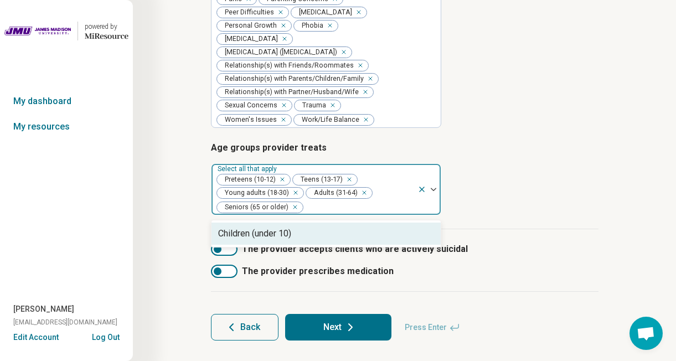
click at [471, 215] on article "Age groups provider treats option Seniors (65 or older), selected. Children (un…" at bounding box center [405, 178] width 388 height 74
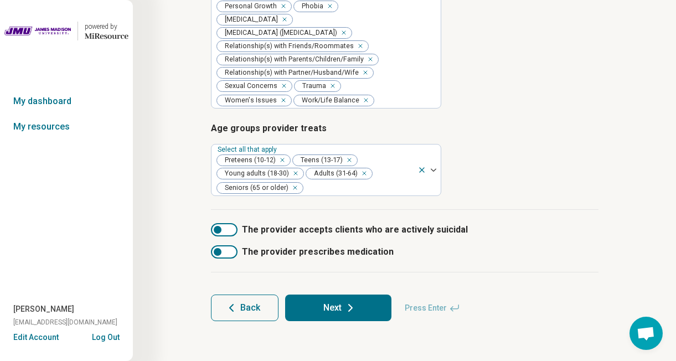
click at [339, 302] on button "Next" at bounding box center [338, 308] width 106 height 27
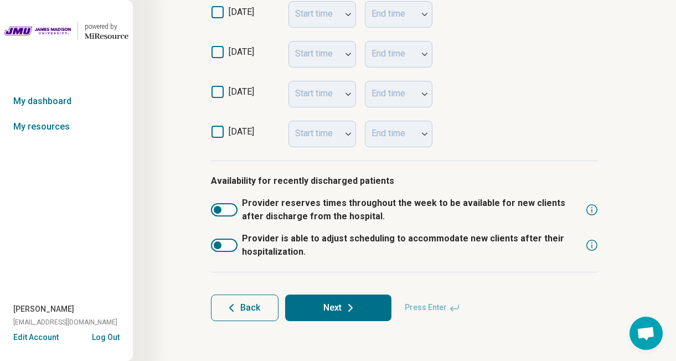
scroll to position [385, 0]
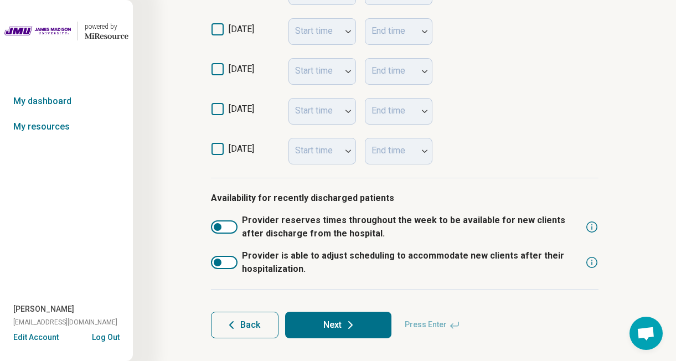
scroll to position [385, 0]
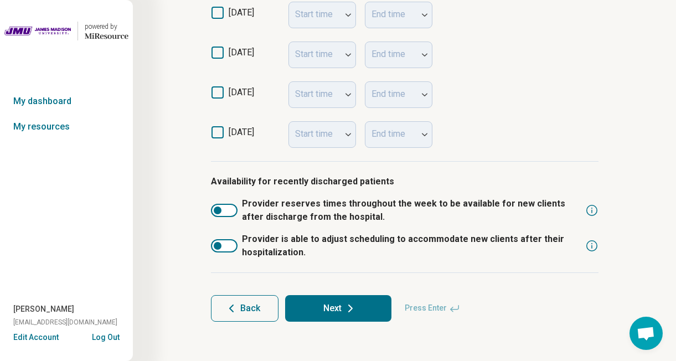
click at [218, 244] on div at bounding box center [218, 246] width 8 height 8
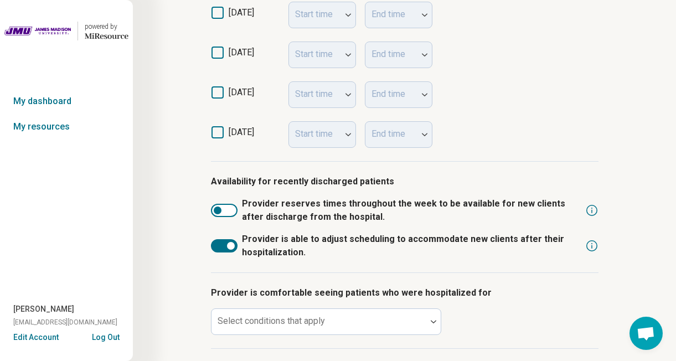
scroll to position [6, 0]
click at [218, 211] on div at bounding box center [218, 211] width 8 height 8
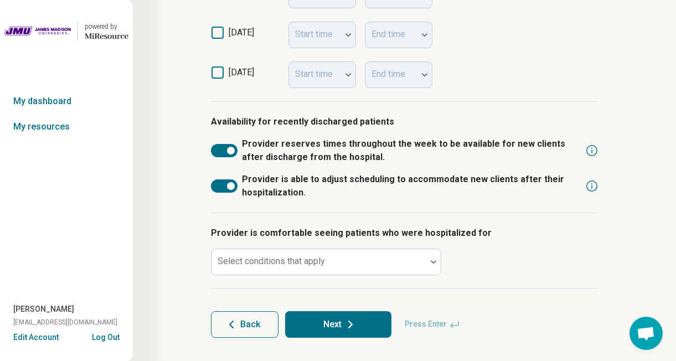
scroll to position [461, 0]
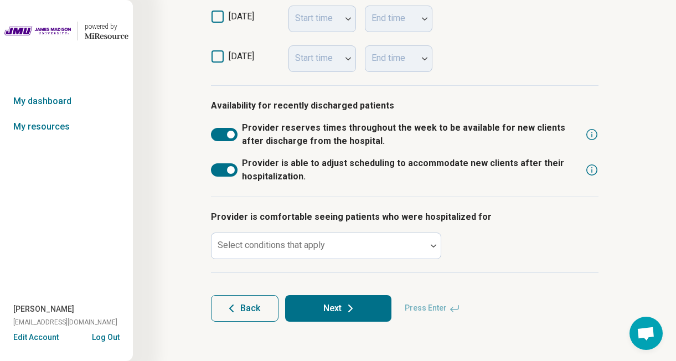
click at [308, 228] on div "Provider is comfortable seeing patients who were hospitalized for Select condit…" at bounding box center [405, 235] width 388 height 76
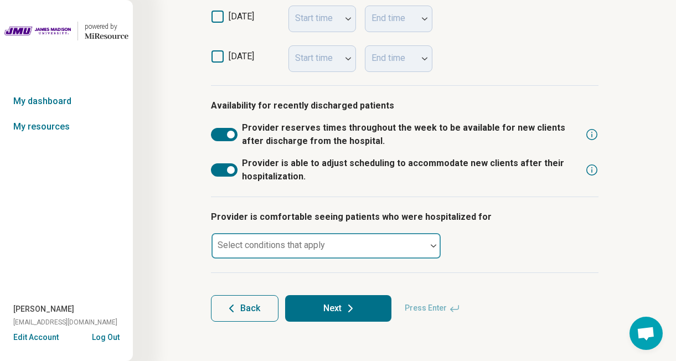
click at [309, 236] on div at bounding box center [318, 246] width 215 height 24
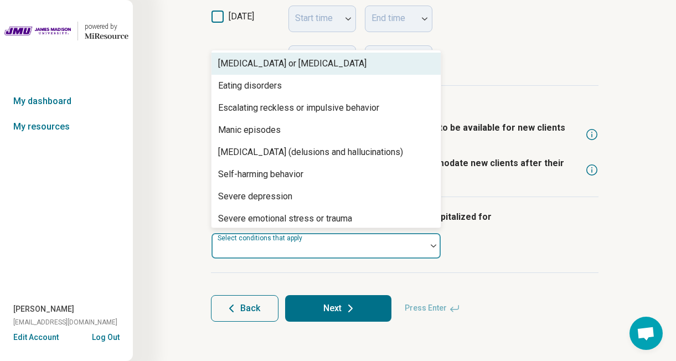
click at [309, 237] on div at bounding box center [318, 246] width 215 height 24
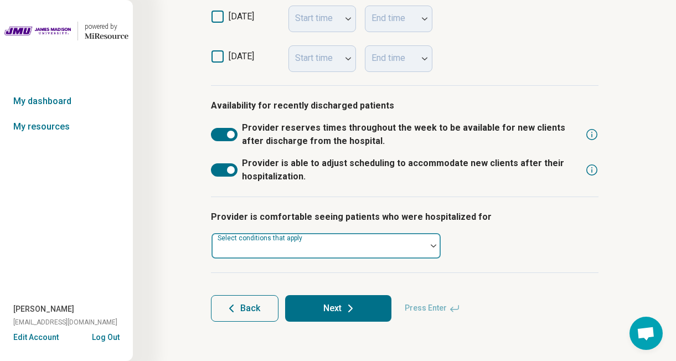
click at [309, 237] on div at bounding box center [318, 246] width 215 height 24
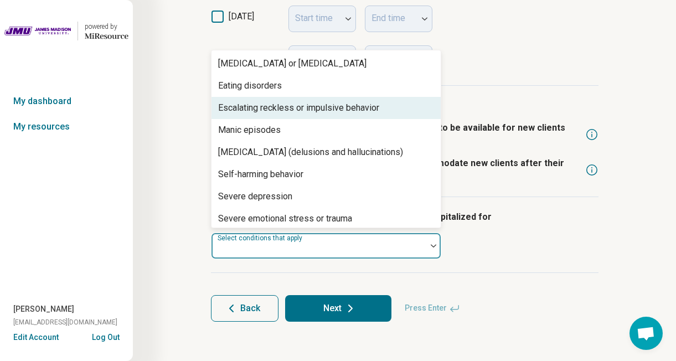
click at [316, 96] on div "Eating disorders" at bounding box center [325, 86] width 229 height 22
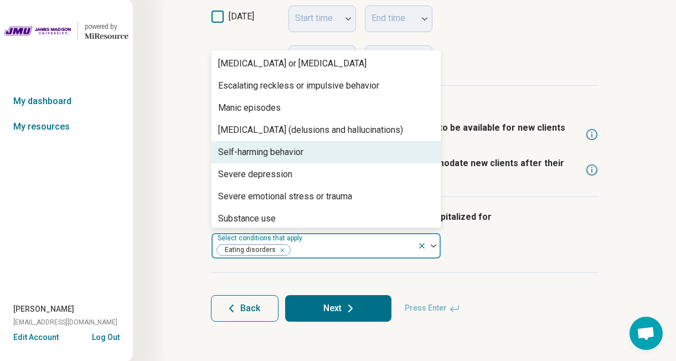
click at [305, 157] on div "Self-harming behavior" at bounding box center [325, 152] width 229 height 22
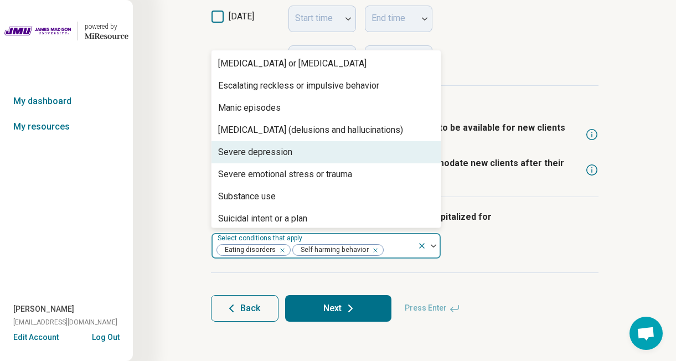
click at [303, 158] on div "Severe depression" at bounding box center [325, 152] width 229 height 22
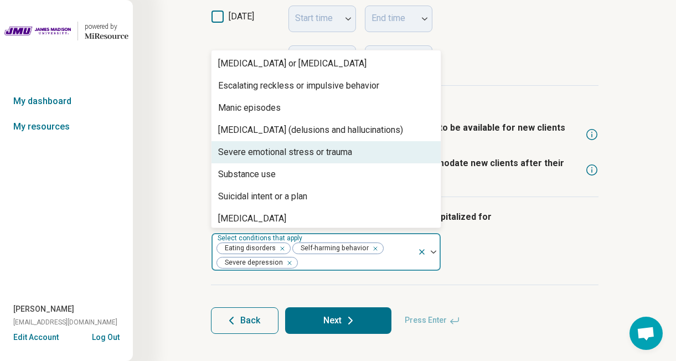
click at [303, 158] on div "Severe emotional stress or trauma" at bounding box center [285, 152] width 134 height 13
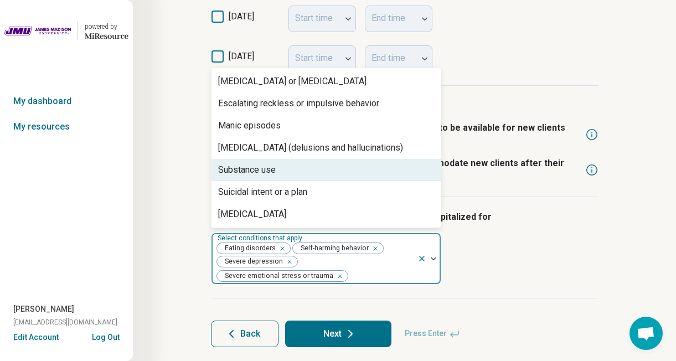
click at [302, 168] on div "Substance use" at bounding box center [325, 170] width 229 height 22
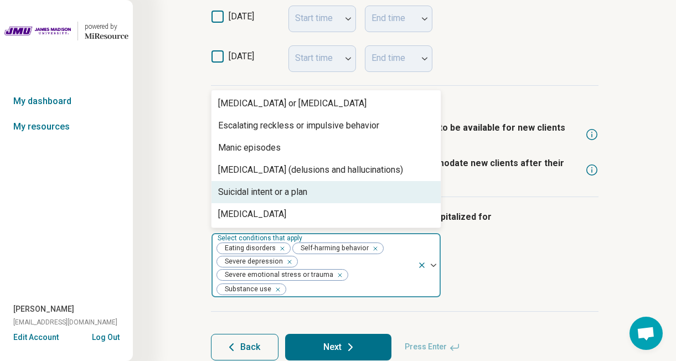
click at [295, 186] on div "Suicidal intent or a plan" at bounding box center [262, 191] width 89 height 13
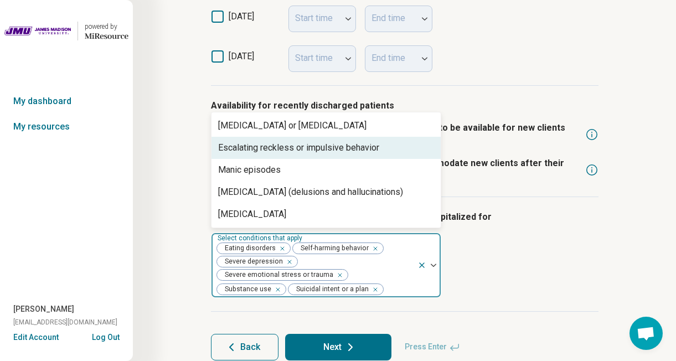
click at [314, 151] on div "Escalating reckless or impulsive behavior" at bounding box center [298, 147] width 161 height 13
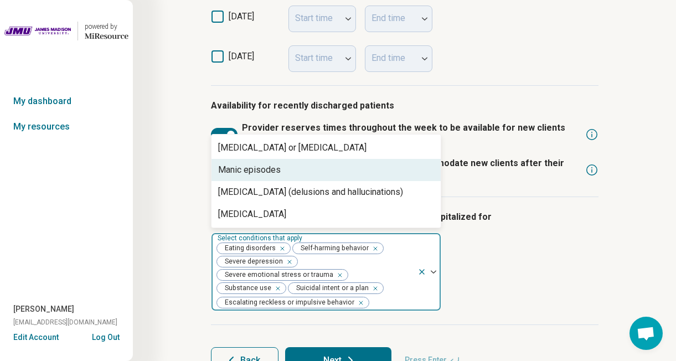
click at [314, 163] on div "Manic episodes" at bounding box center [325, 170] width 229 height 22
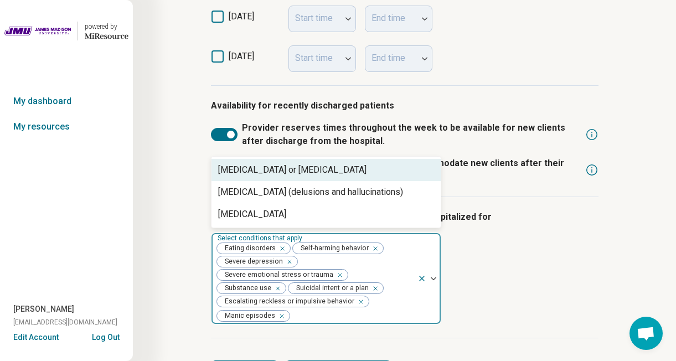
click at [494, 251] on div "Provider is comfortable seeing patients who were hospitalized for option Manic …" at bounding box center [405, 267] width 388 height 141
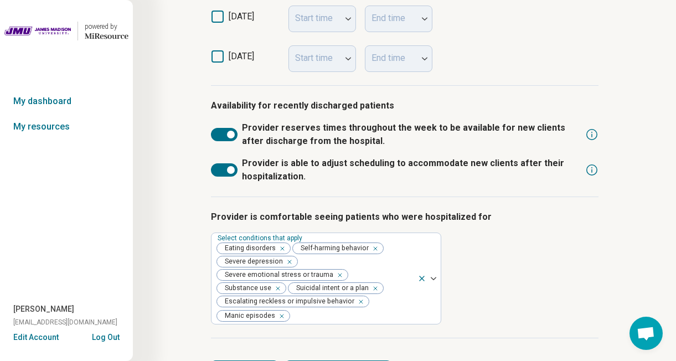
scroll to position [528, 0]
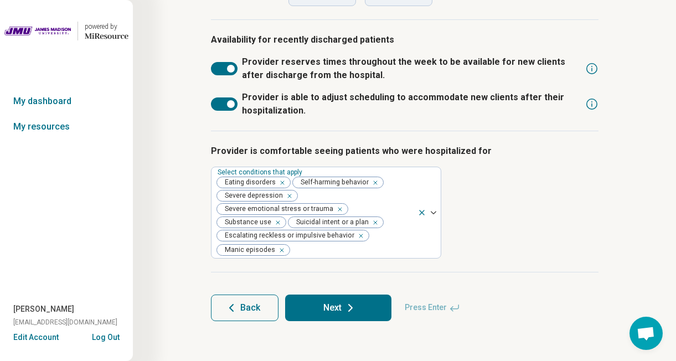
click at [369, 308] on button "Next" at bounding box center [338, 308] width 106 height 27
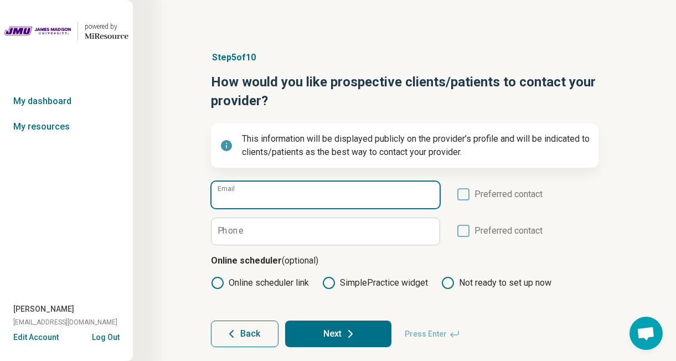
click at [331, 192] on input "Email" at bounding box center [325, 195] width 228 height 27
type input "*"
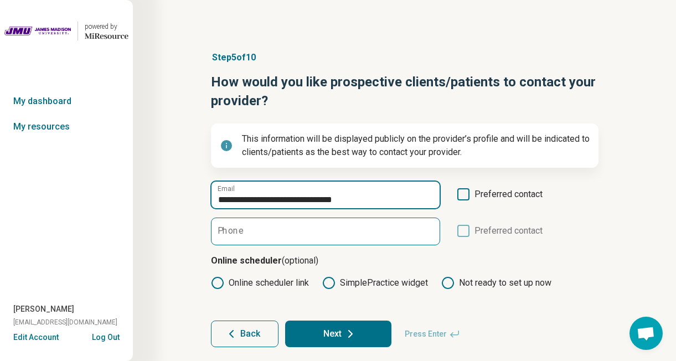
type input "**********"
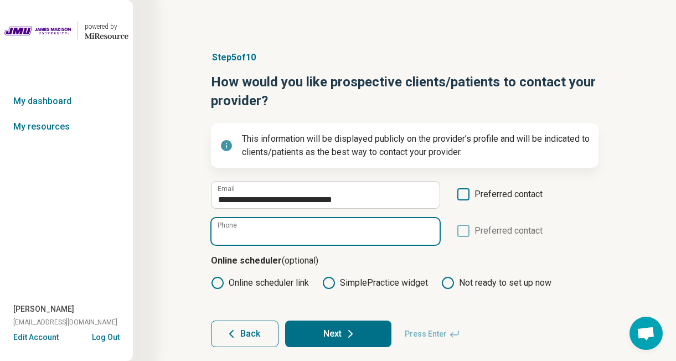
click at [358, 235] on input "Phone" at bounding box center [325, 231] width 228 height 27
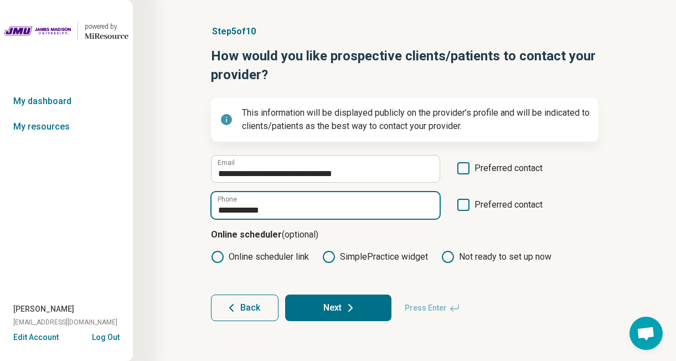
type input "**********"
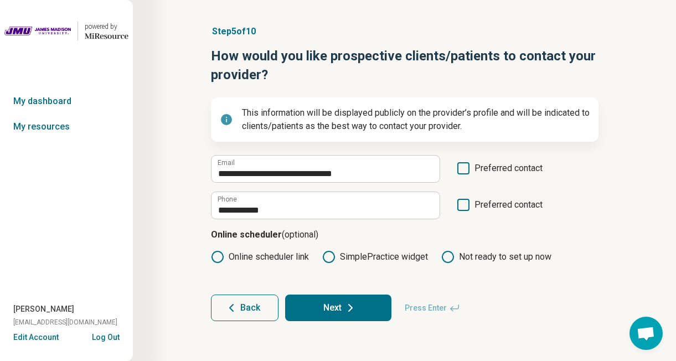
click at [329, 255] on icon at bounding box center [328, 256] width 13 height 13
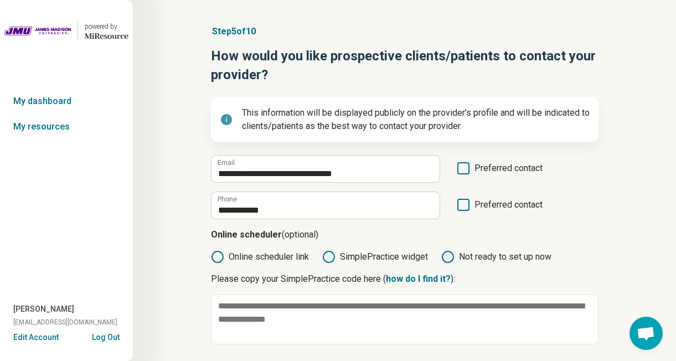
scroll to position [107, 0]
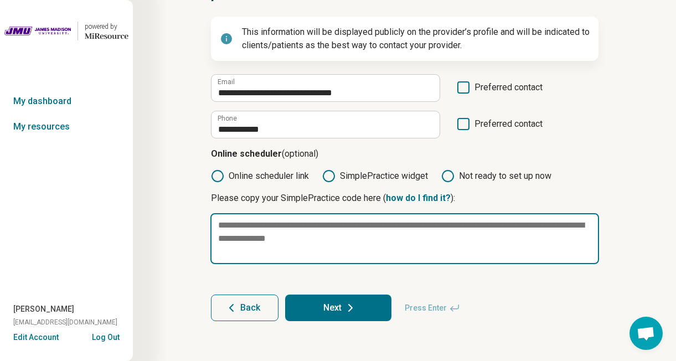
click at [255, 224] on textarea at bounding box center [404, 238] width 389 height 51
paste textarea "**********"
type textarea "*"
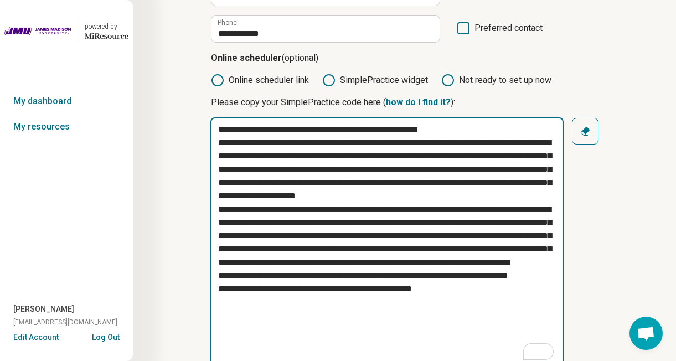
scroll to position [306, 0]
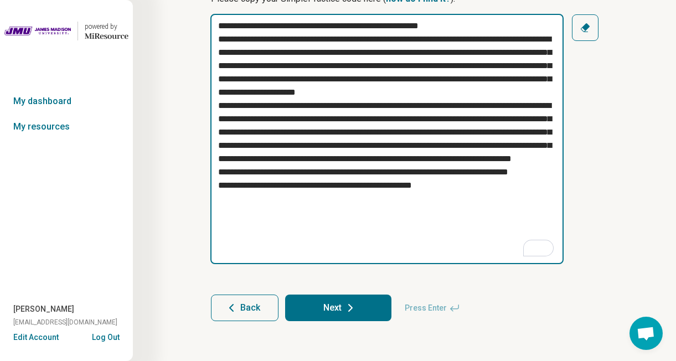
type textarea "**********"
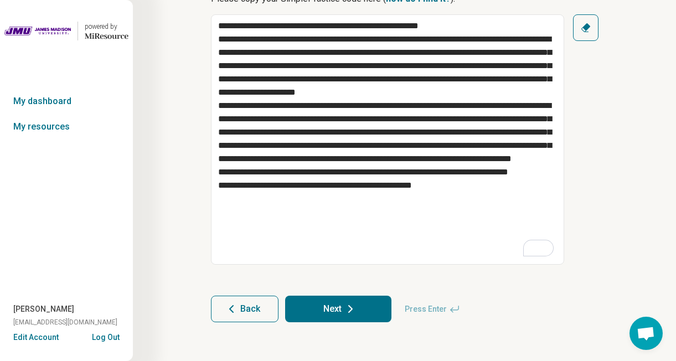
click at [357, 309] on button "Next" at bounding box center [338, 309] width 106 height 27
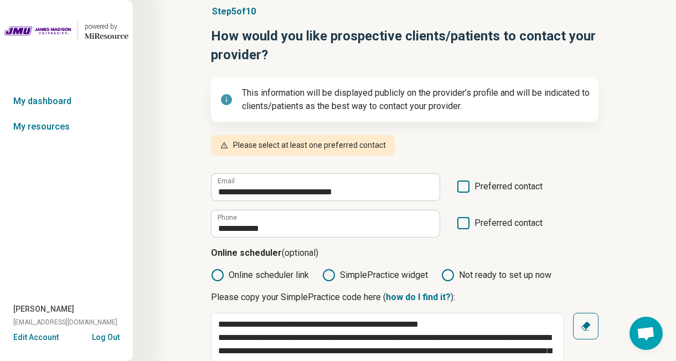
scroll to position [43, 0]
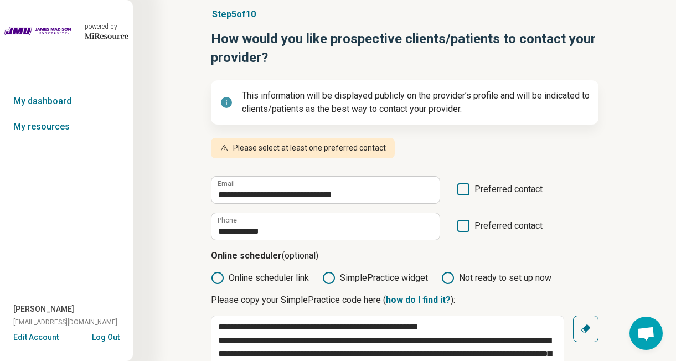
click at [467, 190] on icon at bounding box center [463, 189] width 12 height 12
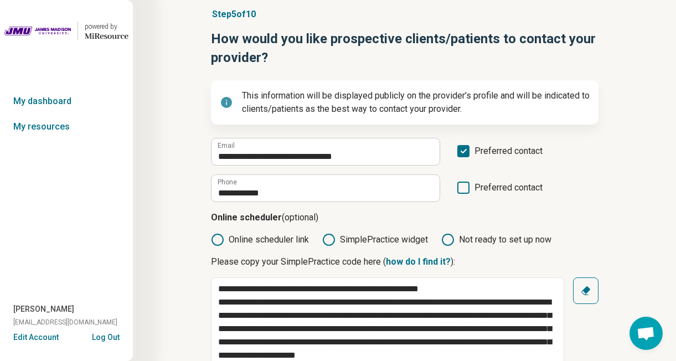
scroll to position [306, 0]
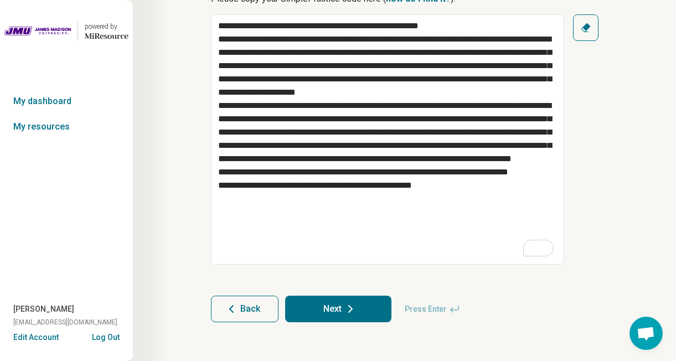
click at [372, 313] on button "Next" at bounding box center [338, 309] width 106 height 27
type textarea "*"
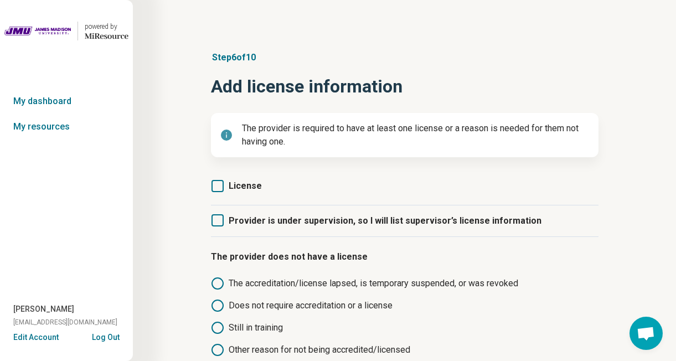
click at [230, 219] on span "Provider is under supervision, so I will list supervisor’s license information" at bounding box center [385, 220] width 313 height 11
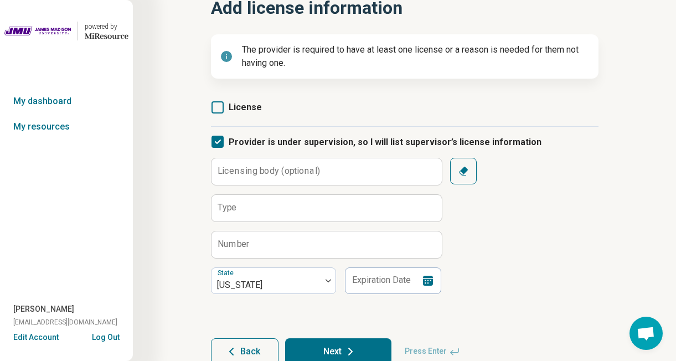
scroll to position [92, 0]
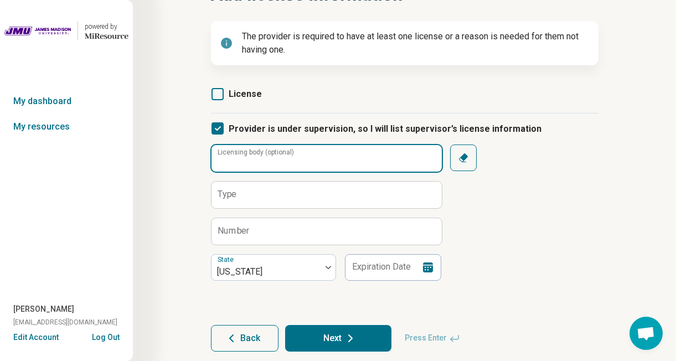
click at [307, 151] on div "Licensing body (optional)" at bounding box center [326, 159] width 230 height 28
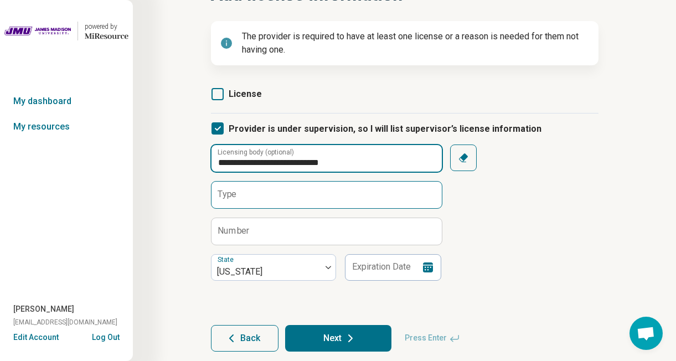
type input "**********"
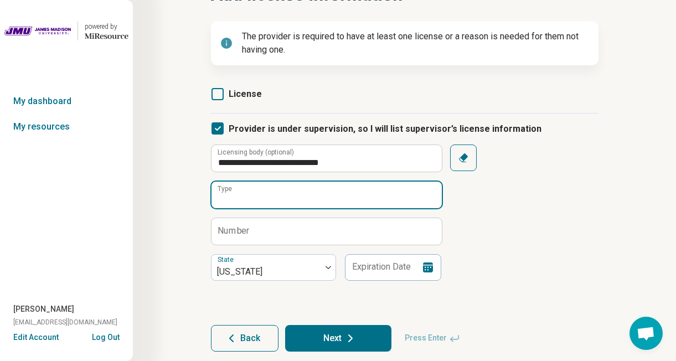
click at [292, 193] on input "Type" at bounding box center [326, 195] width 230 height 27
type input "****"
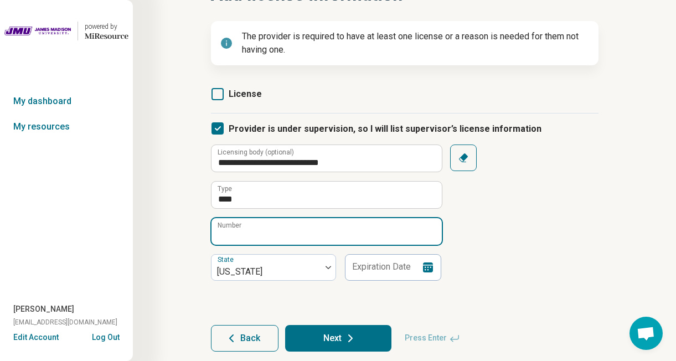
click at [289, 230] on input "Number" at bounding box center [326, 231] width 230 height 27
paste input "**********"
type input "**********"
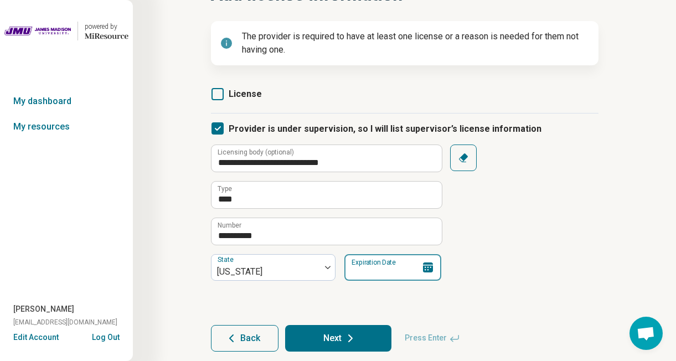
click at [373, 266] on input "Expiration Date" at bounding box center [392, 267] width 97 height 27
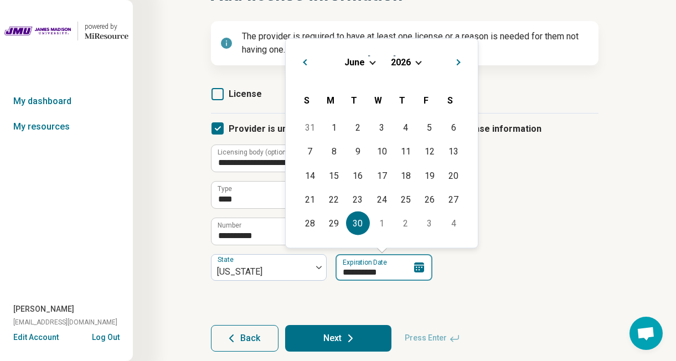
type input "**********"
click at [565, 272] on div "**********" at bounding box center [405, 213] width 388 height 136
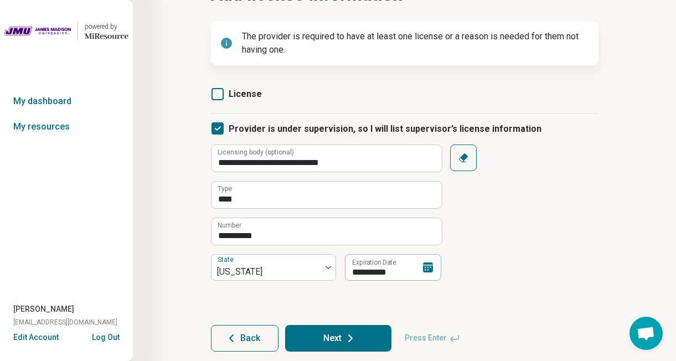
click at [332, 347] on button "Next" at bounding box center [338, 338] width 106 height 27
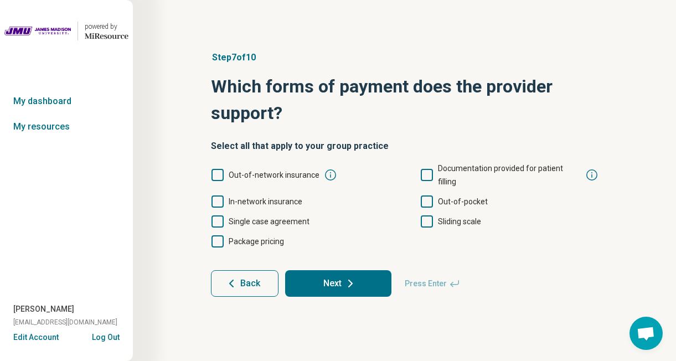
click at [216, 169] on icon at bounding box center [217, 175] width 12 height 12
click at [429, 169] on icon at bounding box center [427, 175] width 12 height 12
click at [426, 195] on icon at bounding box center [427, 201] width 12 height 12
click at [426, 215] on icon at bounding box center [427, 221] width 12 height 12
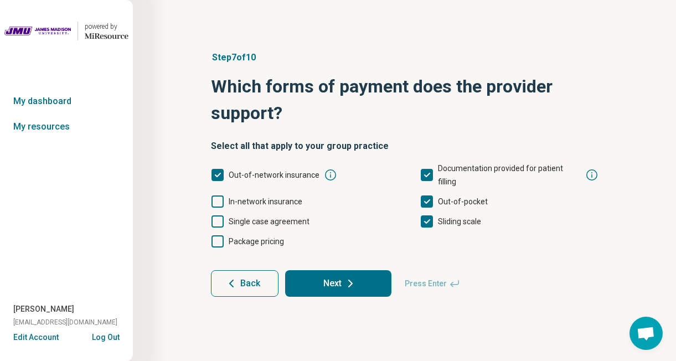
click at [301, 279] on button "Next" at bounding box center [338, 283] width 106 height 27
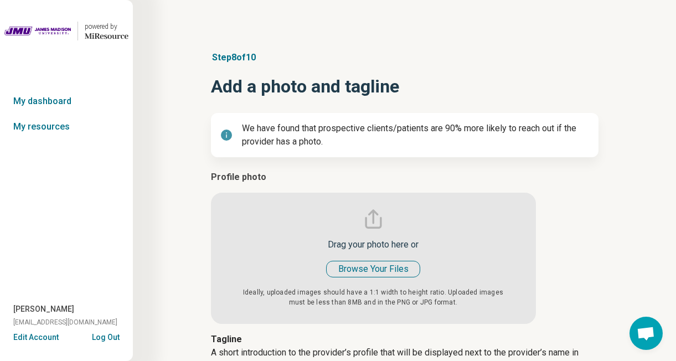
type textarea "*"
type input "**********"
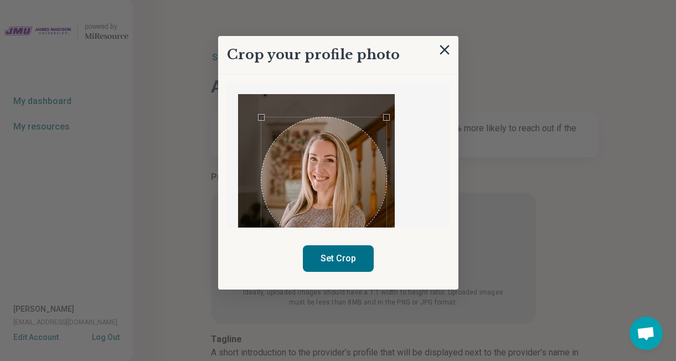
click at [344, 194] on div "Use the arrow keys to move the crop selection area" at bounding box center [323, 179] width 125 height 125
click at [349, 259] on button "Set Crop" at bounding box center [338, 258] width 71 height 27
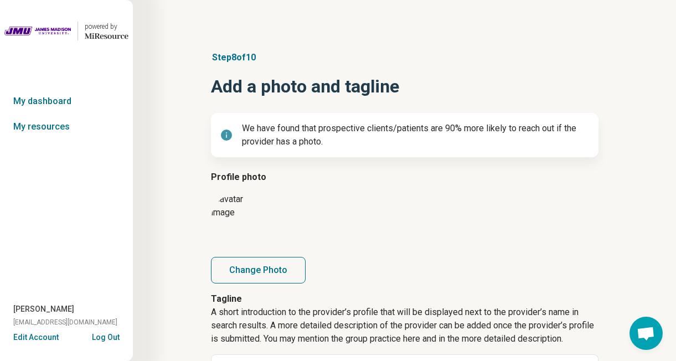
scroll to position [146, 0]
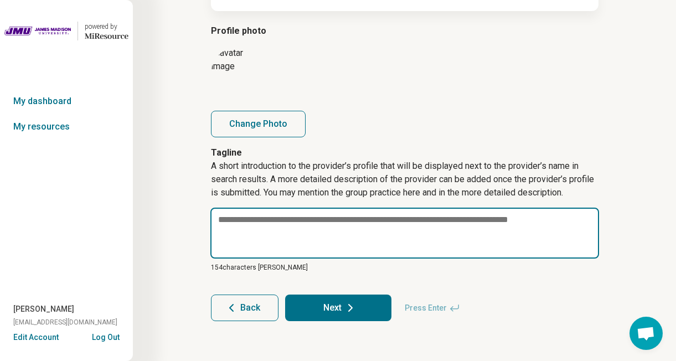
click at [513, 222] on textarea at bounding box center [404, 233] width 389 height 51
paste textarea "**********"
type textarea "*"
type textarea "**********"
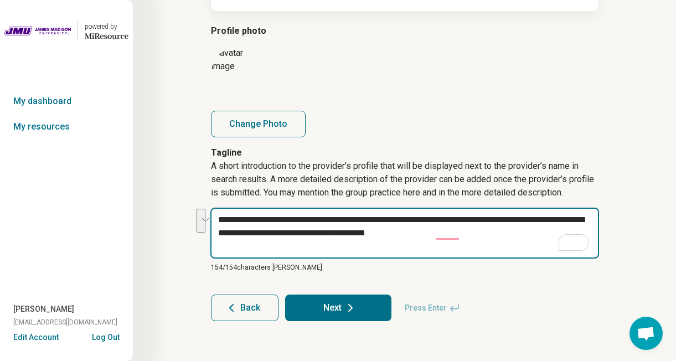
type textarea "*"
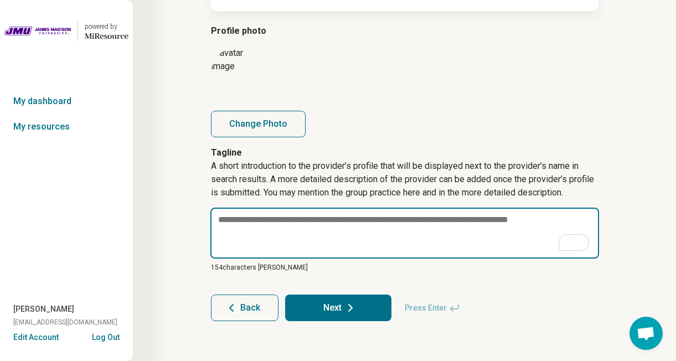
paste textarea "**********"
type textarea "*"
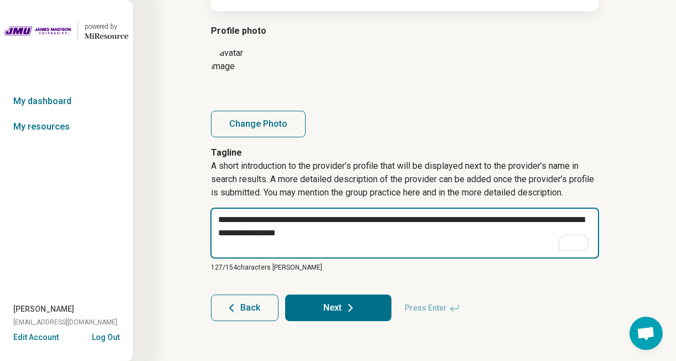
type textarea "**********"
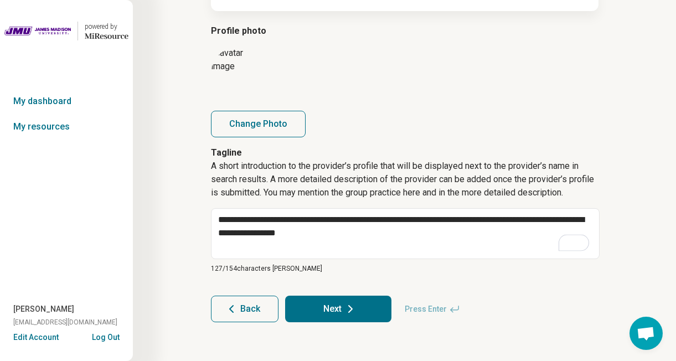
click at [340, 311] on button "Next" at bounding box center [338, 309] width 106 height 27
type textarea "*"
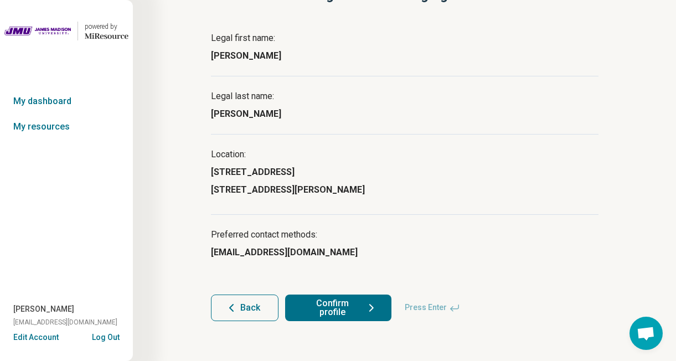
scroll to position [84, 0]
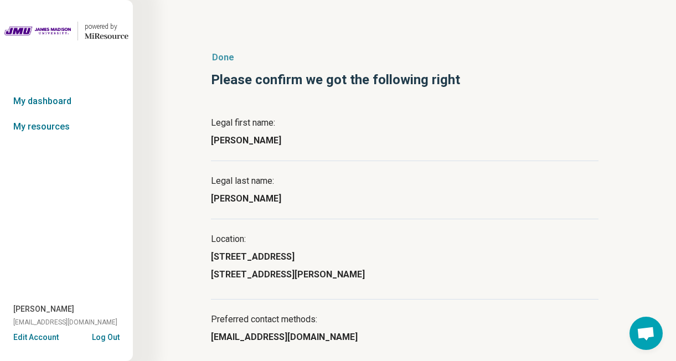
scroll to position [84, 0]
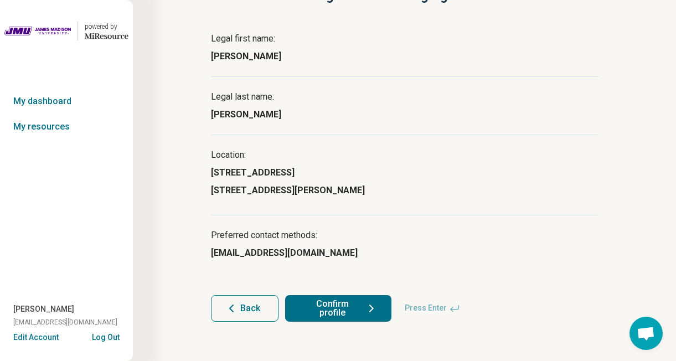
click at [349, 305] on button "Confirm profile" at bounding box center [338, 308] width 106 height 27
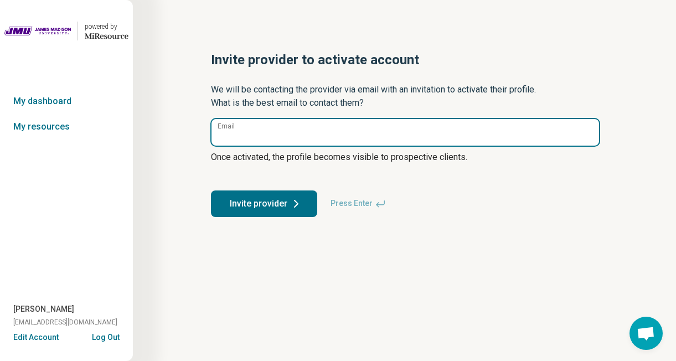
click at [345, 134] on input "Email" at bounding box center [405, 132] width 388 height 27
type input "**********"
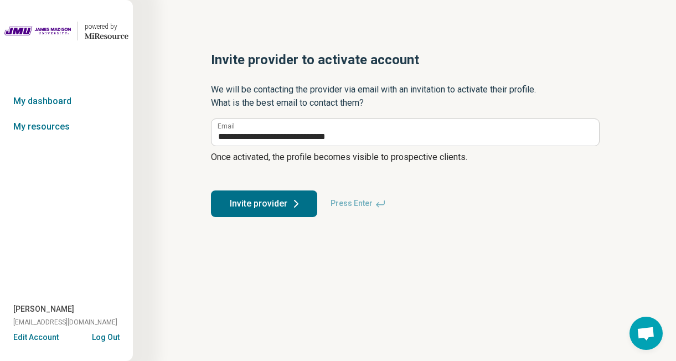
click at [258, 200] on button "Invite provider" at bounding box center [264, 203] width 106 height 27
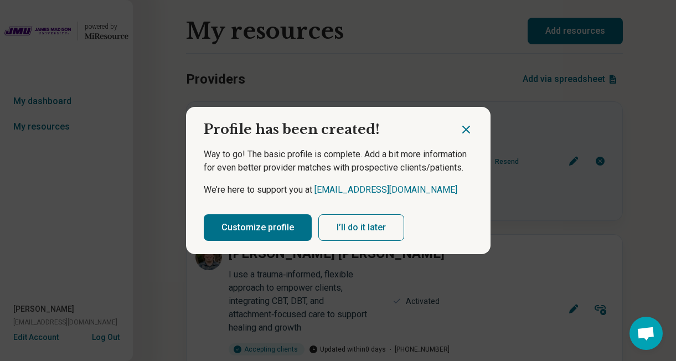
click at [265, 226] on button "Customize profile" at bounding box center [258, 227] width 108 height 27
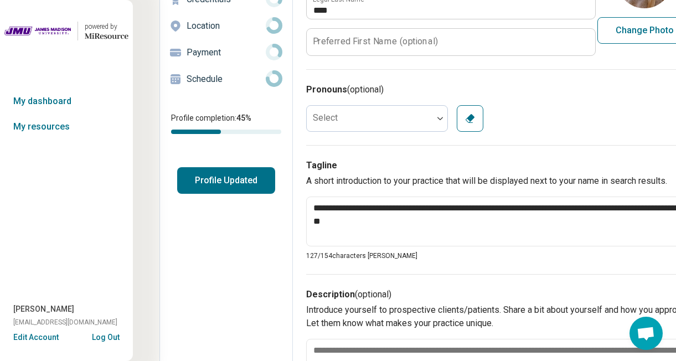
scroll to position [162, 0]
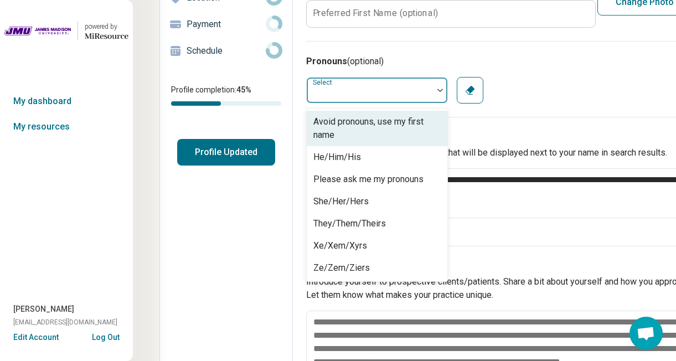
click at [425, 96] on div at bounding box center [370, 90] width 126 height 22
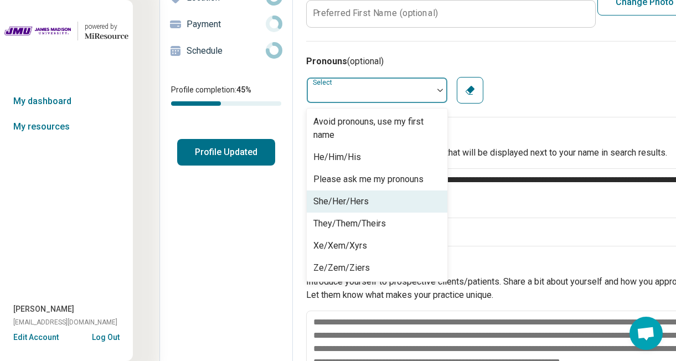
click at [394, 199] on div "She/Her/Hers" at bounding box center [377, 201] width 141 height 22
type textarea "*"
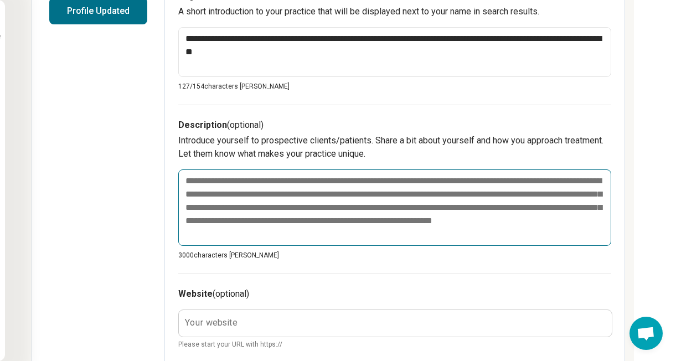
scroll to position [303, 126]
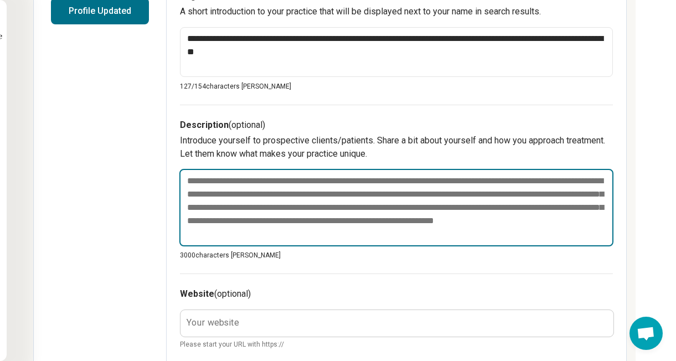
click at [358, 205] on textarea at bounding box center [396, 208] width 434 height 78
paste textarea "**********"
type textarea "**********"
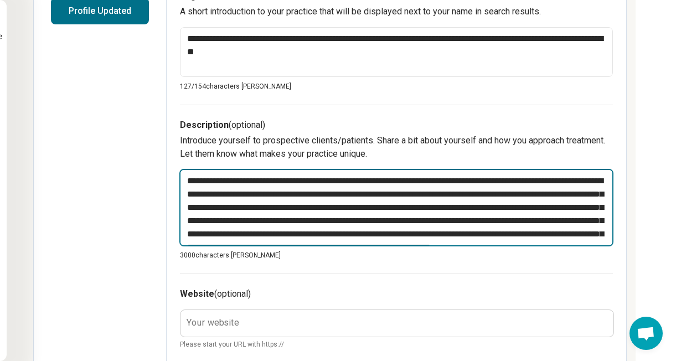
type textarea "*"
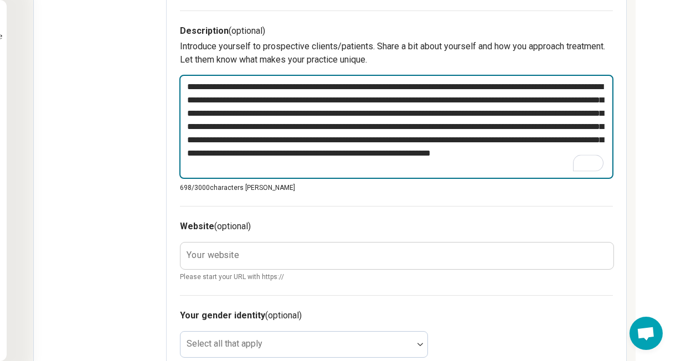
scroll to position [409, 126]
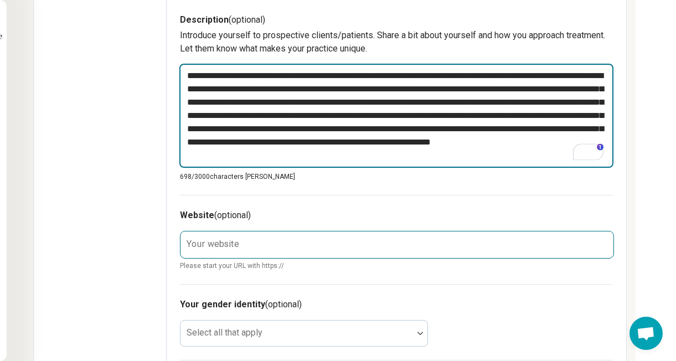
type textarea "**********"
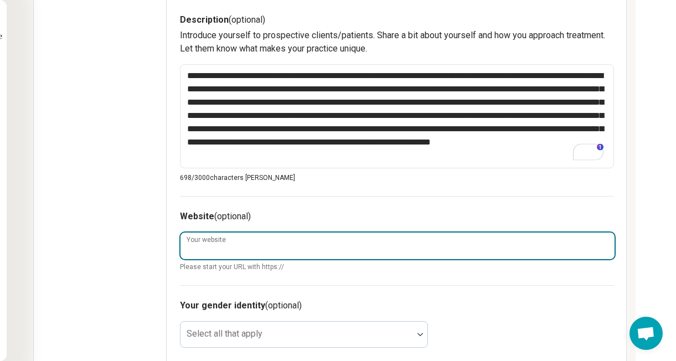
click at [326, 243] on input "Your website" at bounding box center [397, 246] width 434 height 27
type textarea "*"
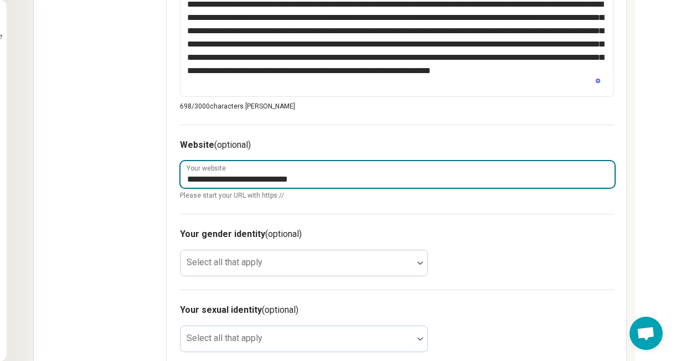
scroll to position [484, 126]
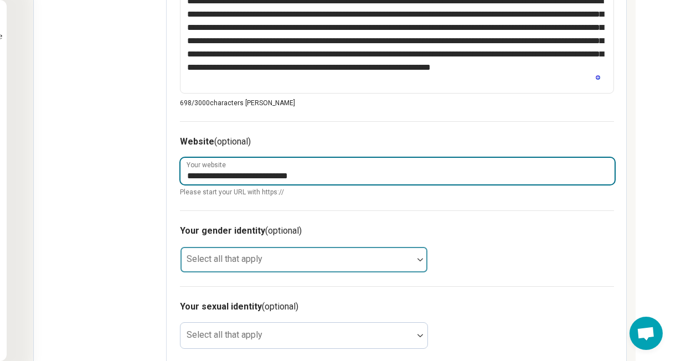
type input "**********"
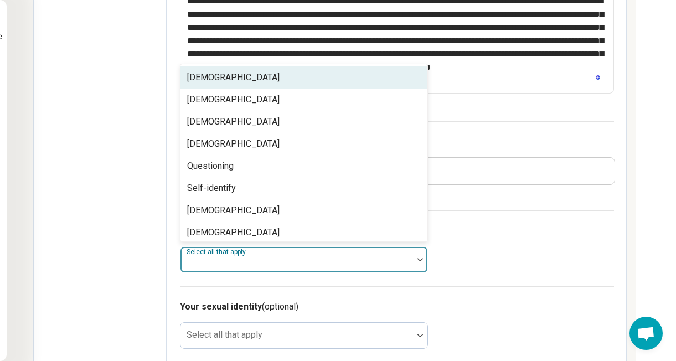
click at [304, 269] on div at bounding box center [297, 264] width 224 height 16
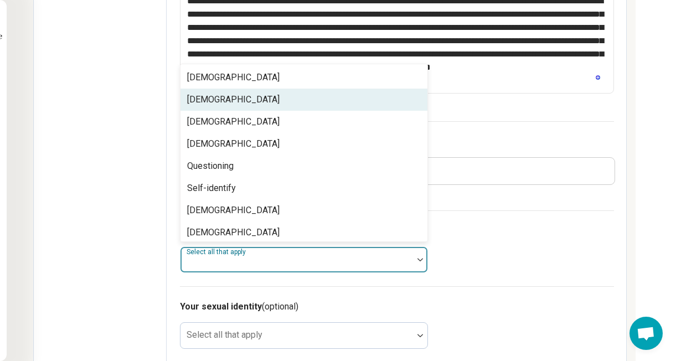
click at [311, 95] on div "[DEMOGRAPHIC_DATA]" at bounding box center [303, 100] width 247 height 22
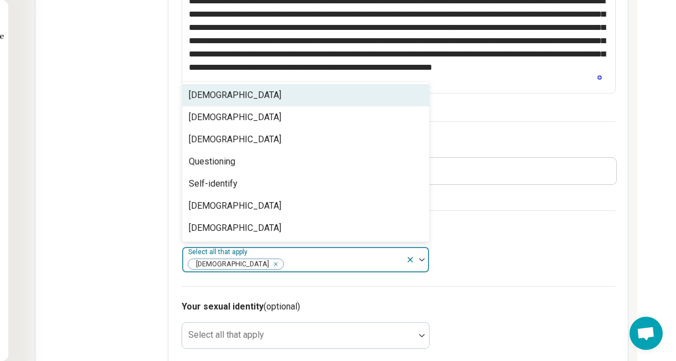
click at [553, 187] on span "Please start your URL with https://" at bounding box center [399, 192] width 434 height 10
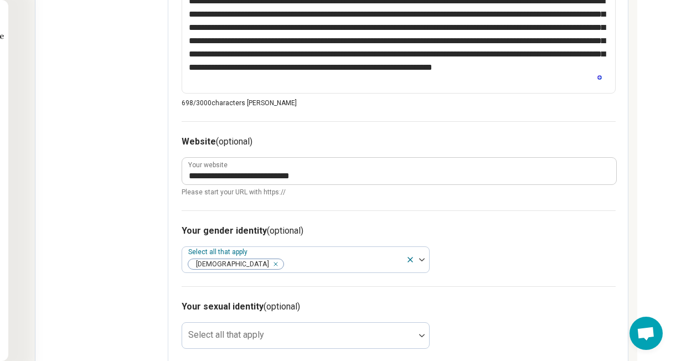
scroll to position [708, 125]
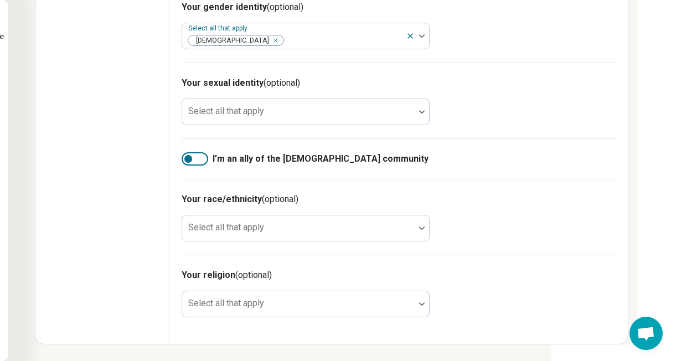
click at [184, 152] on label "I’m an ally of the LGBTQIA+ community" at bounding box center [399, 158] width 434 height 13
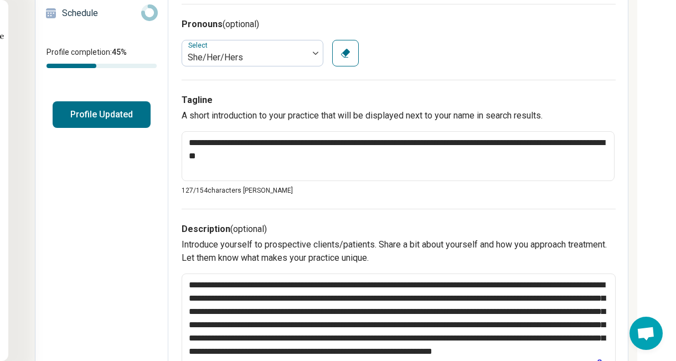
scroll to position [0, 125]
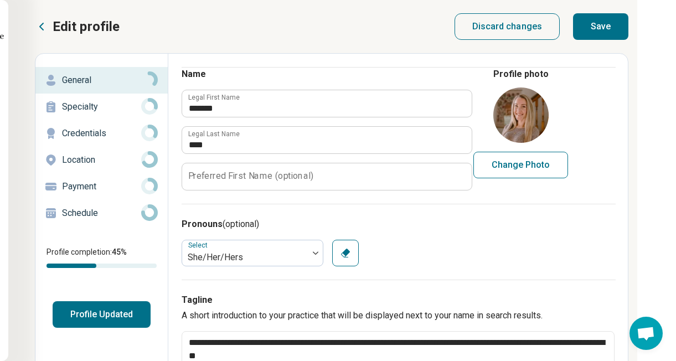
click at [607, 31] on button "Save" at bounding box center [600, 26] width 55 height 27
click at [607, 30] on button "Save" at bounding box center [600, 26] width 55 height 27
click at [84, 115] on div "Specialty" at bounding box center [101, 107] width 115 height 18
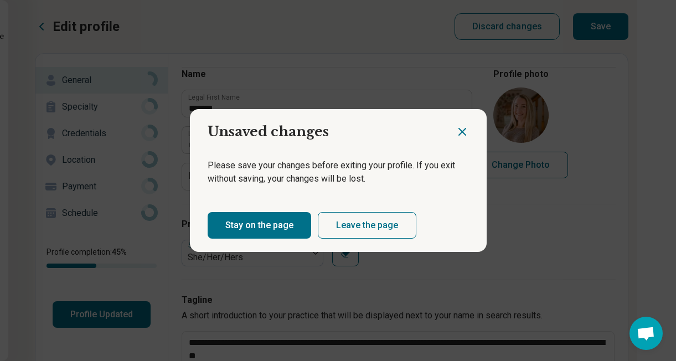
click at [372, 226] on button "Leave the page" at bounding box center [367, 225] width 99 height 27
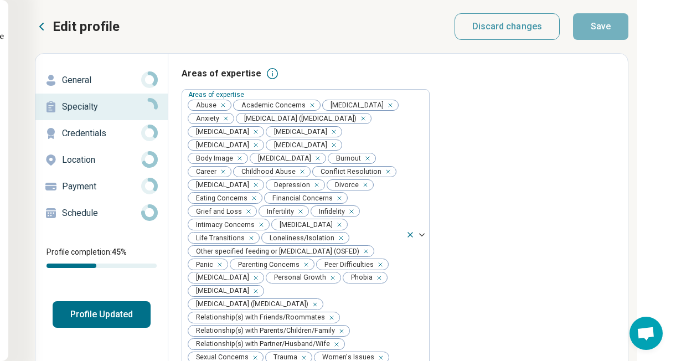
click at [81, 80] on p "General" at bounding box center [101, 80] width 79 height 13
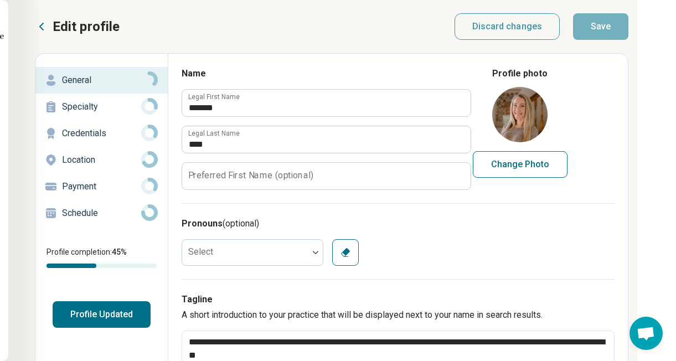
scroll to position [350, 125]
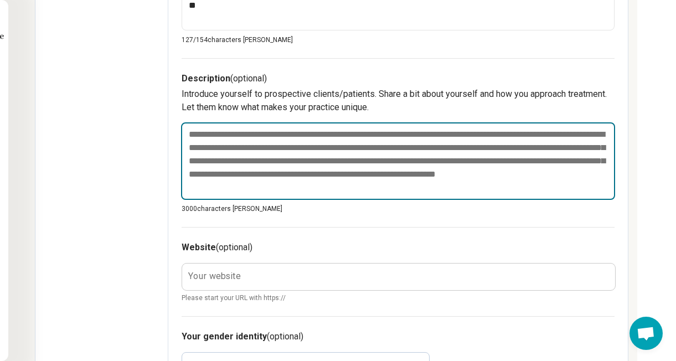
click at [344, 161] on textarea at bounding box center [398, 161] width 434 height 78
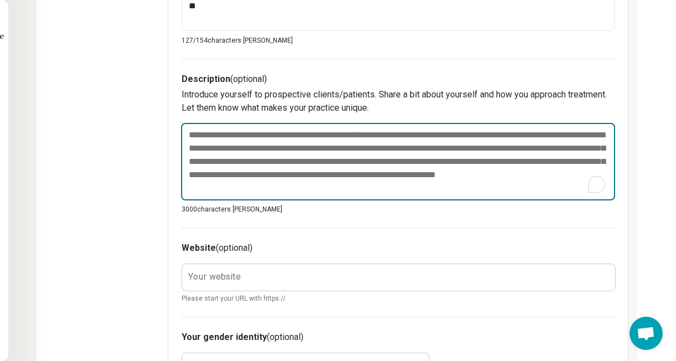
paste textarea "**********"
type textarea "*"
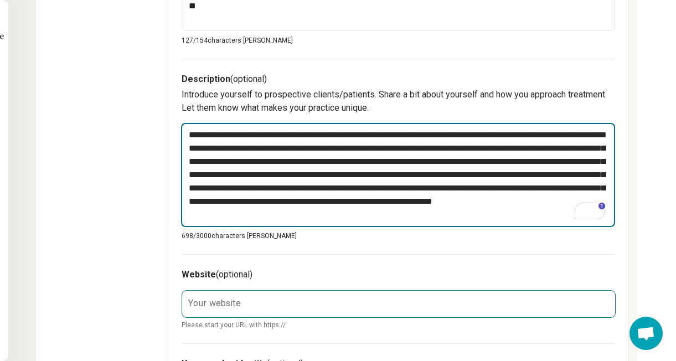
type textarea "**********"
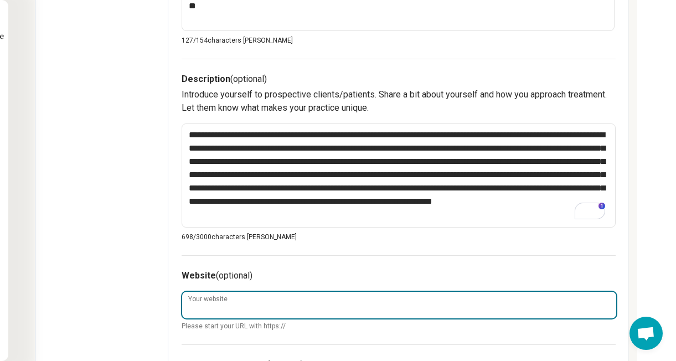
click at [278, 299] on input "Your website" at bounding box center [399, 305] width 434 height 27
type textarea "*"
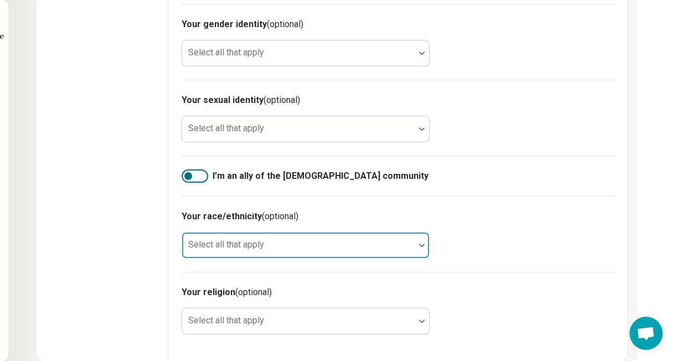
scroll to position [708, 125]
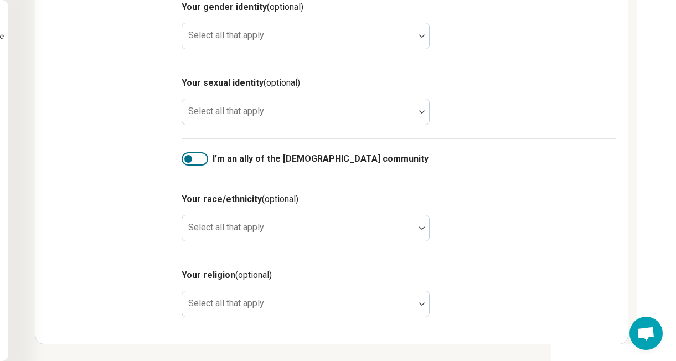
type input "**********"
click at [203, 158] on div at bounding box center [195, 158] width 27 height 13
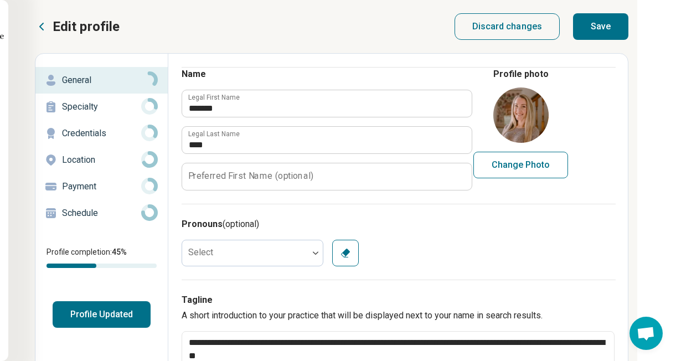
click at [601, 30] on button "Save" at bounding box center [600, 26] width 55 height 27
click at [308, 255] on div at bounding box center [315, 252] width 14 height 25
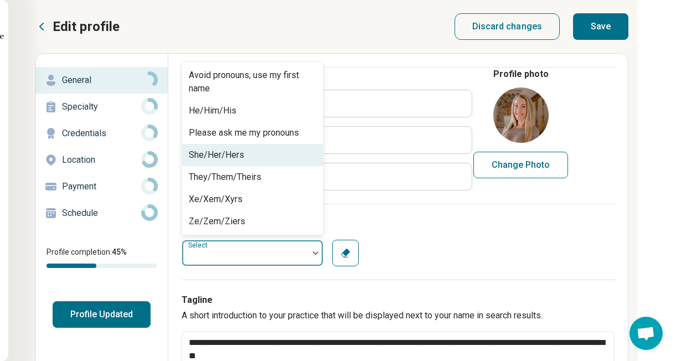
click at [284, 153] on div "She/Her/Hers" at bounding box center [252, 155] width 141 height 22
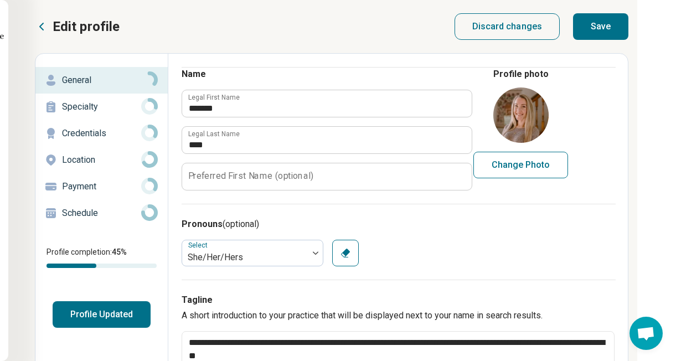
click at [601, 29] on button "Save" at bounding box center [600, 26] width 55 height 27
type textarea "*"
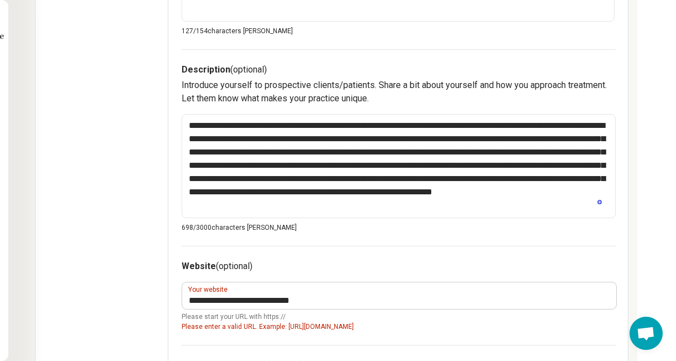
scroll to position [427, 125]
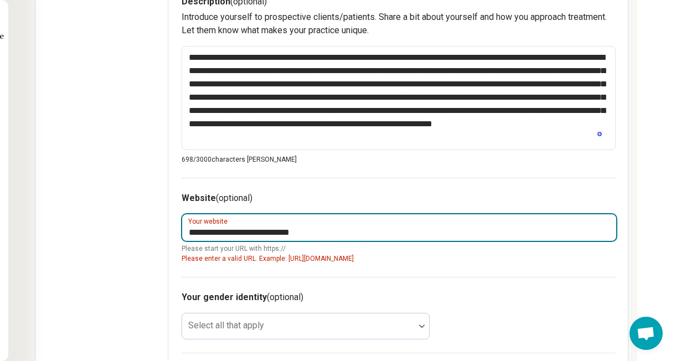
click at [189, 233] on input "**********" at bounding box center [399, 227] width 434 height 27
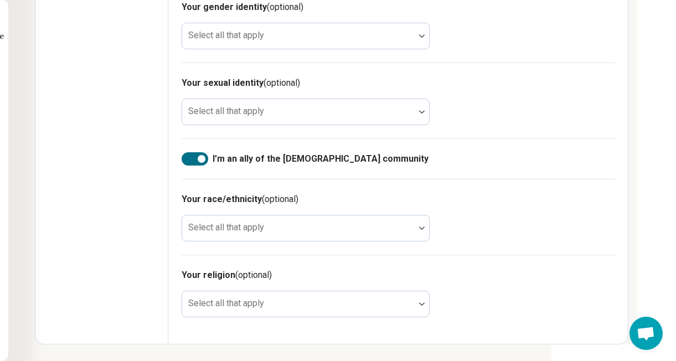
scroll to position [0, 125]
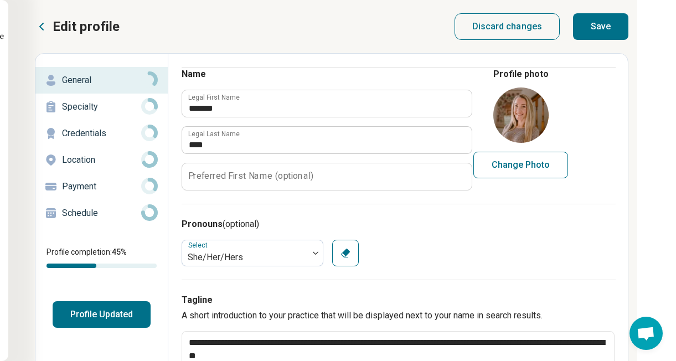
type input "**********"
click at [616, 23] on button "Save" at bounding box center [600, 26] width 55 height 27
click at [75, 118] on link "Specialty" at bounding box center [101, 107] width 132 height 27
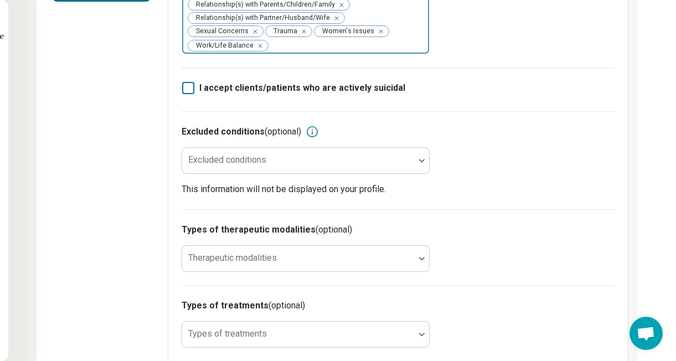
scroll to position [0, 125]
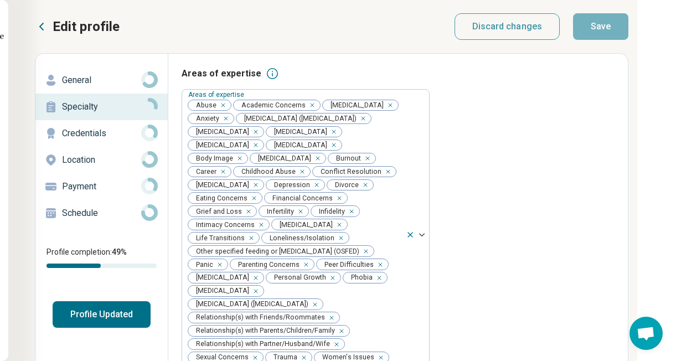
click at [107, 137] on p "Credentials" at bounding box center [101, 133] width 79 height 13
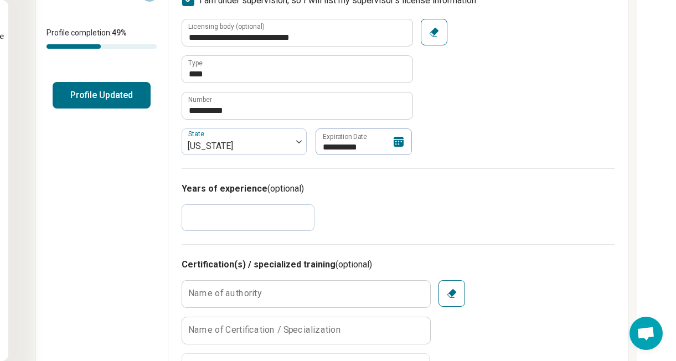
scroll to position [259, 125]
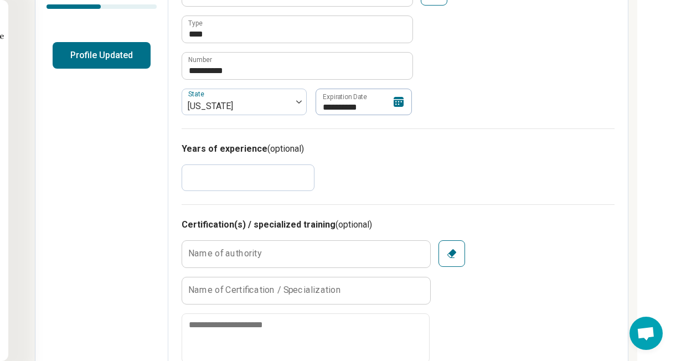
click at [268, 188] on input "*" at bounding box center [248, 177] width 133 height 27
type textarea "*"
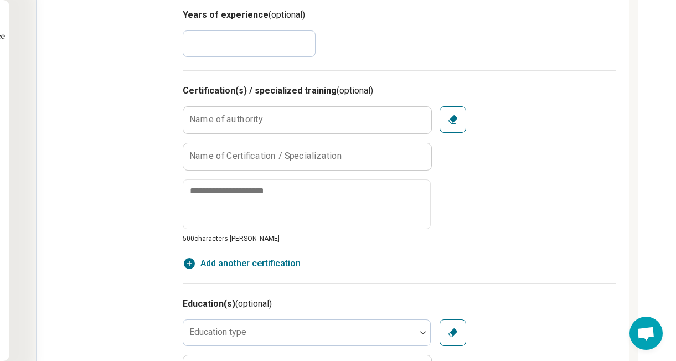
scroll to position [392, 123]
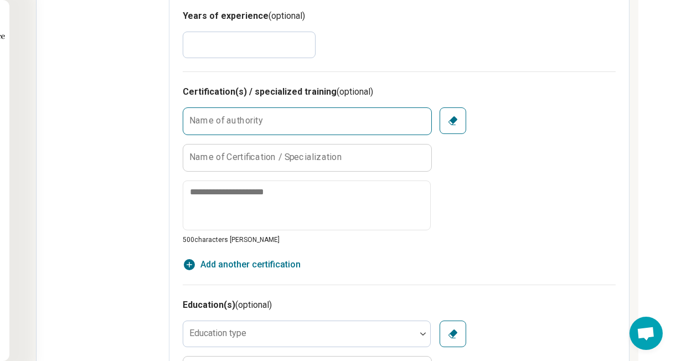
type input "*"
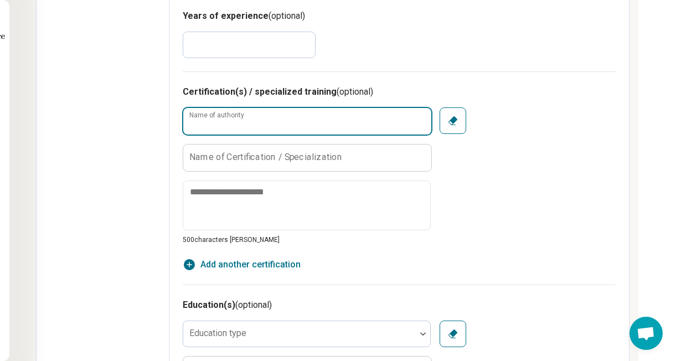
click at [364, 116] on input "Name of authority" at bounding box center [307, 121] width 248 height 27
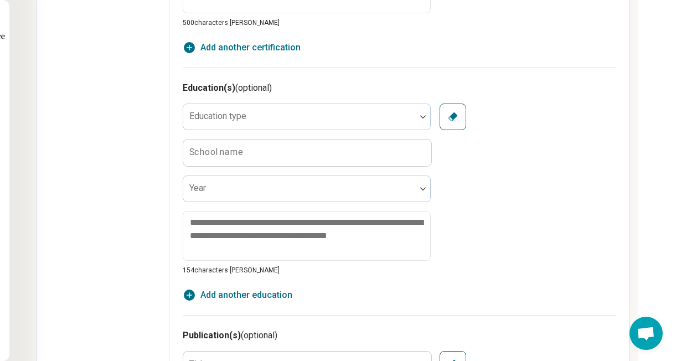
scroll to position [0, 123]
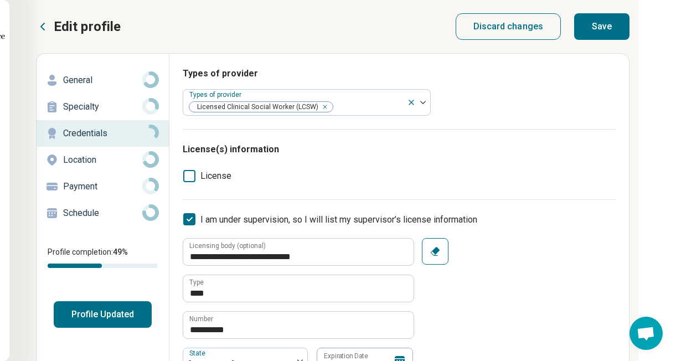
click at [96, 161] on p "Location" at bounding box center [102, 159] width 79 height 13
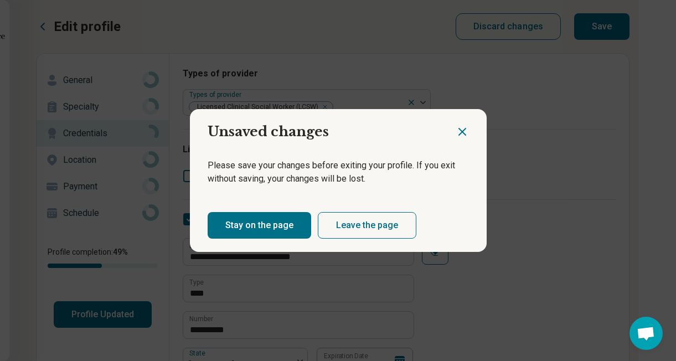
click at [266, 220] on button "Stay on the page" at bounding box center [260, 225] width 104 height 27
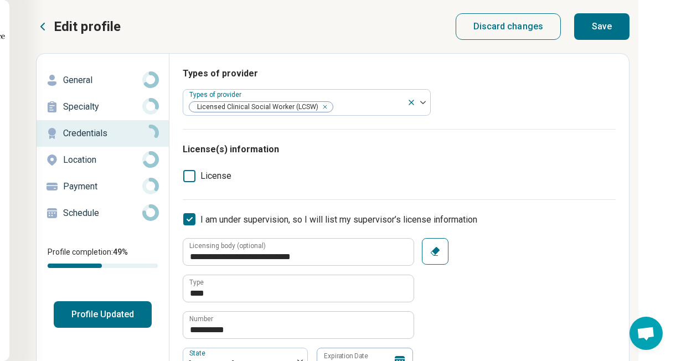
click at [606, 30] on button "Save" at bounding box center [601, 26] width 55 height 27
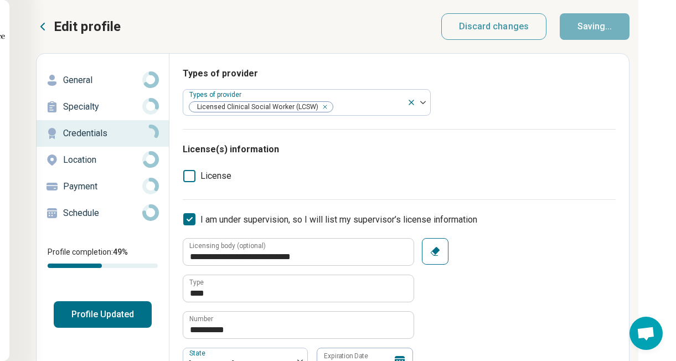
type textarea "*"
click at [94, 158] on p "Location" at bounding box center [102, 159] width 79 height 13
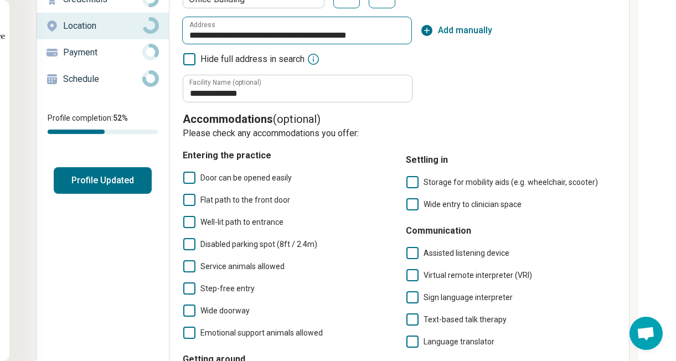
scroll to position [152, 123]
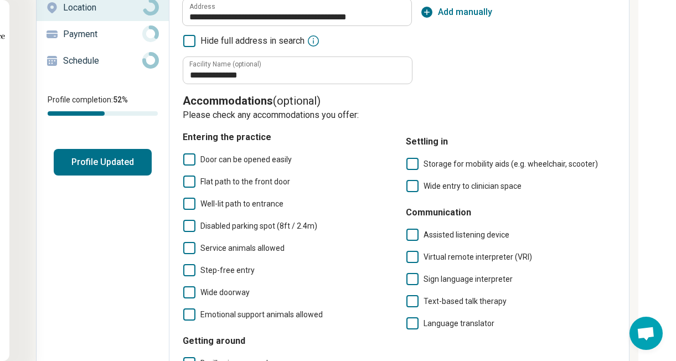
click at [194, 161] on icon at bounding box center [189, 159] width 12 height 12
click at [190, 184] on icon at bounding box center [189, 182] width 12 height 12
click at [190, 202] on icon at bounding box center [189, 204] width 12 height 12
click at [190, 231] on icon at bounding box center [189, 226] width 12 height 12
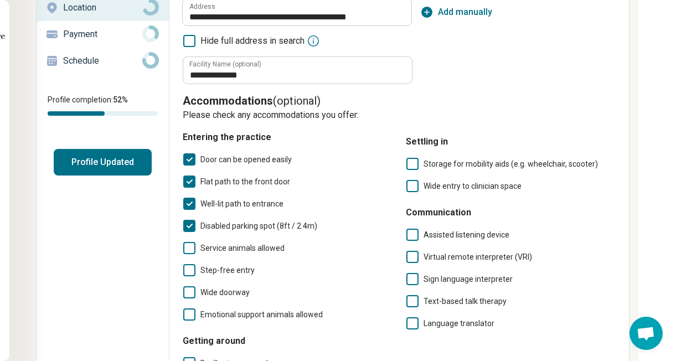
click at [190, 253] on icon at bounding box center [189, 248] width 12 height 12
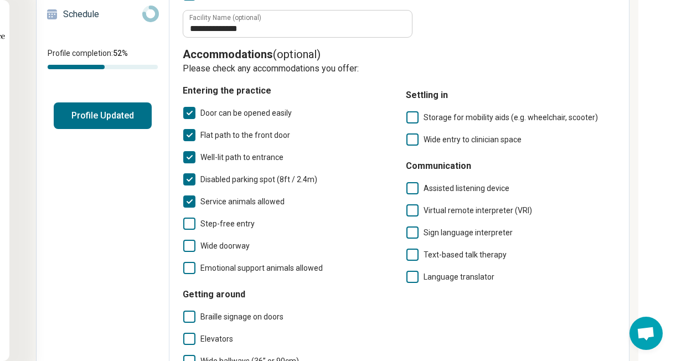
scroll to position [200, 123]
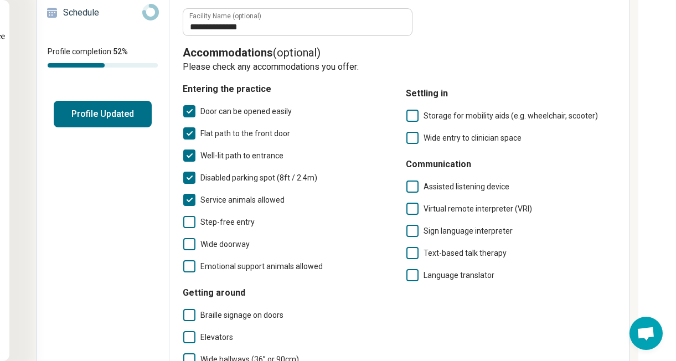
click at [192, 225] on icon at bounding box center [189, 222] width 12 height 12
click at [192, 249] on icon at bounding box center [189, 244] width 12 height 12
click at [413, 112] on icon at bounding box center [412, 116] width 12 height 12
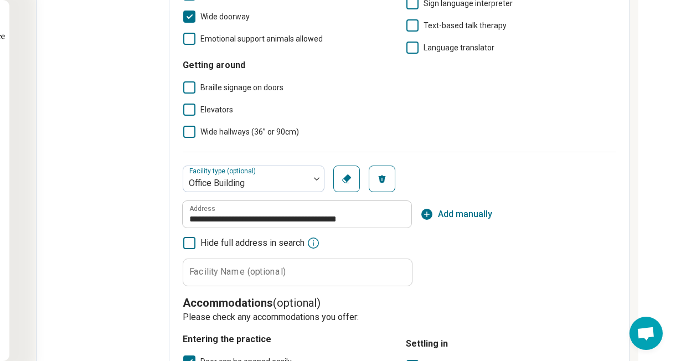
scroll to position [0, 123]
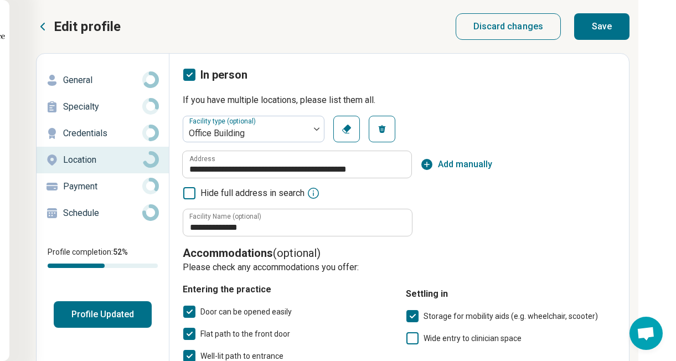
click at [600, 33] on button "Save" at bounding box center [601, 26] width 55 height 27
click at [106, 184] on p "Payment" at bounding box center [102, 186] width 79 height 13
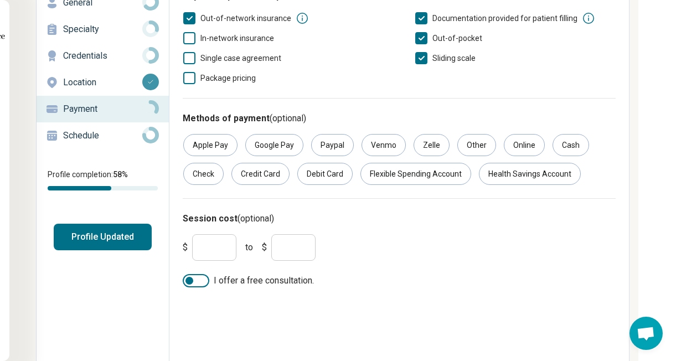
scroll to position [80, 123]
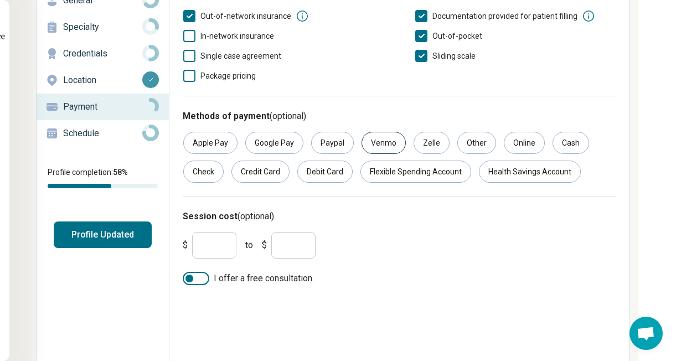
click at [387, 145] on div "Venmo" at bounding box center [384, 143] width 44 height 22
click at [518, 142] on div "Online" at bounding box center [524, 143] width 41 height 22
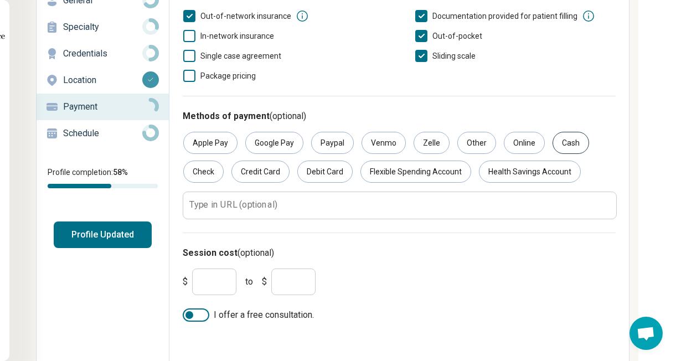
click at [553, 142] on div "Cash" at bounding box center [571, 143] width 37 height 22
click at [205, 176] on div "Check" at bounding box center [203, 172] width 40 height 22
click at [256, 176] on div "Credit Card" at bounding box center [260, 172] width 58 height 22
click at [316, 176] on div "Debit Card" at bounding box center [324, 172] width 55 height 22
click at [438, 176] on div "Flexible Spending Account" at bounding box center [415, 172] width 111 height 22
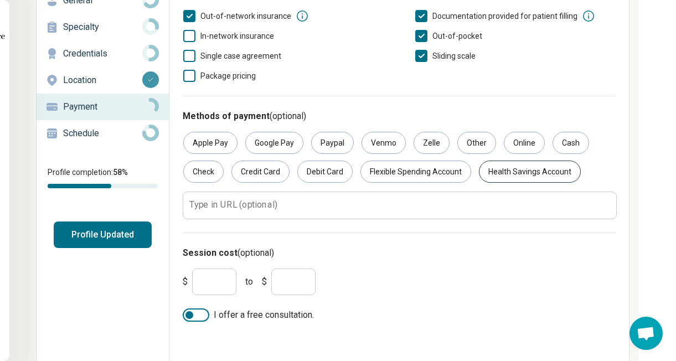
click at [503, 172] on div "Health Savings Account" at bounding box center [530, 172] width 102 height 22
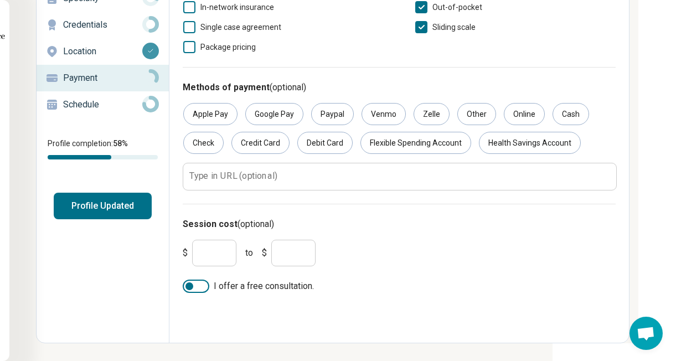
click at [193, 249] on input "*" at bounding box center [214, 253] width 44 height 27
click at [205, 250] on input "*" at bounding box center [214, 253] width 44 height 27
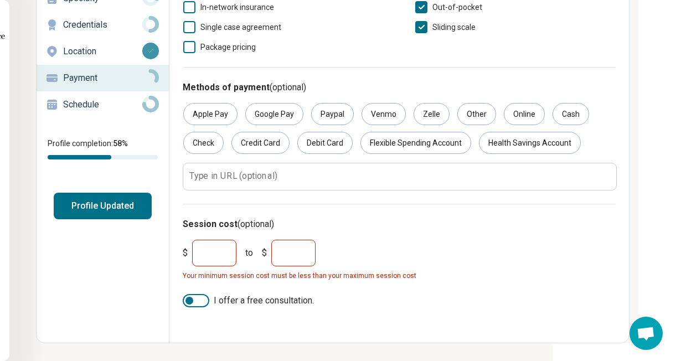
type input "***"
click at [293, 258] on input "*" at bounding box center [293, 253] width 44 height 27
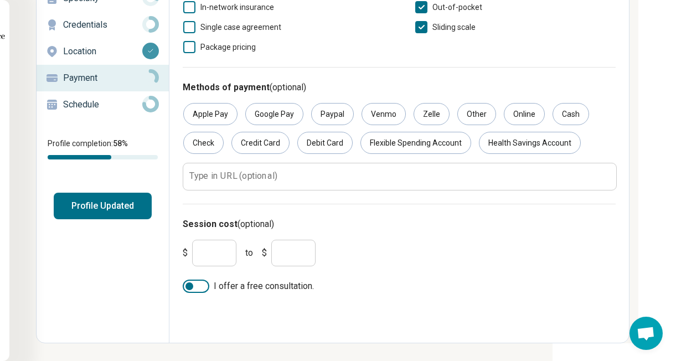
type input "***"
click at [190, 280] on div at bounding box center [196, 286] width 27 height 13
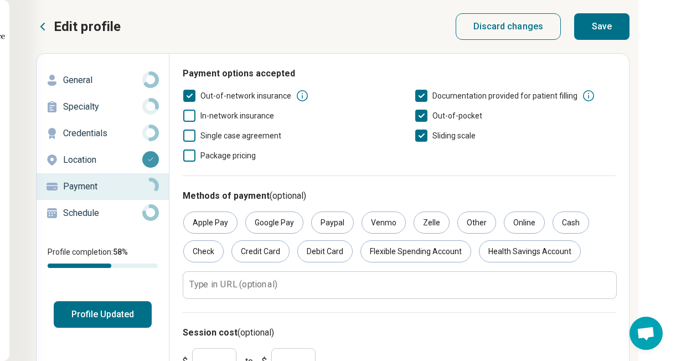
click at [597, 27] on button "Save" at bounding box center [601, 26] width 55 height 27
click at [87, 208] on p "Schedule" at bounding box center [102, 213] width 79 height 13
type textarea "*"
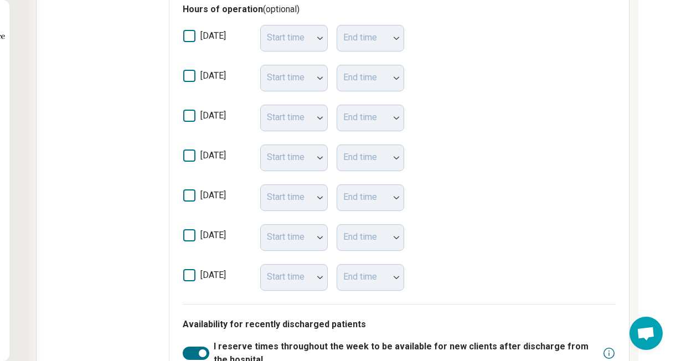
scroll to position [0, 123]
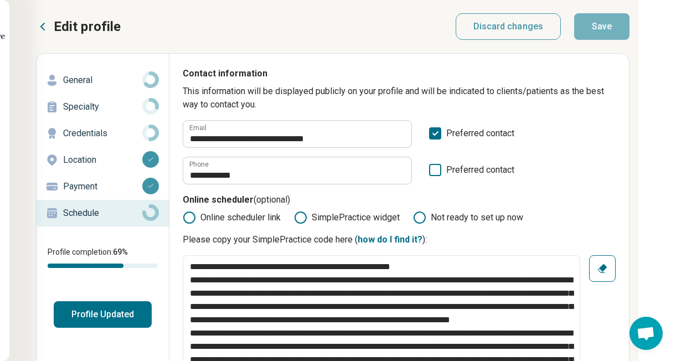
click at [120, 311] on button "Profile Updated" at bounding box center [103, 314] width 98 height 27
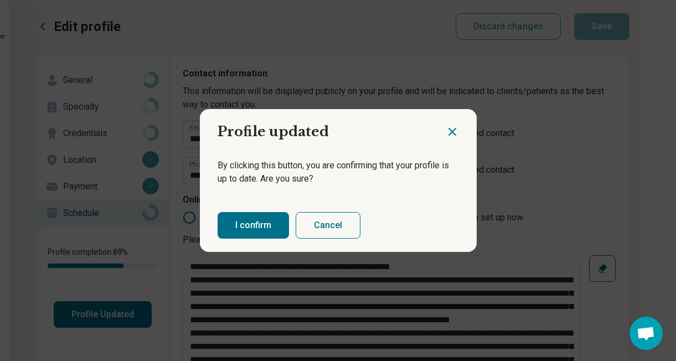
click at [250, 237] on button "I confirm" at bounding box center [253, 225] width 71 height 27
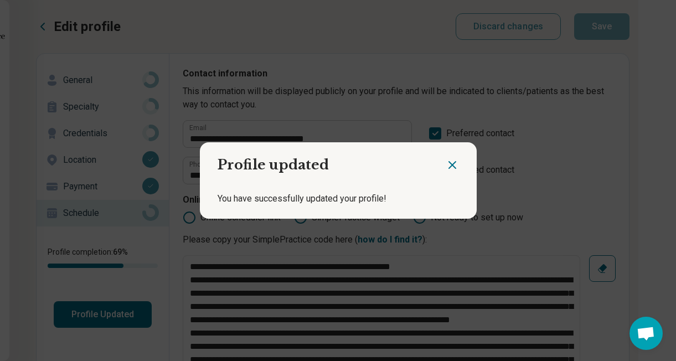
click at [448, 171] on icon "Close dialog" at bounding box center [452, 164] width 13 height 13
